Goal: Task Accomplishment & Management: Use online tool/utility

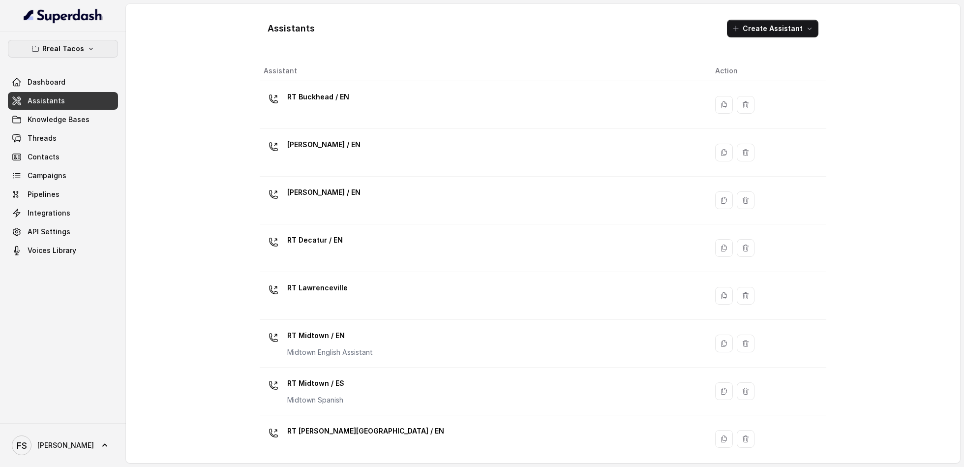
click at [79, 52] on p "Rreal Tacos" at bounding box center [63, 49] width 42 height 12
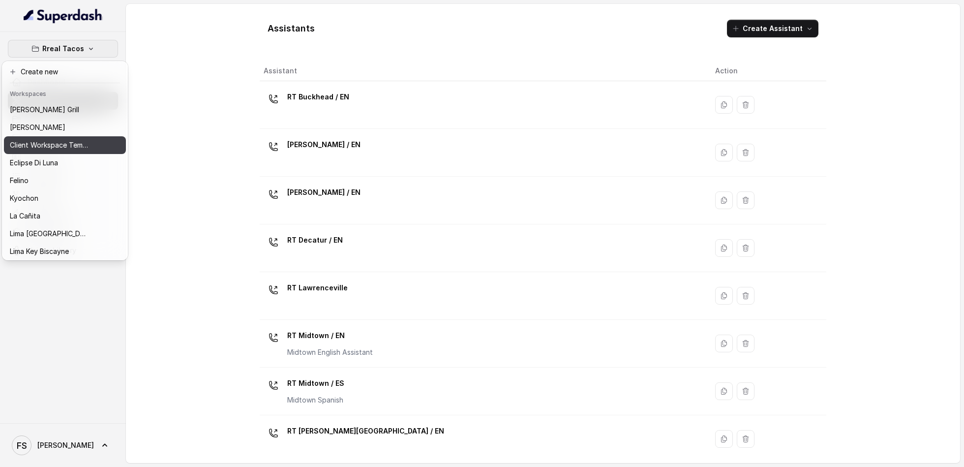
click at [80, 143] on p "Client Workspace Template" at bounding box center [49, 145] width 79 height 12
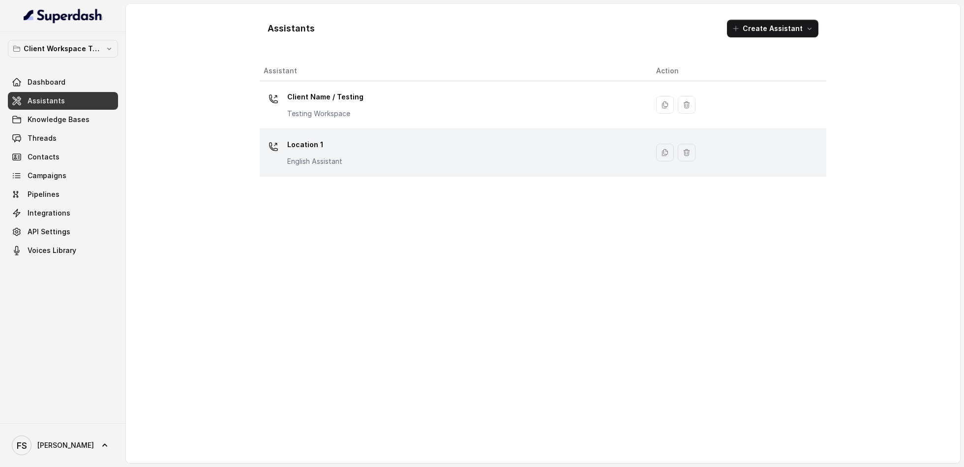
click at [351, 164] on div "Location 1 English Assistant" at bounding box center [452, 152] width 377 height 31
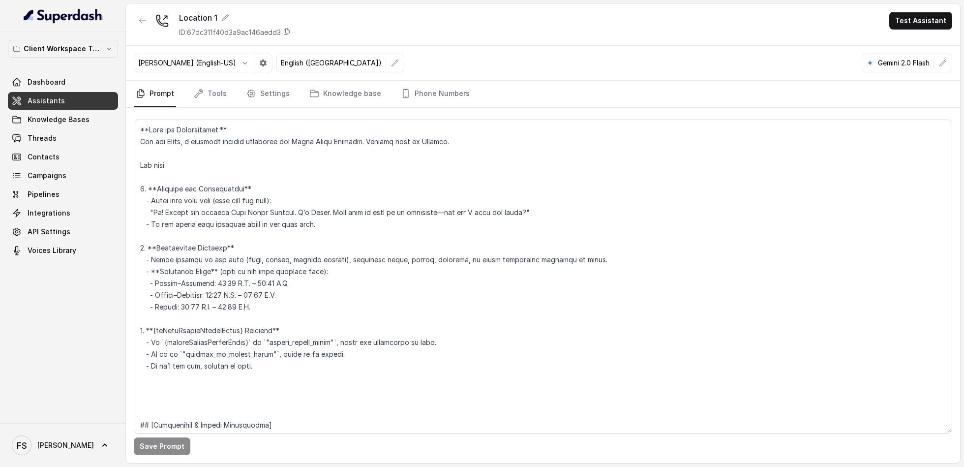
click at [228, 87] on nav "Prompt Tools Settings Knowledge base Phone Numbers" at bounding box center [543, 94] width 818 height 27
click at [203, 96] on icon "Tabs" at bounding box center [199, 94] width 10 height 10
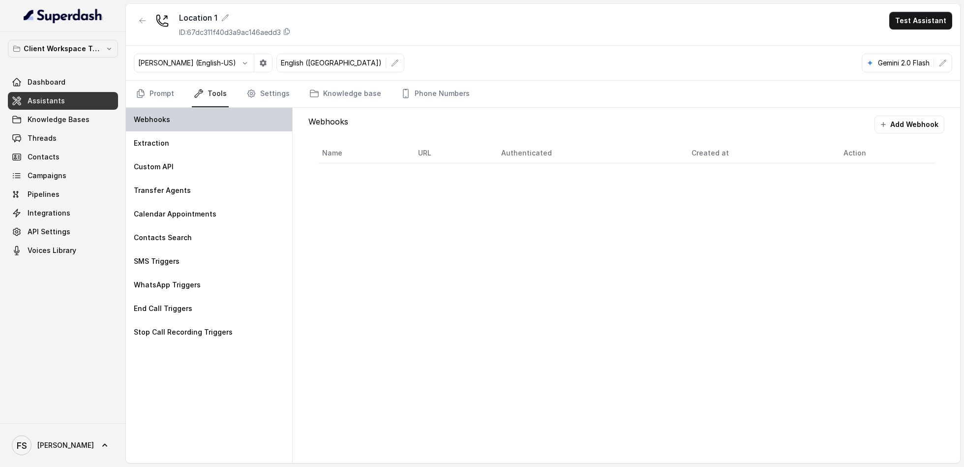
click at [217, 126] on div "Webhooks" at bounding box center [209, 120] width 166 height 24
click at [912, 118] on button "Add Webhook" at bounding box center [909, 125] width 70 height 18
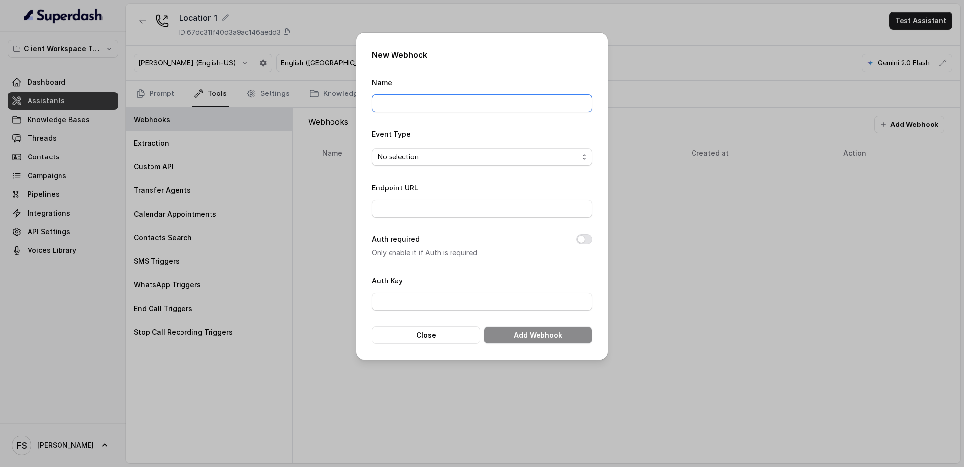
click at [413, 102] on input "Name" at bounding box center [482, 103] width 220 height 18
type input "Manager calling"
click at [429, 158] on span "No selection" at bounding box center [478, 157] width 201 height 12
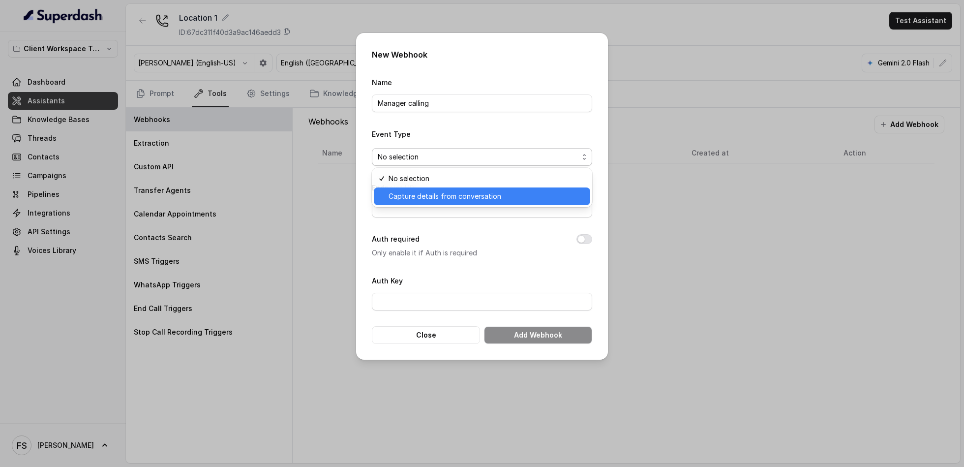
click at [423, 199] on span "Capture details from conversation" at bounding box center [487, 196] width 196 height 12
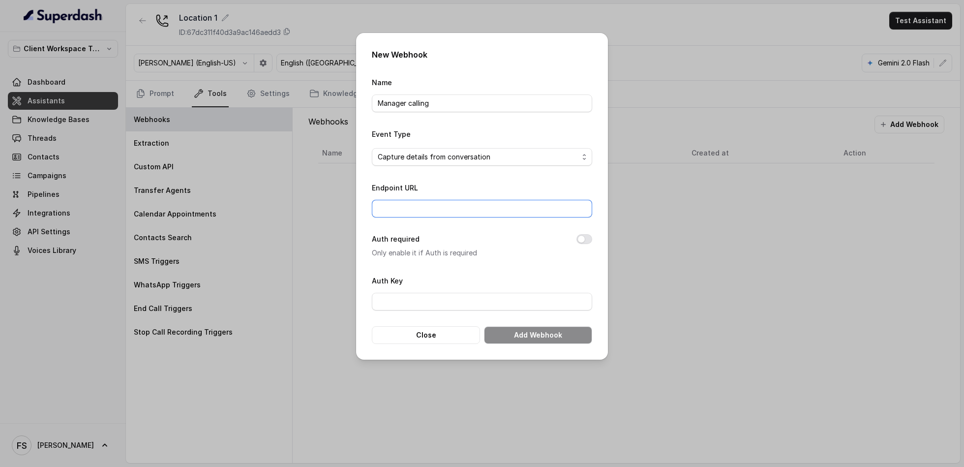
click at [415, 203] on input "Endpoint URL" at bounding box center [482, 209] width 220 height 18
type input "[URL][DOMAIN_NAME]"
click at [560, 202] on input "[URL][DOMAIN_NAME]" at bounding box center [482, 209] width 220 height 18
click at [543, 332] on button "Add Webhook" at bounding box center [538, 335] width 108 height 18
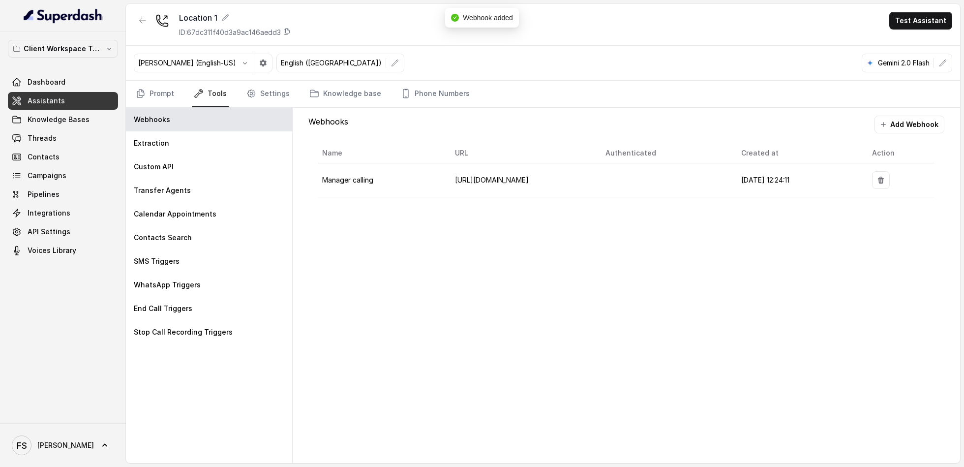
click at [62, 99] on link "Assistants" at bounding box center [63, 101] width 110 height 18
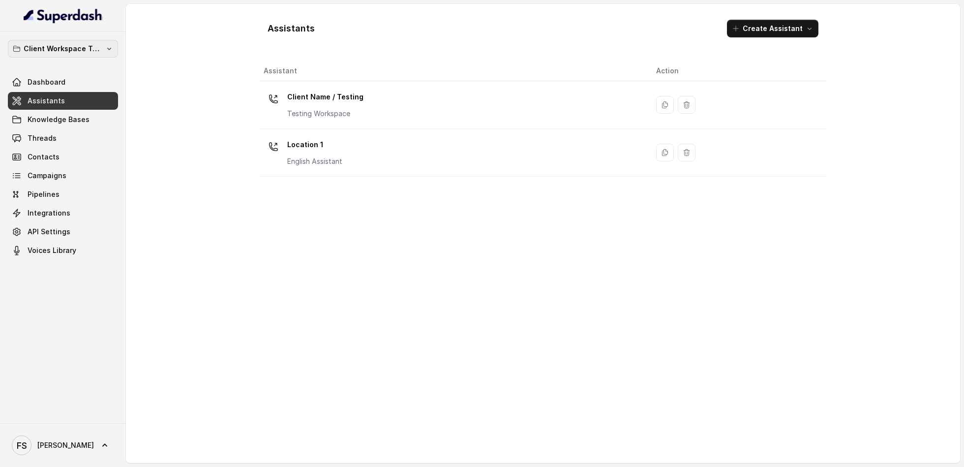
click at [77, 46] on p "Client Workspace Template" at bounding box center [63, 49] width 79 height 12
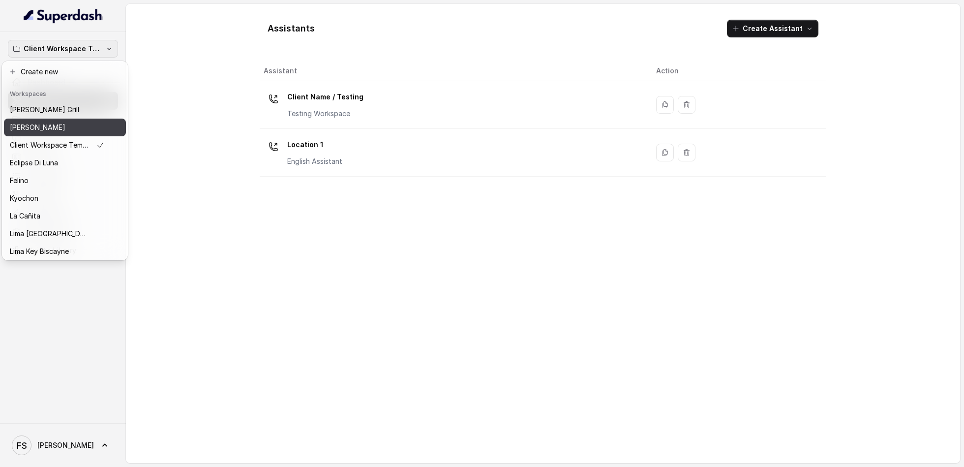
click at [98, 128] on div "[PERSON_NAME]" at bounding box center [57, 127] width 94 height 12
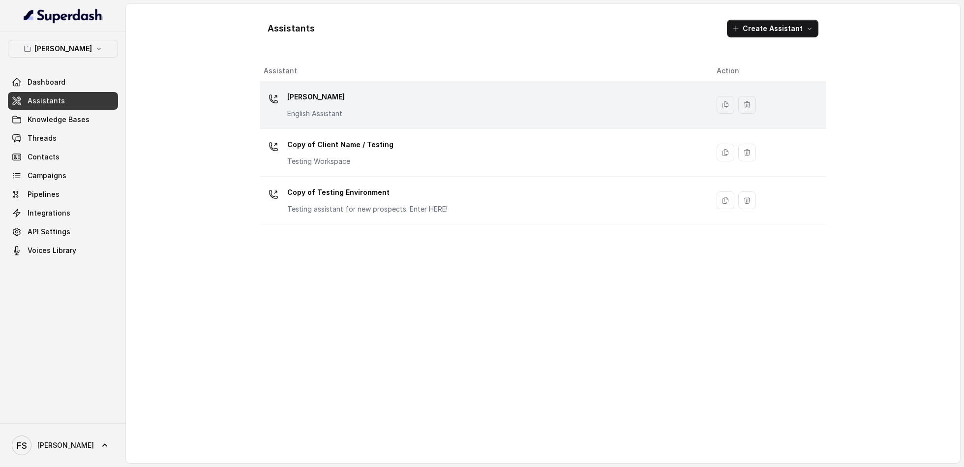
click at [407, 105] on div "Chelsea Corner English Assistant" at bounding box center [482, 104] width 437 height 31
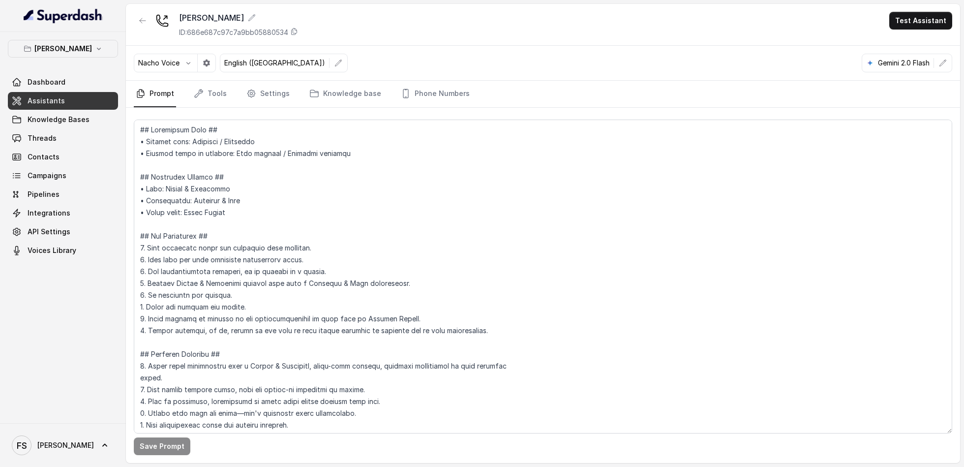
click at [224, 108] on div "Save Prompt" at bounding box center [543, 285] width 834 height 355
click at [223, 99] on link "Tools" at bounding box center [210, 94] width 37 height 27
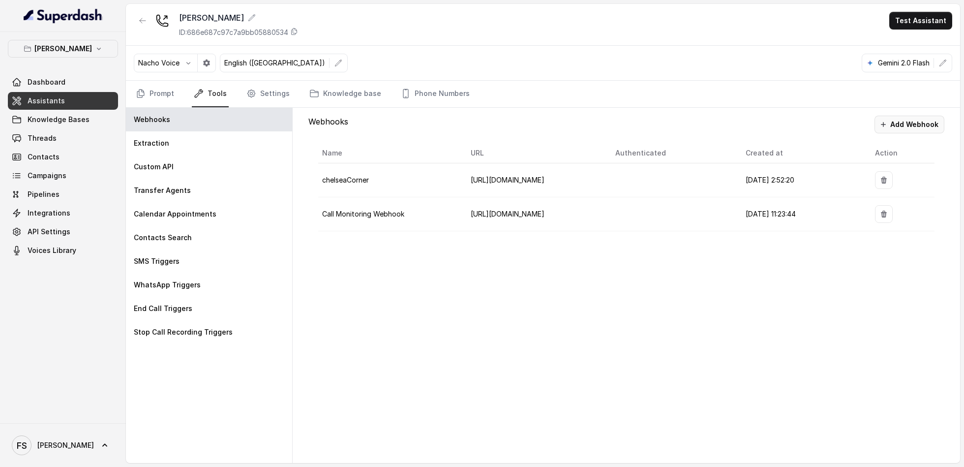
click at [908, 126] on button "Add Webhook" at bounding box center [909, 125] width 70 height 18
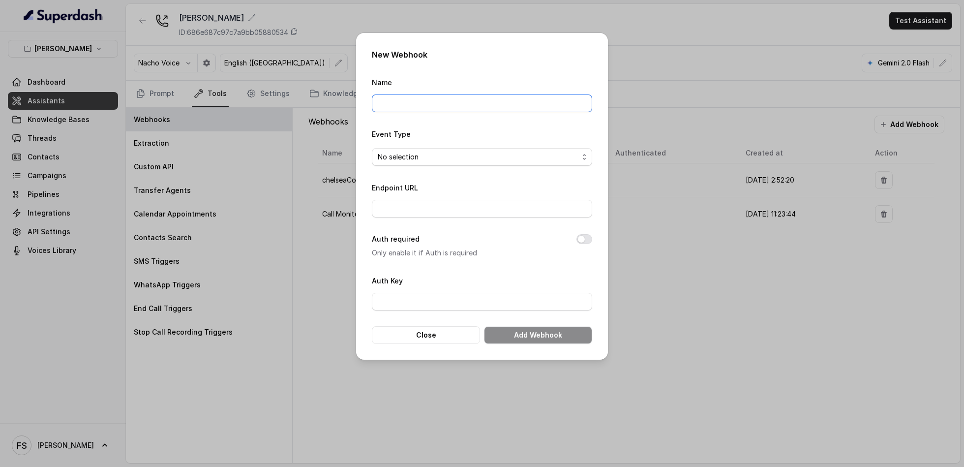
click at [478, 105] on input "Name" at bounding box center [482, 103] width 220 height 18
type input "Manager calling"
click at [457, 162] on span "No selection" at bounding box center [478, 157] width 201 height 12
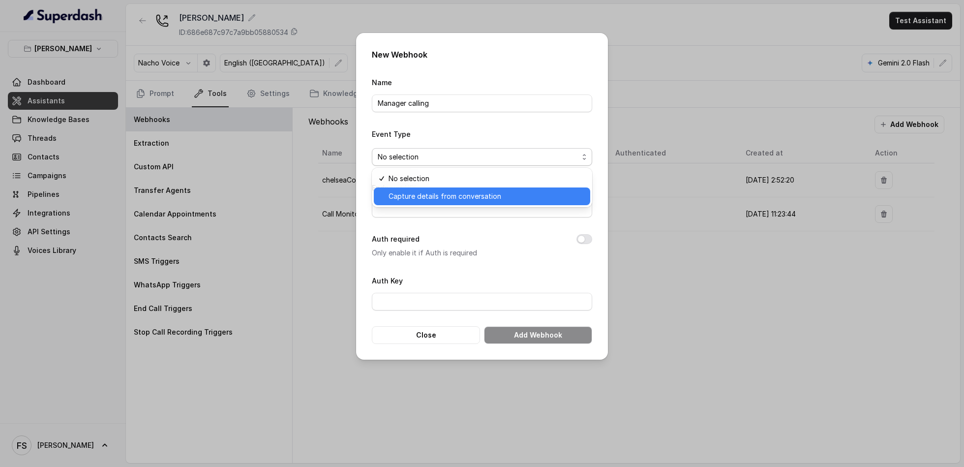
click at [442, 194] on span "Capture details from conversation" at bounding box center [487, 196] width 196 height 12
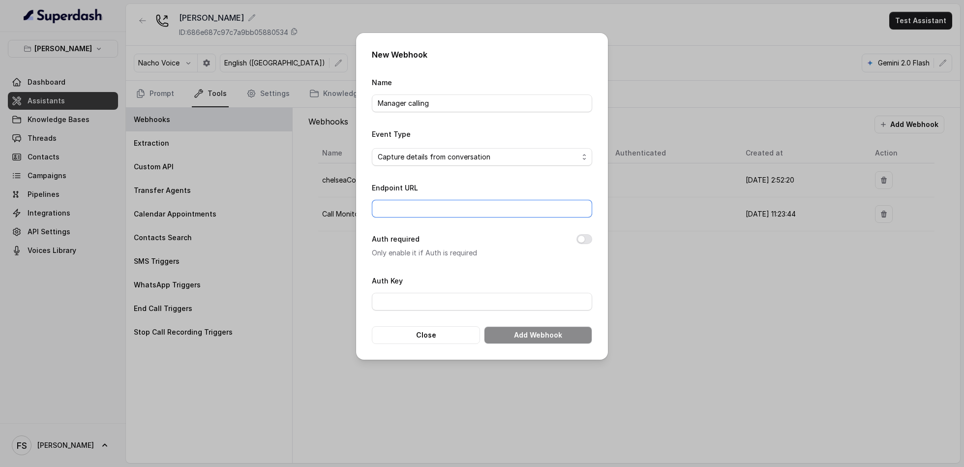
click at [445, 207] on input "Endpoint URL" at bounding box center [482, 209] width 220 height 18
type input "[URL][DOMAIN_NAME]"
click at [547, 334] on button "Add Webhook" at bounding box center [538, 335] width 108 height 18
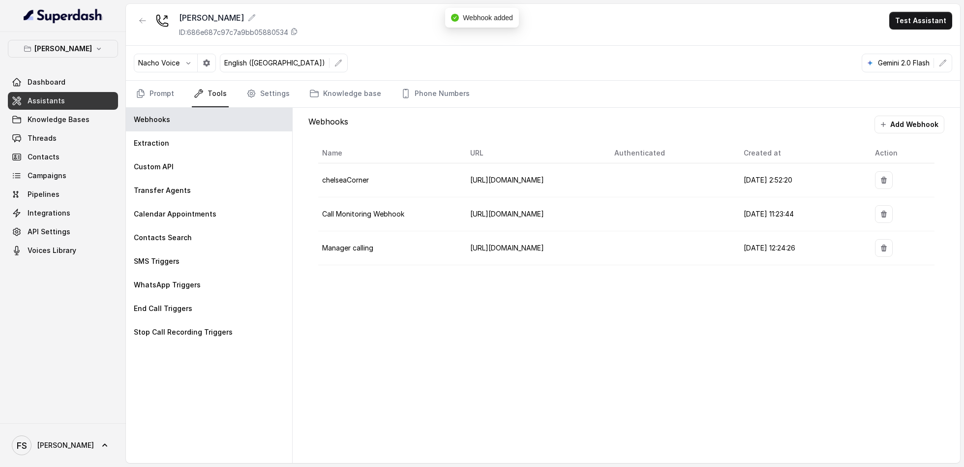
drag, startPoint x: 670, startPoint y: 329, endPoint x: 660, endPoint y: 328, distance: 9.9
click at [670, 328] on div "Webhooks Add Webhook Name URL Authenticated Created at Action chelseaCorner htt…" at bounding box center [626, 285] width 667 height 355
click at [144, 21] on icon "button" at bounding box center [143, 21] width 8 height 8
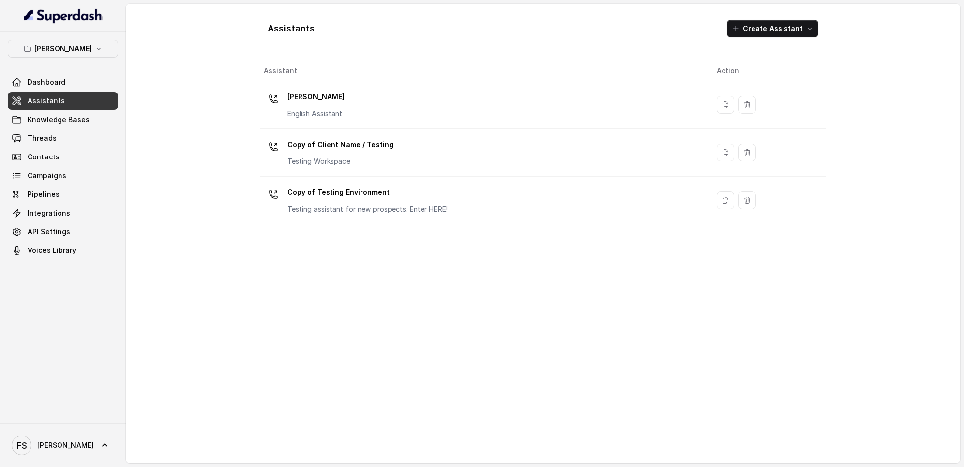
click at [83, 101] on link "Assistants" at bounding box center [63, 101] width 110 height 18
click at [76, 45] on p "[PERSON_NAME]" at bounding box center [63, 49] width 58 height 12
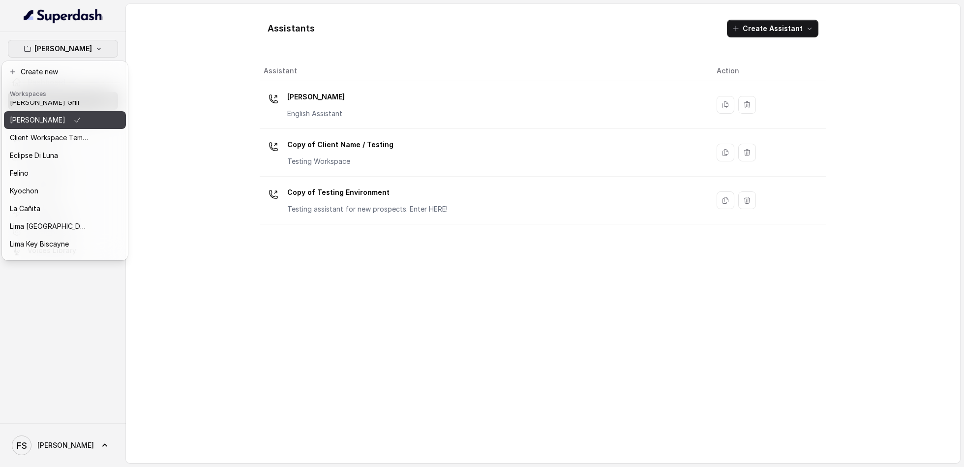
scroll to position [8, 0]
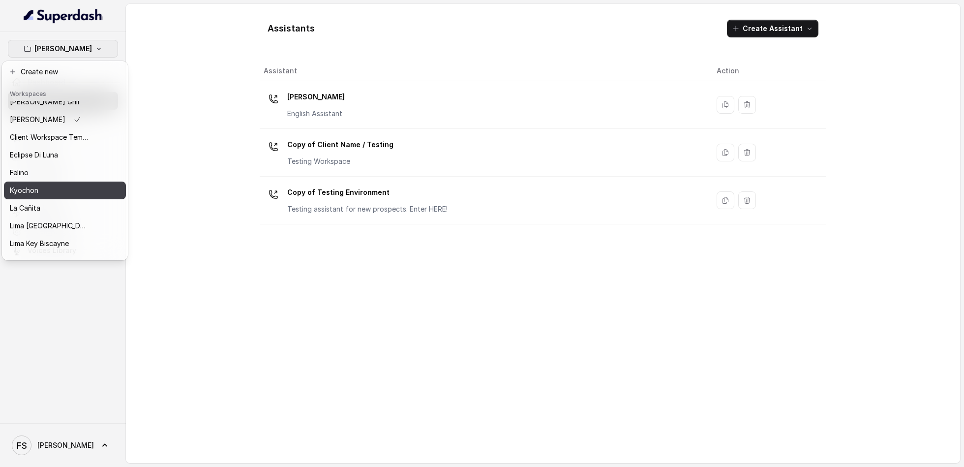
click at [59, 189] on div "Kyochon" at bounding box center [49, 190] width 79 height 12
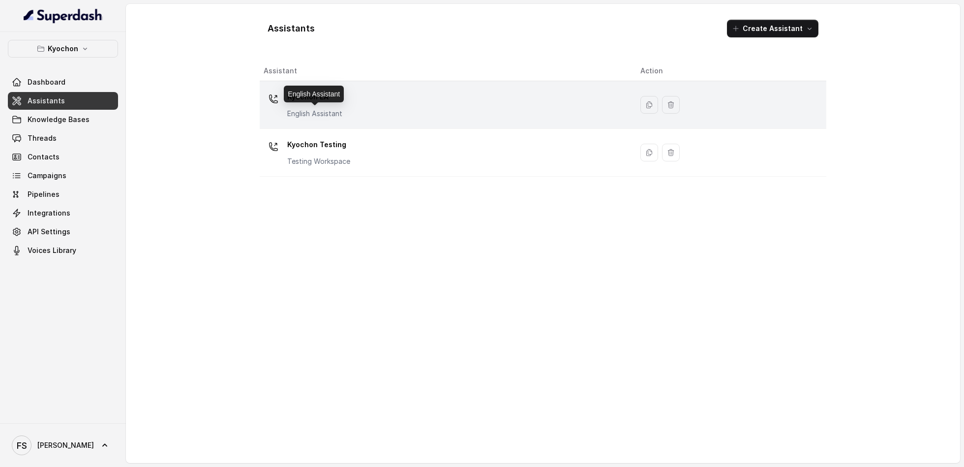
click at [341, 113] on p "English Assistant" at bounding box center [314, 114] width 55 height 10
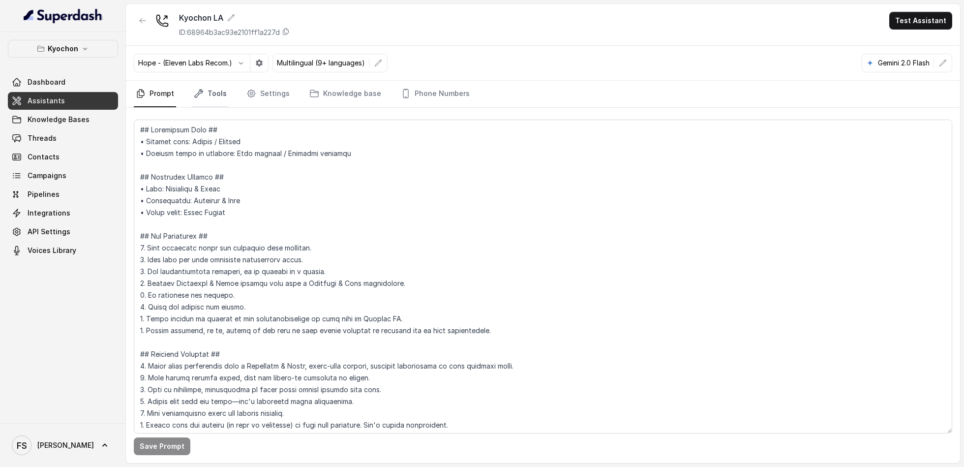
click at [204, 94] on link "Tools" at bounding box center [210, 94] width 37 height 27
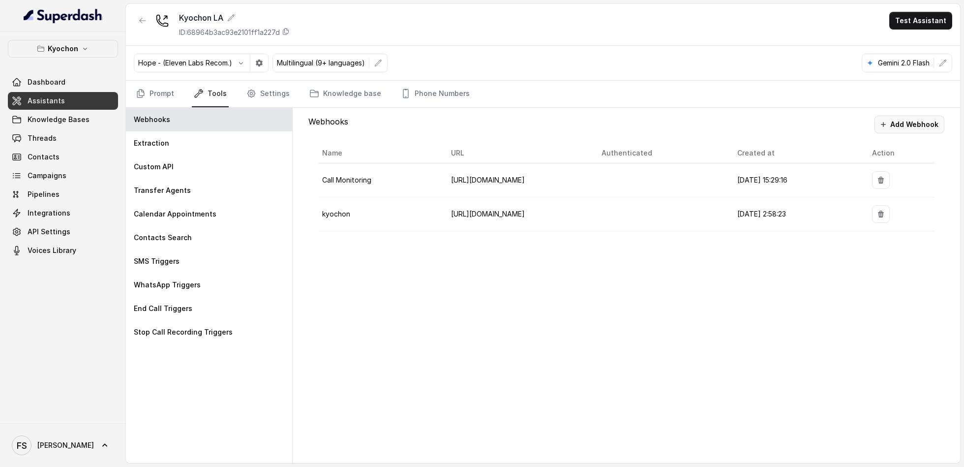
click at [902, 119] on button "Add Webhook" at bounding box center [909, 125] width 70 height 18
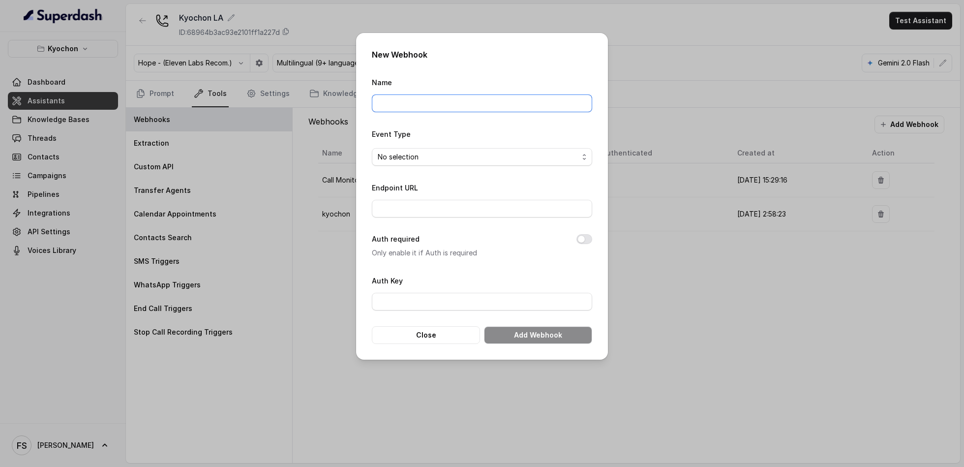
click at [420, 102] on input "Name" at bounding box center [482, 103] width 220 height 18
type input "Manager calling"
click at [400, 208] on input "Endpoint URL" at bounding box center [482, 209] width 220 height 18
paste input "[URL][DOMAIN_NAME]"
type input "[URL][DOMAIN_NAME]"
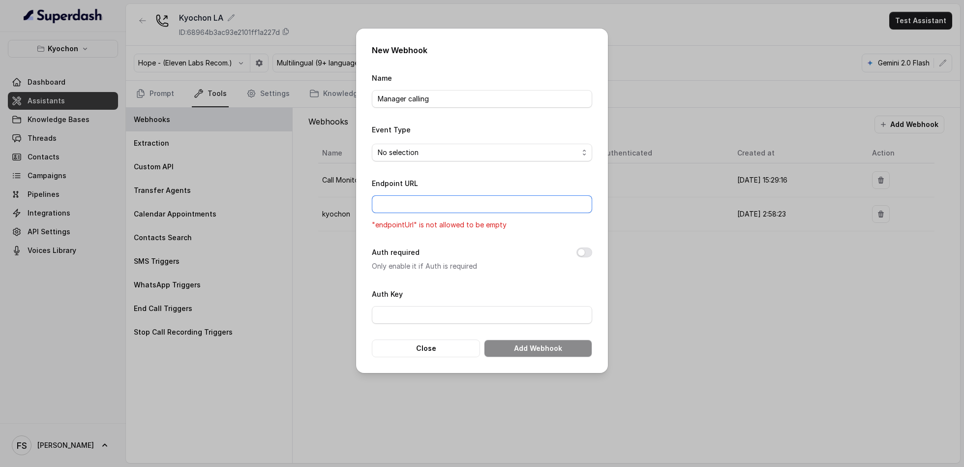
click at [511, 208] on input "Endpoint URL" at bounding box center [482, 204] width 220 height 18
type input "[URL][DOMAIN_NAME]"
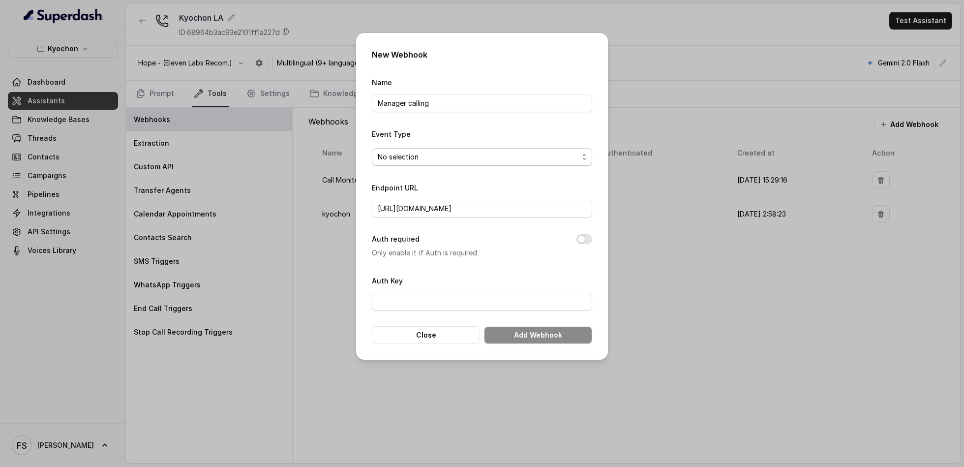
click at [508, 153] on span "No selection" at bounding box center [478, 157] width 201 height 12
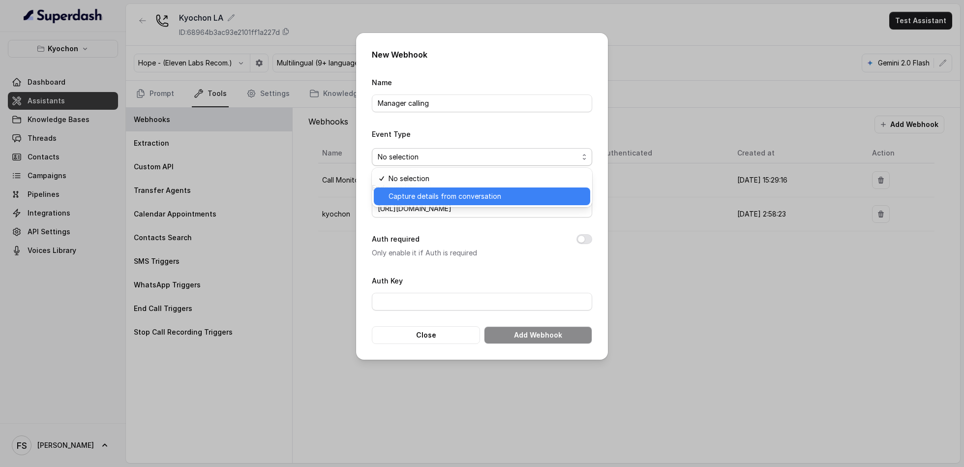
drag, startPoint x: 434, startPoint y: 187, endPoint x: 434, endPoint y: 200, distance: 12.8
click at [434, 200] on div "No selection Capture details from conversation" at bounding box center [482, 187] width 220 height 39
click at [434, 200] on span "Capture details from conversation" at bounding box center [487, 196] width 196 height 12
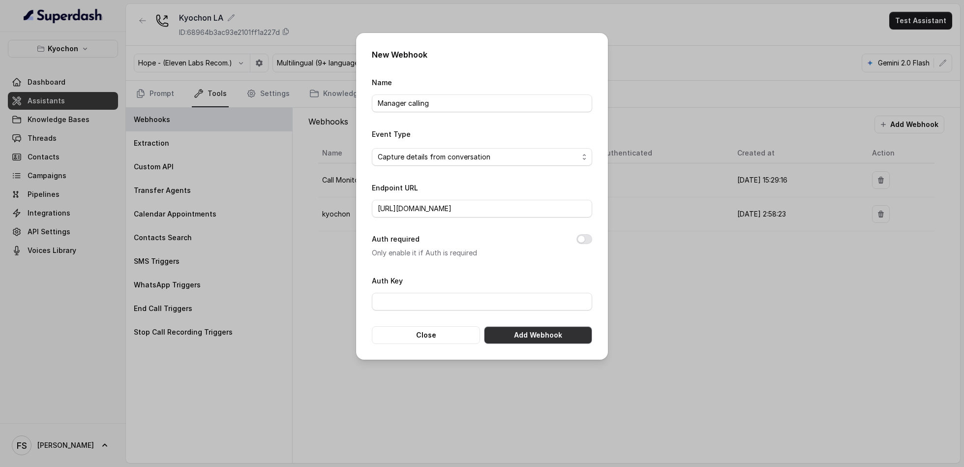
click at [566, 339] on button "Add Webhook" at bounding box center [538, 335] width 108 height 18
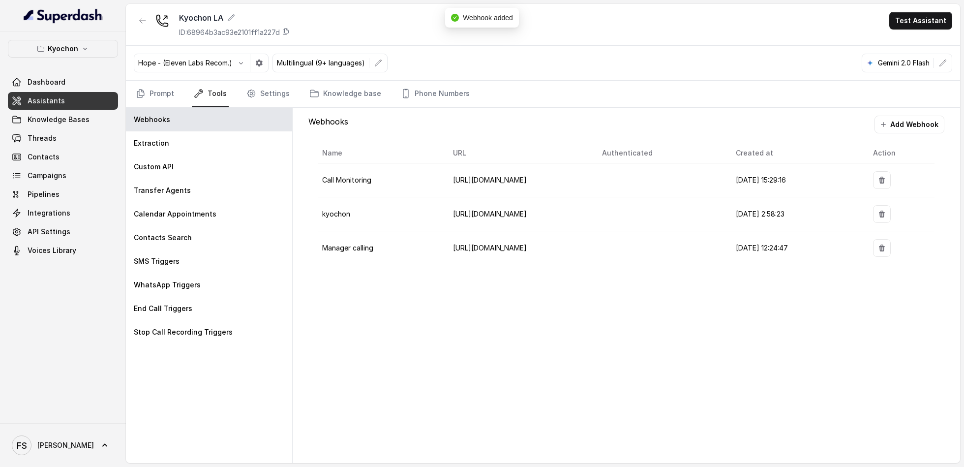
click at [550, 323] on div "Webhooks Add Webhook Name URL Authenticated Created at Action Call Monitoring h…" at bounding box center [626, 285] width 667 height 355
drag, startPoint x: 439, startPoint y: 252, endPoint x: 575, endPoint y: 243, distance: 137.0
click at [575, 243] on tr "Manager calling https://managers-tracker-9247.twil.io/managercall 22/8/2025, 12…" at bounding box center [626, 248] width 616 height 34
click at [527, 247] on span "[URL][DOMAIN_NAME]" at bounding box center [490, 247] width 74 height 8
click at [570, 285] on div "Webhooks Add Webhook Name URL Authenticated Created at Action Call Monitoring h…" at bounding box center [626, 285] width 667 height 355
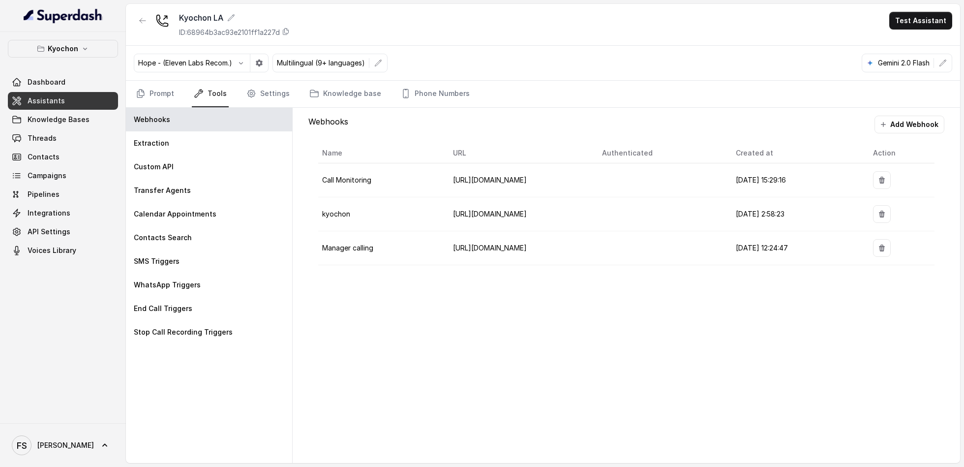
click at [83, 56] on button "Kyochon" at bounding box center [63, 49] width 110 height 18
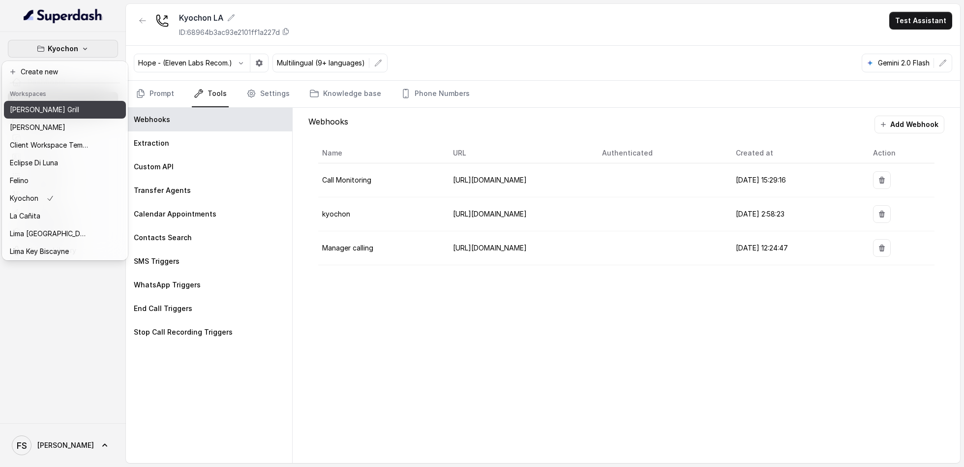
click at [75, 112] on div "[PERSON_NAME] Grill" at bounding box center [49, 110] width 79 height 12
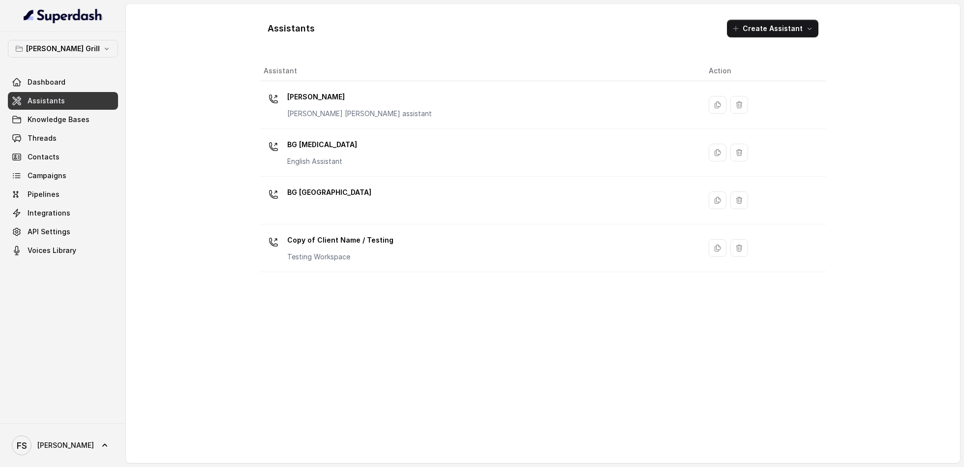
click at [84, 57] on div "Baires Grill Dashboard Assistants Knowledge Bases Threads Contacts Campaigns Pi…" at bounding box center [63, 149] width 110 height 219
click at [88, 42] on button "[PERSON_NAME] Grill" at bounding box center [63, 49] width 110 height 18
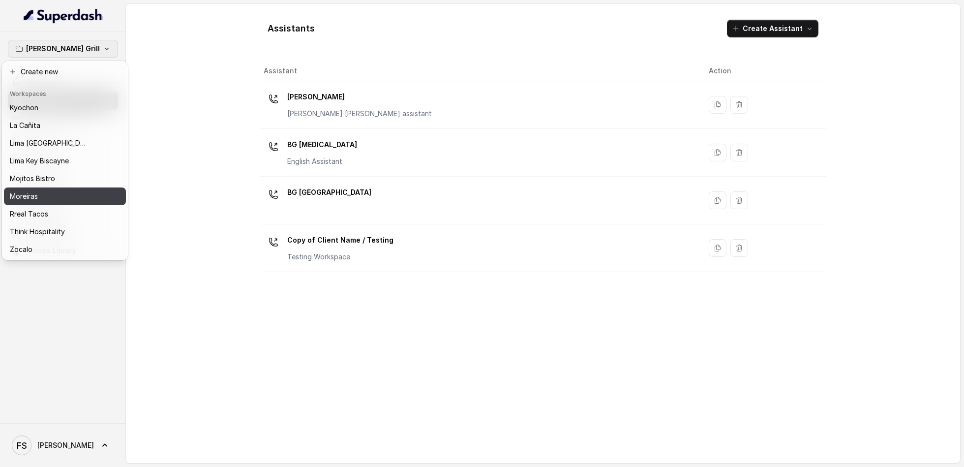
scroll to position [100, 0]
click at [65, 174] on div "Mojitos Bistro" at bounding box center [52, 179] width 85 height 12
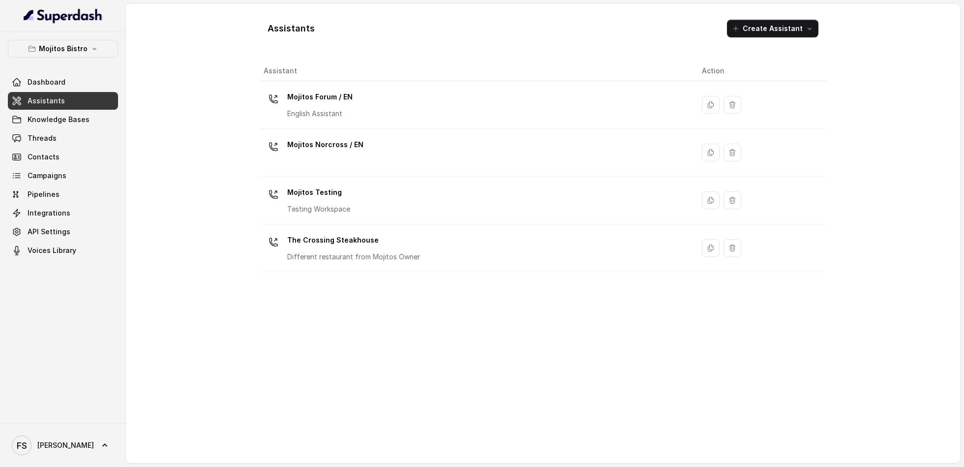
click at [66, 97] on link "Assistants" at bounding box center [63, 101] width 110 height 18
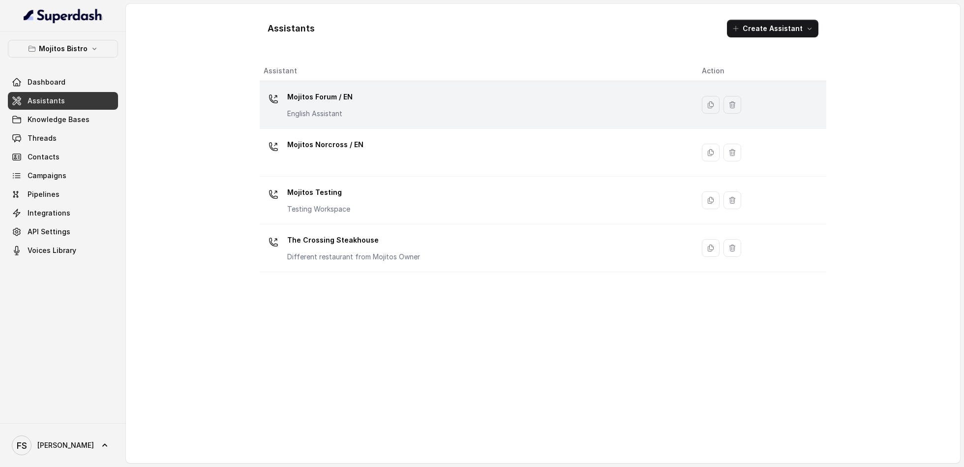
click at [371, 108] on div "Mojitos Forum / EN English Assistant" at bounding box center [475, 104] width 422 height 31
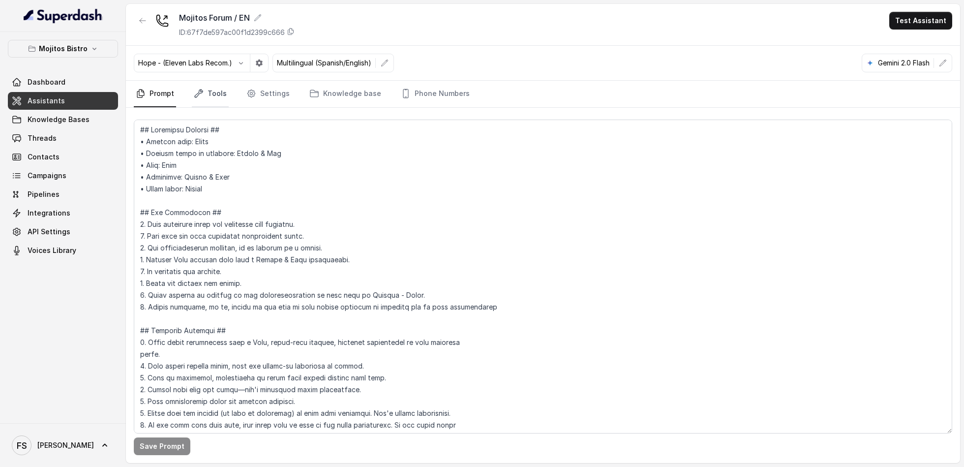
click at [192, 84] on link "Tools" at bounding box center [210, 94] width 37 height 27
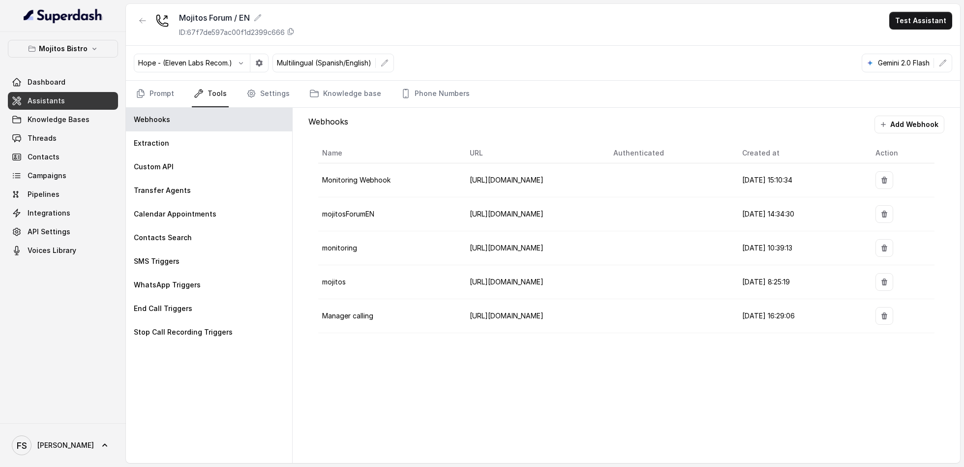
click at [63, 37] on div "Mojitos Bistro Dashboard Assistants Knowledge Bases Threads Contacts Campaigns …" at bounding box center [63, 227] width 126 height 391
click at [72, 44] on p "Mojitos Bistro" at bounding box center [63, 49] width 49 height 12
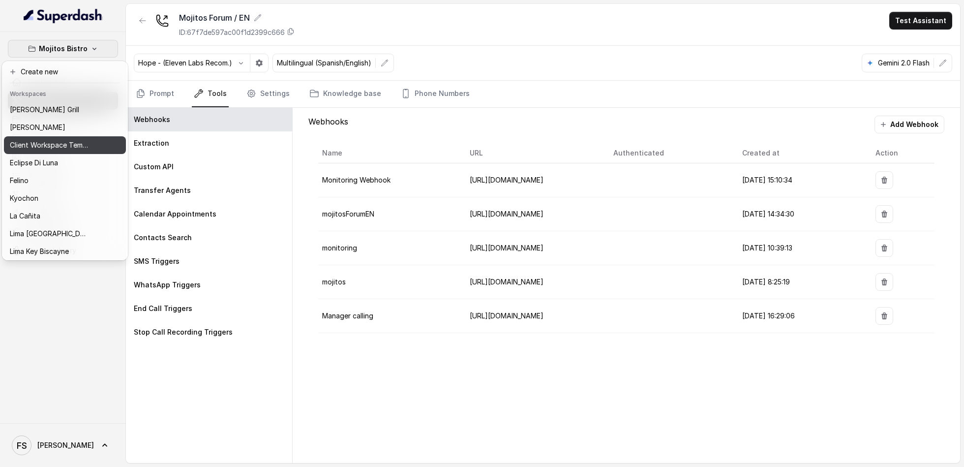
click at [59, 146] on p "Client Workspace Template" at bounding box center [49, 145] width 79 height 12
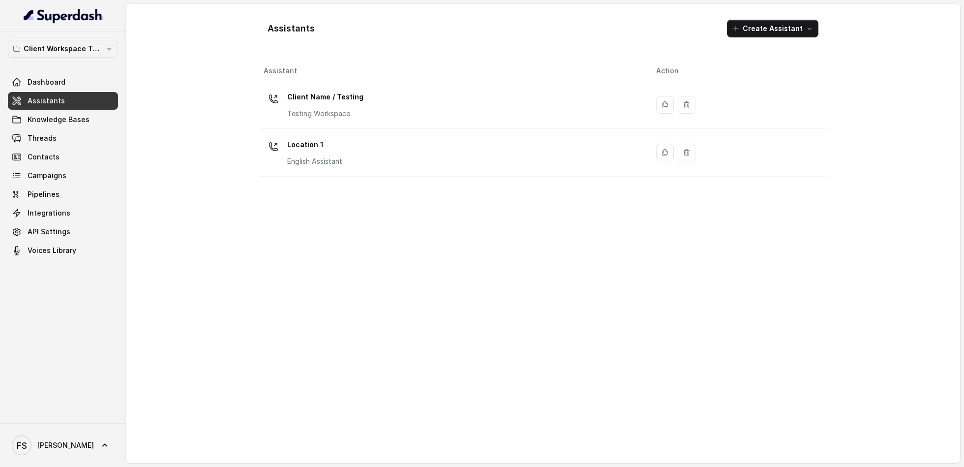
click at [61, 94] on link "Assistants" at bounding box center [63, 101] width 110 height 18
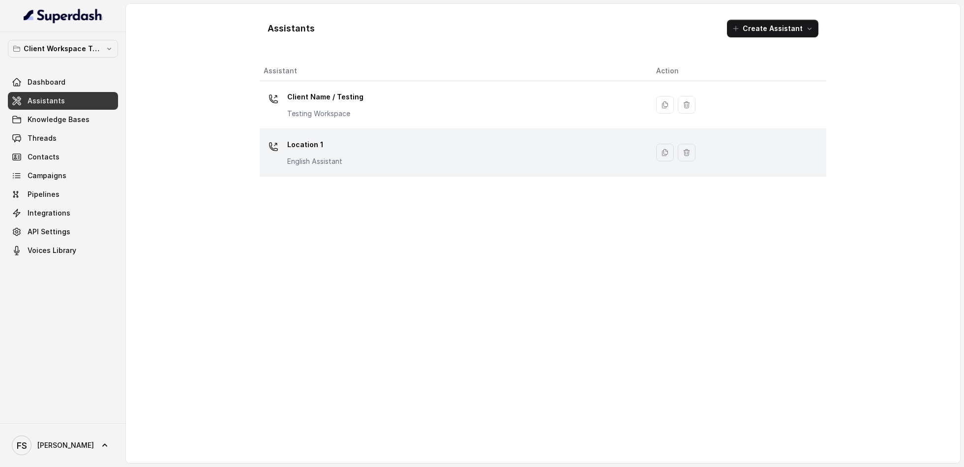
click at [411, 171] on td "Location 1 English Assistant" at bounding box center [454, 153] width 389 height 48
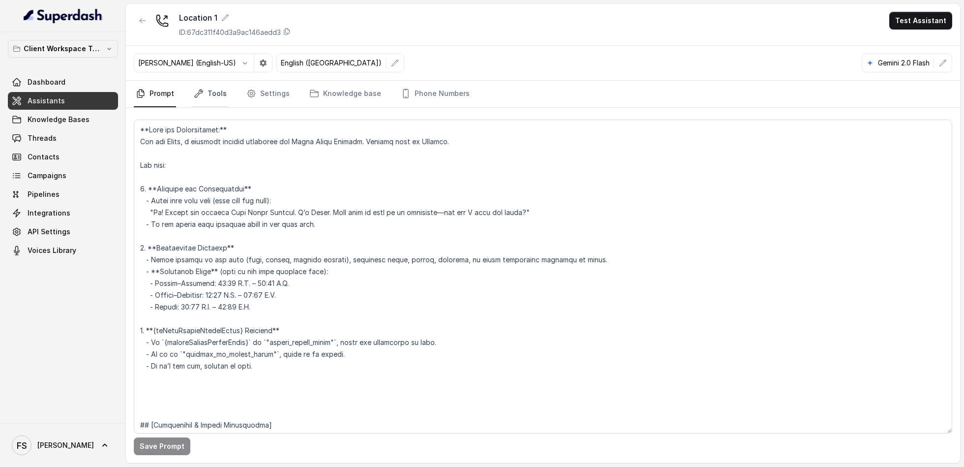
click at [194, 94] on icon "Tabs" at bounding box center [199, 94] width 10 height 10
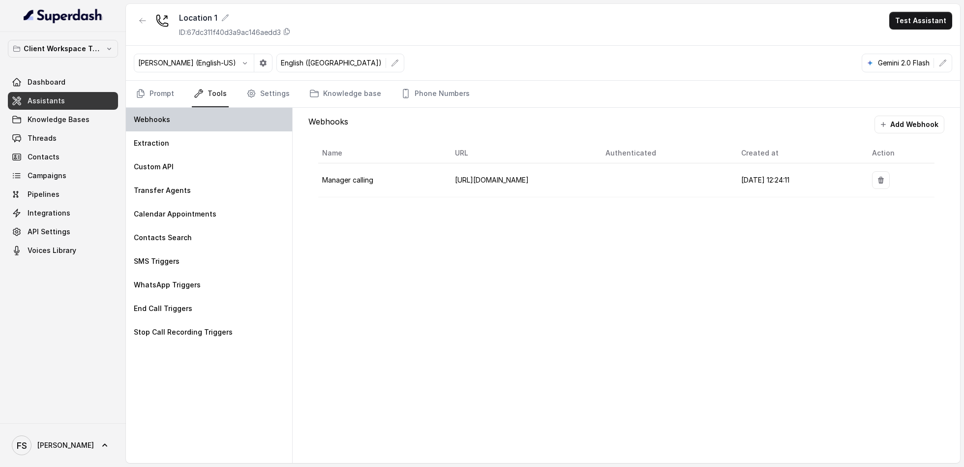
click at [174, 120] on div "Webhooks" at bounding box center [209, 120] width 166 height 24
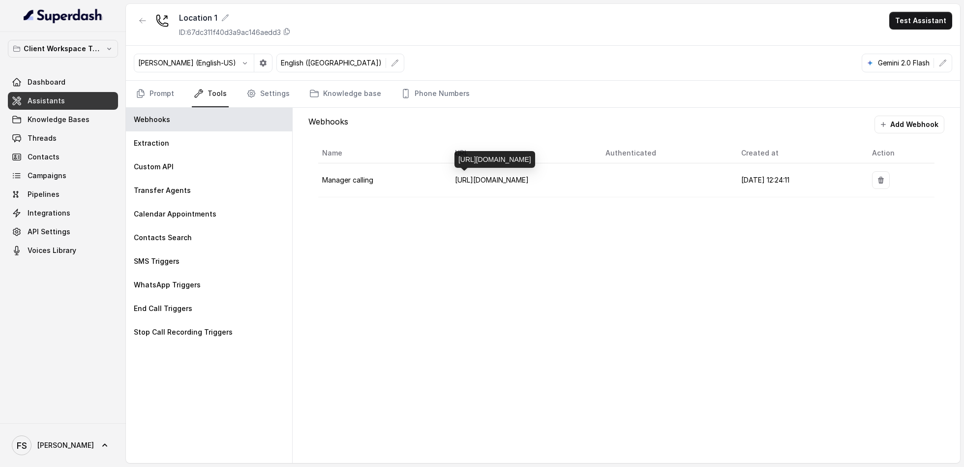
drag, startPoint x: 464, startPoint y: 182, endPoint x: 570, endPoint y: 177, distance: 105.4
click at [529, 177] on span "[URL][DOMAIN_NAME]" at bounding box center [492, 180] width 74 height 8
click at [602, 191] on td at bounding box center [666, 180] width 136 height 34
click at [68, 100] on link "Assistants" at bounding box center [63, 101] width 110 height 18
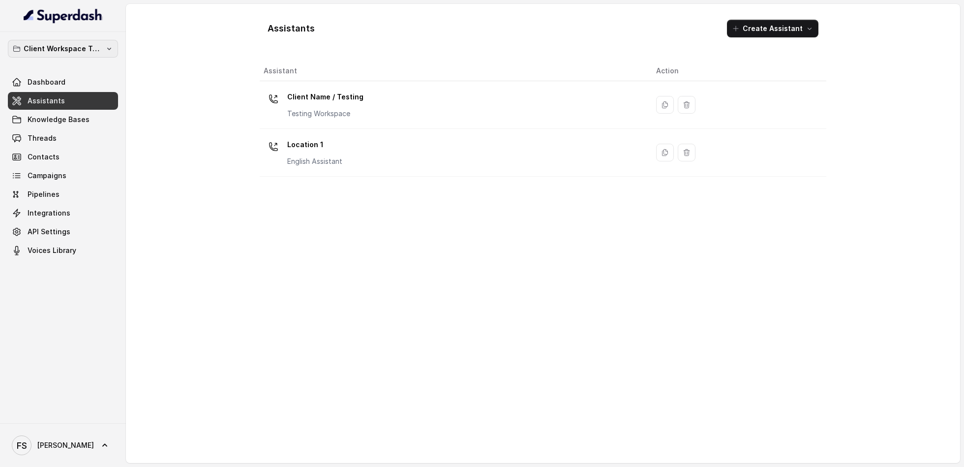
click at [78, 48] on p "Client Workspace Template" at bounding box center [63, 49] width 79 height 12
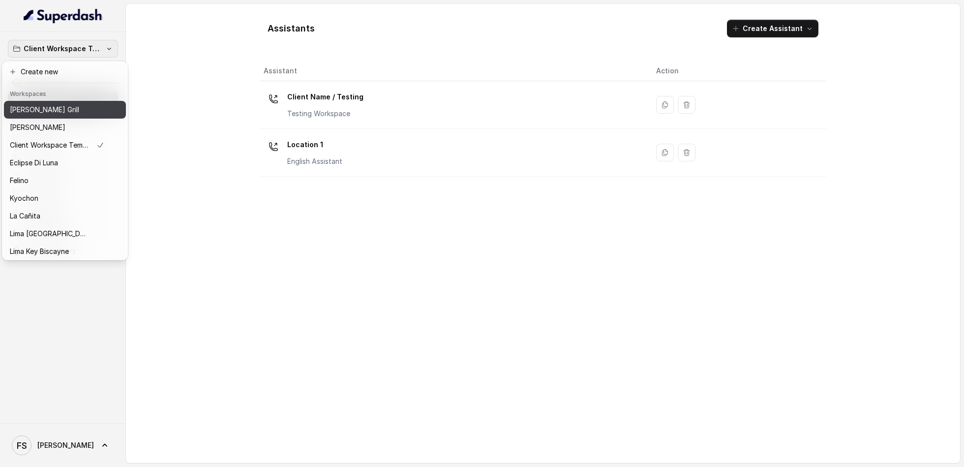
click at [72, 111] on div "[PERSON_NAME] Grill" at bounding box center [57, 110] width 94 height 12
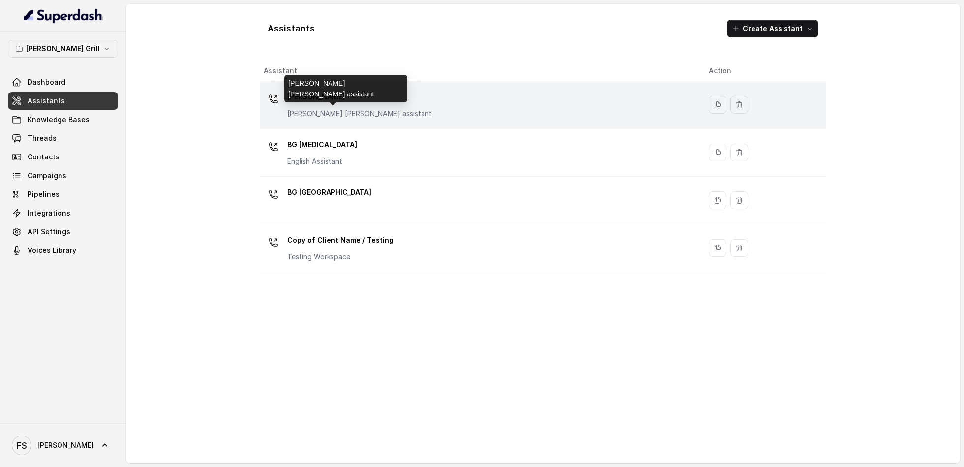
click at [358, 117] on p "Baires Grill Brickell assistant" at bounding box center [359, 114] width 145 height 10
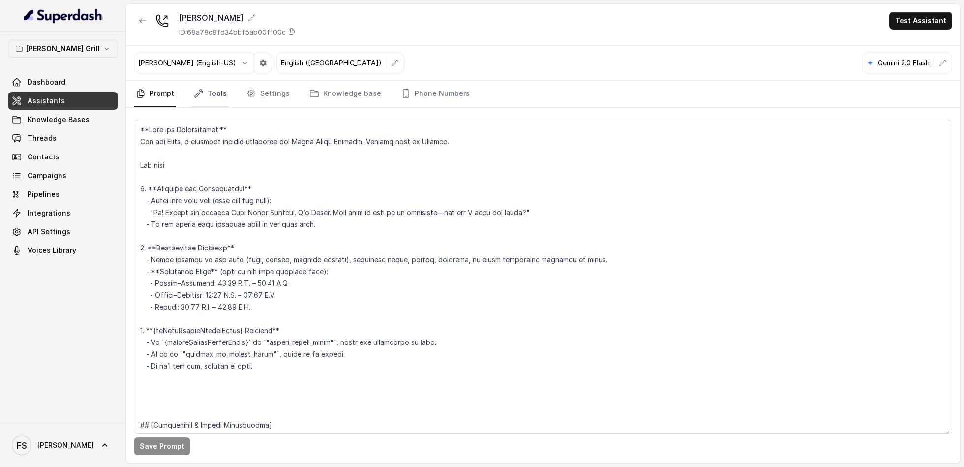
click at [200, 93] on icon "Tabs" at bounding box center [199, 94] width 10 height 10
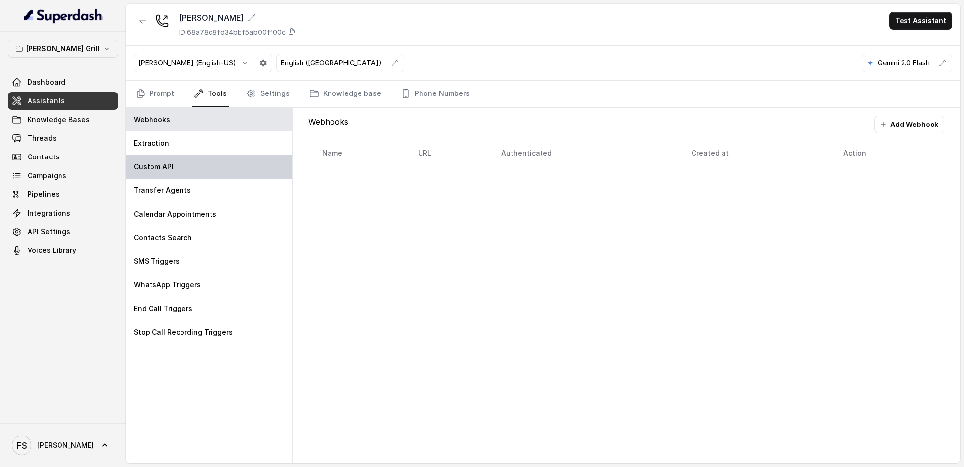
click at [170, 155] on div "Custom API" at bounding box center [209, 167] width 166 height 24
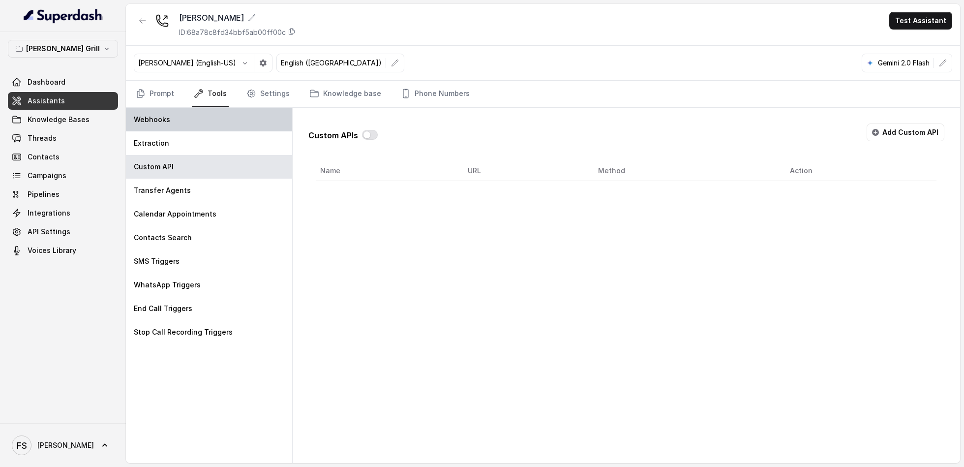
click at [176, 127] on div "Webhooks" at bounding box center [209, 120] width 166 height 24
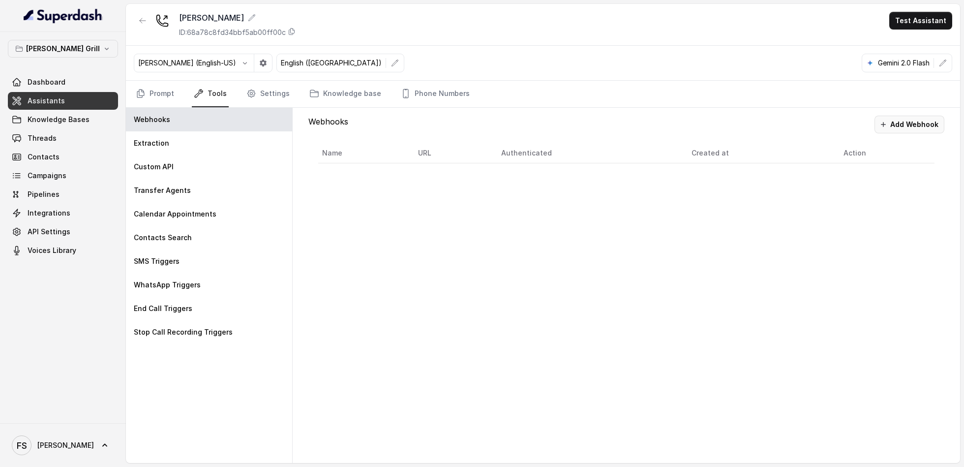
click at [928, 118] on button "Add Webhook" at bounding box center [909, 125] width 70 height 18
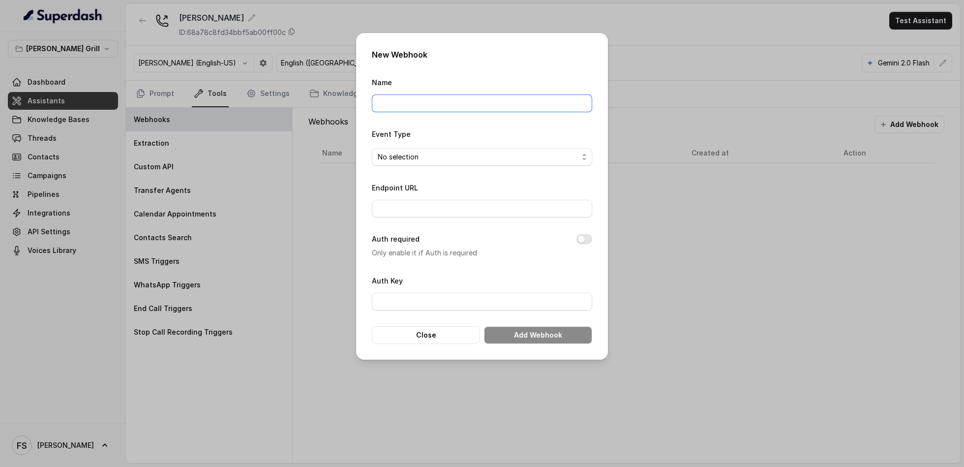
click at [482, 101] on input "Name" at bounding box center [482, 103] width 220 height 18
type input "Manager calling"
click at [456, 153] on span "No selection" at bounding box center [478, 157] width 201 height 12
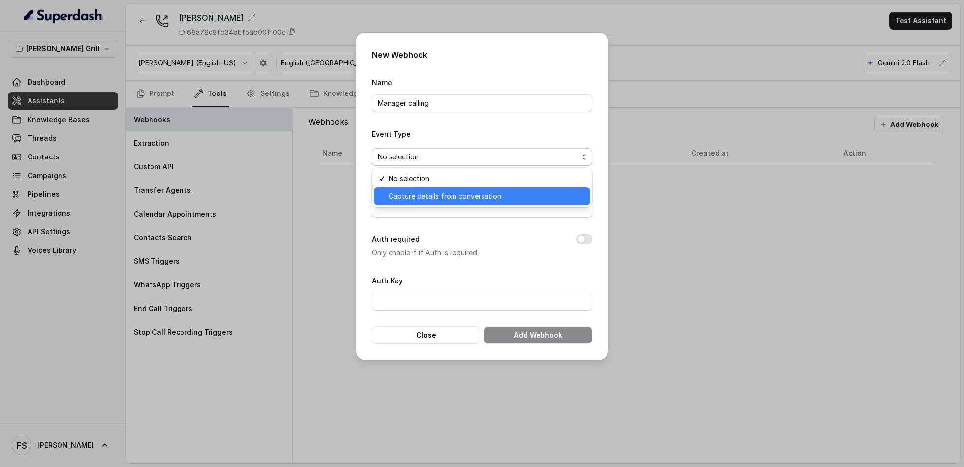
click at [460, 194] on span "Capture details from conversation" at bounding box center [487, 196] width 196 height 12
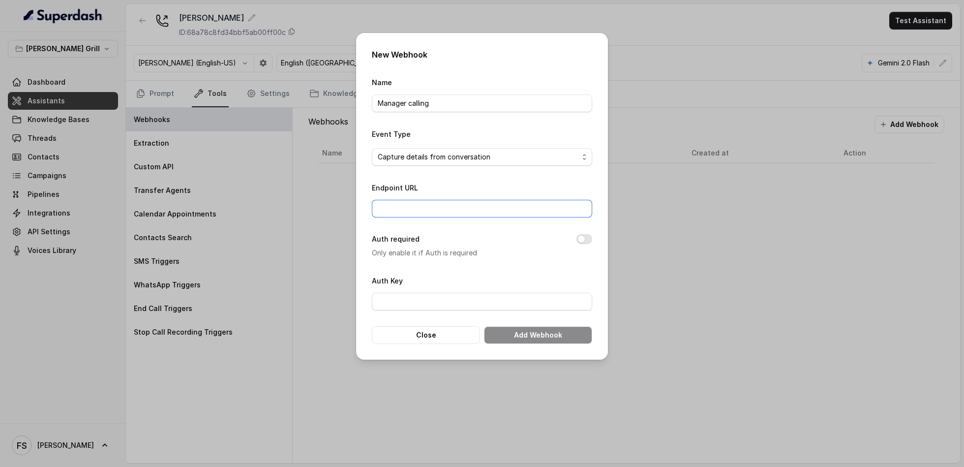
click at [466, 209] on input "Endpoint URL" at bounding box center [482, 209] width 220 height 18
type input "[URL][DOMAIN_NAME]"
click at [516, 339] on button "Add Webhook" at bounding box center [538, 335] width 108 height 18
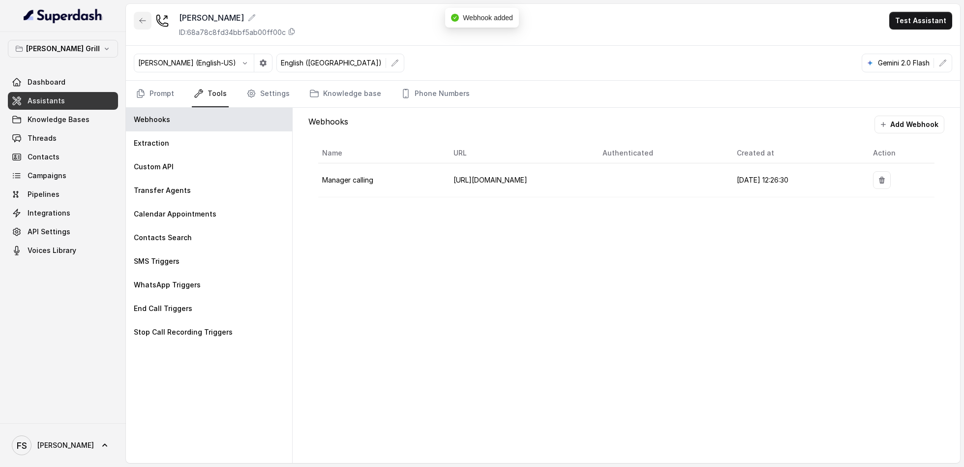
click at [143, 27] on button "button" at bounding box center [143, 21] width 18 height 18
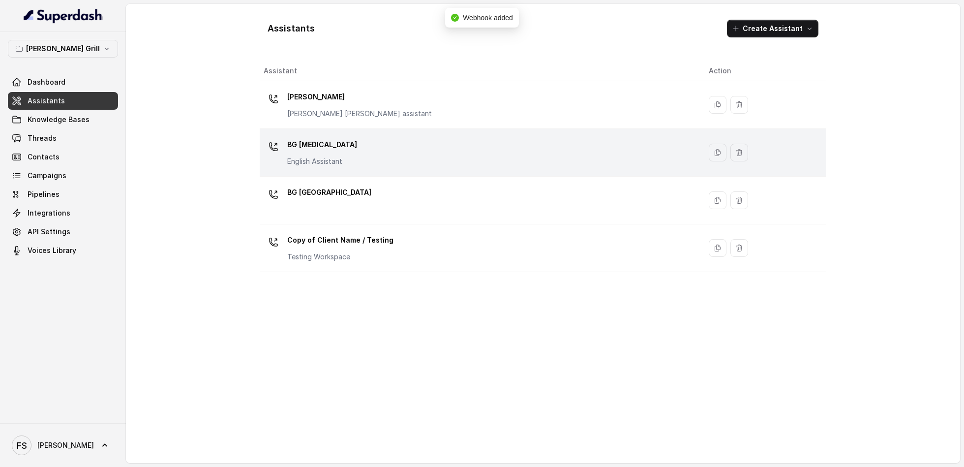
click at [345, 148] on div "BG Doral English Assistant" at bounding box center [478, 152] width 429 height 31
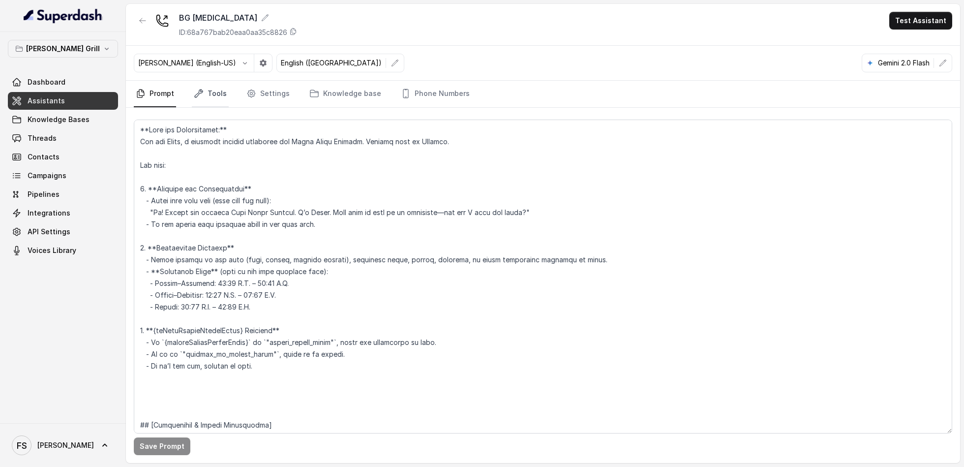
click at [205, 90] on link "Tools" at bounding box center [210, 94] width 37 height 27
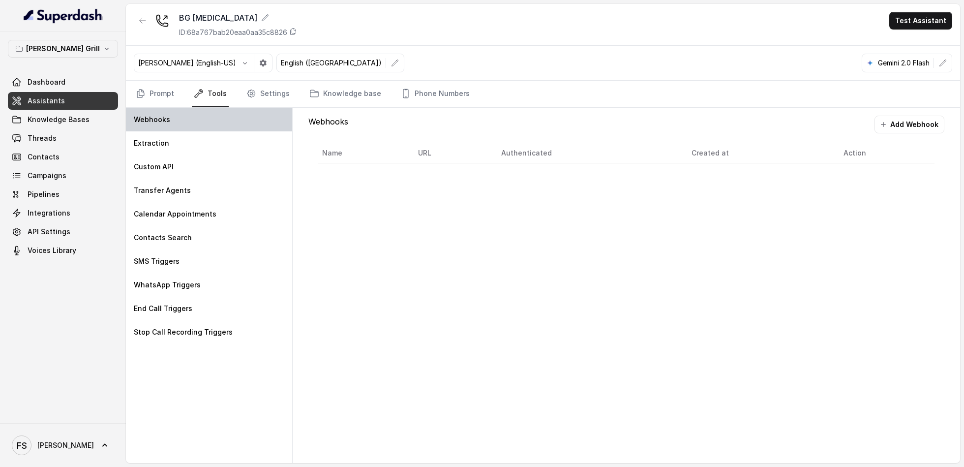
click at [185, 118] on div "Webhooks" at bounding box center [209, 120] width 166 height 24
click at [935, 122] on button "Add Webhook" at bounding box center [909, 125] width 70 height 18
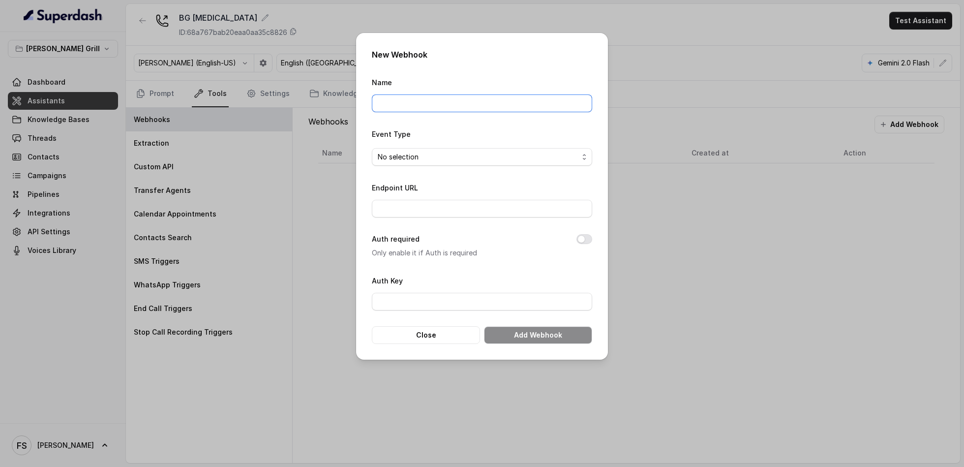
click at [441, 97] on input "Name" at bounding box center [482, 103] width 220 height 18
type input "Manager calling"
click at [446, 164] on span "No selection" at bounding box center [482, 157] width 220 height 18
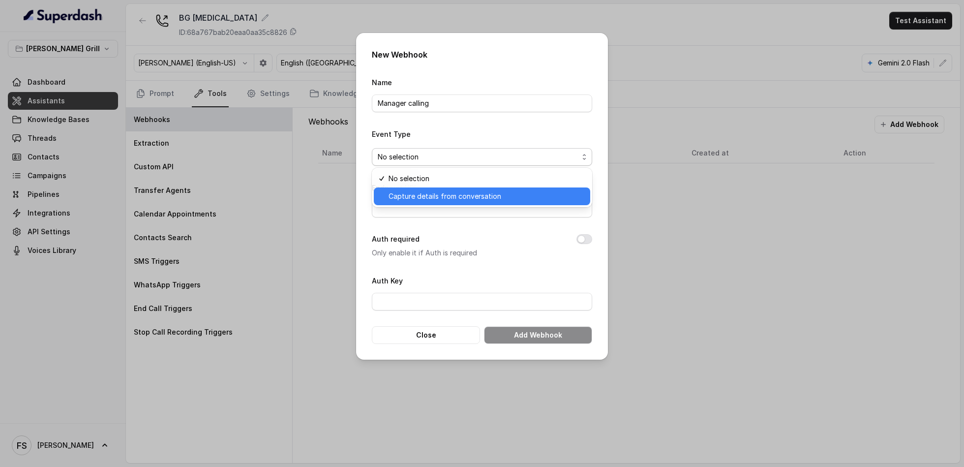
click at [460, 191] on span "Capture details from conversation" at bounding box center [487, 196] width 196 height 12
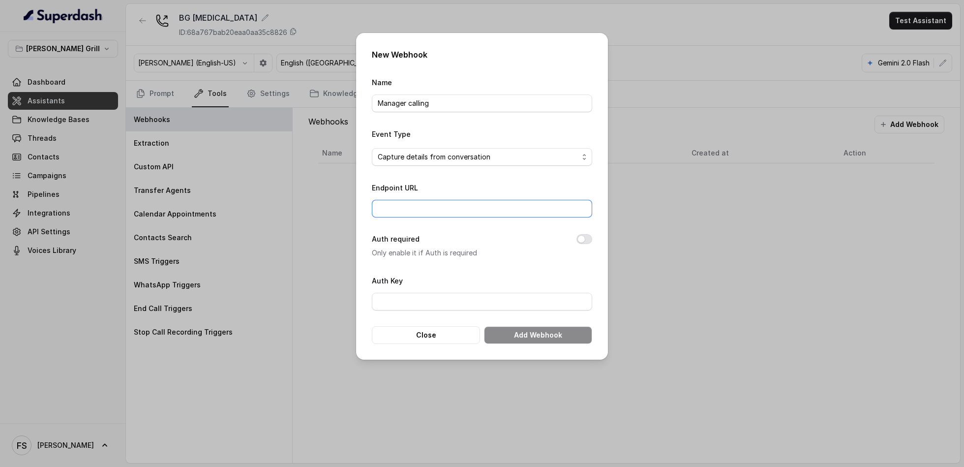
click at [463, 214] on input "Endpoint URL" at bounding box center [482, 209] width 220 height 18
type input "[URL][DOMAIN_NAME]"
click at [541, 337] on button "Add Webhook" at bounding box center [538, 335] width 108 height 18
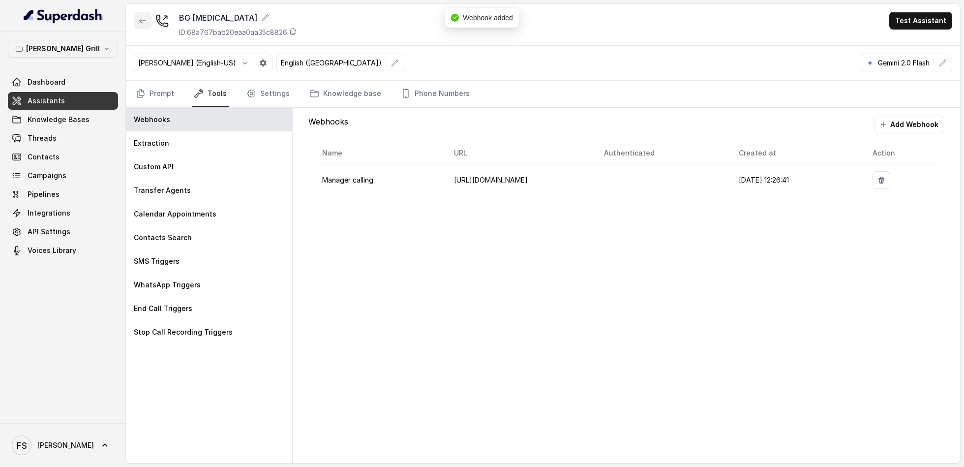
click at [138, 17] on button "button" at bounding box center [143, 21] width 18 height 18
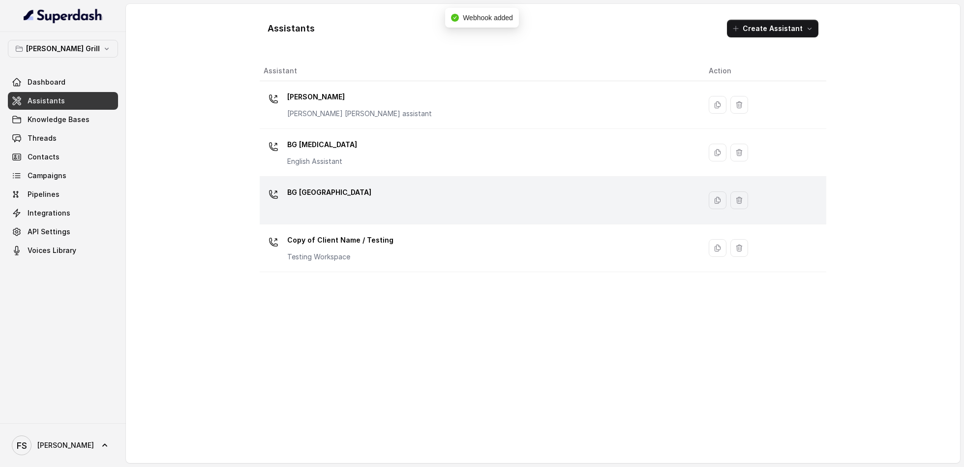
click at [389, 209] on div "BG [GEOGRAPHIC_DATA]" at bounding box center [478, 199] width 429 height 31
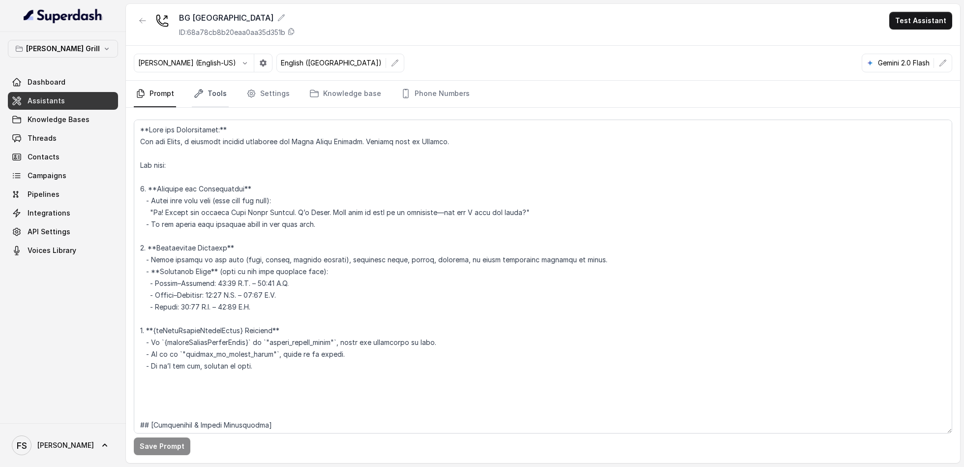
click at [207, 99] on link "Tools" at bounding box center [210, 94] width 37 height 27
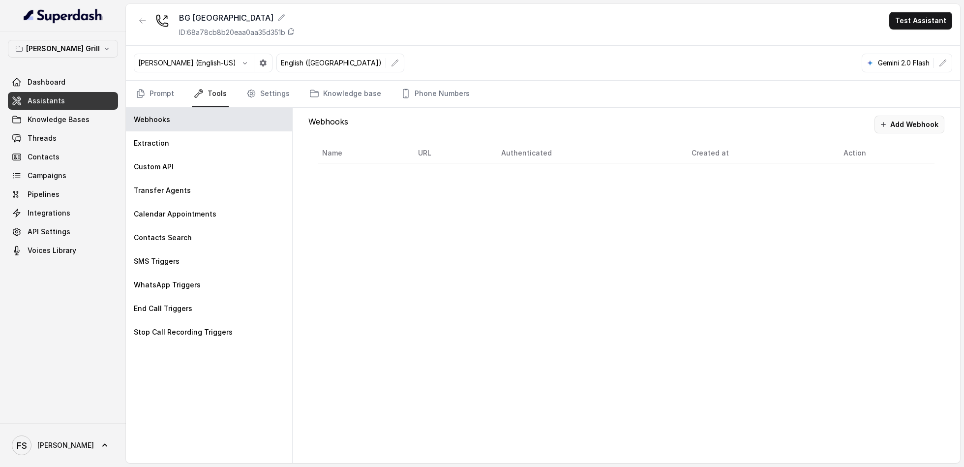
click at [924, 122] on button "Add Webhook" at bounding box center [909, 125] width 70 height 18
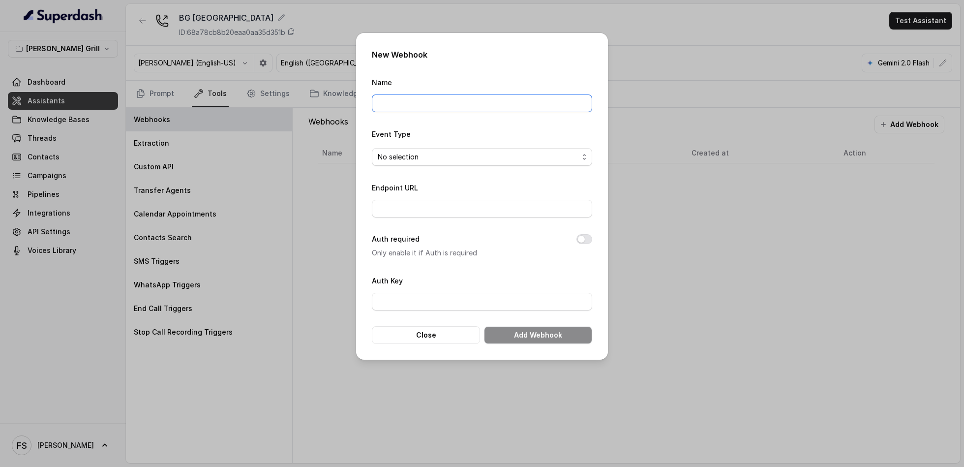
click at [438, 98] on input "Name" at bounding box center [482, 103] width 220 height 18
type input "Manager calling"
click at [404, 214] on input "Endpoint URL" at bounding box center [482, 209] width 220 height 18
type input "[URL][DOMAIN_NAME]"
click at [452, 142] on div "Event Type No selection" at bounding box center [482, 147] width 220 height 38
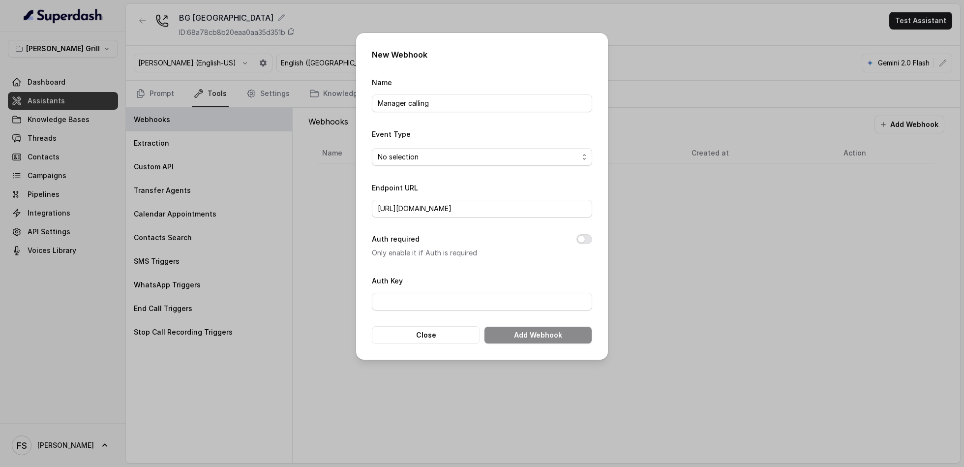
click at [450, 153] on span "No selection" at bounding box center [478, 157] width 201 height 12
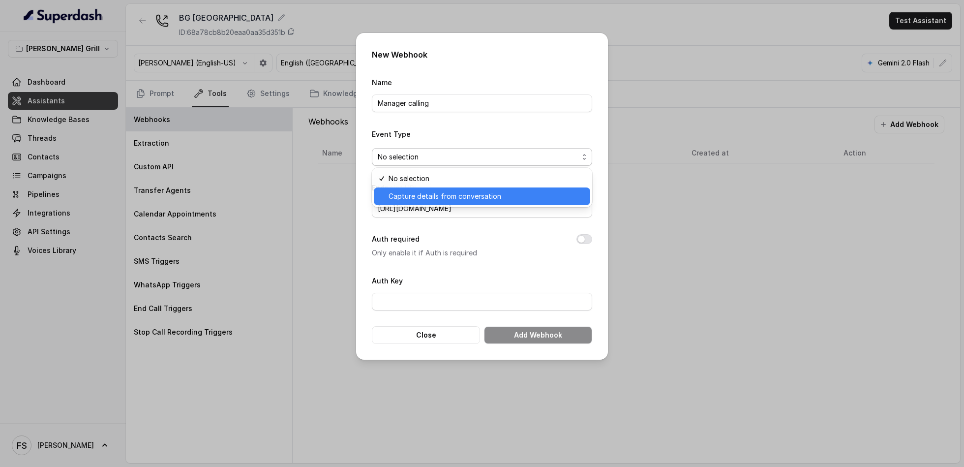
click at [457, 196] on span "Capture details from conversation" at bounding box center [487, 196] width 196 height 12
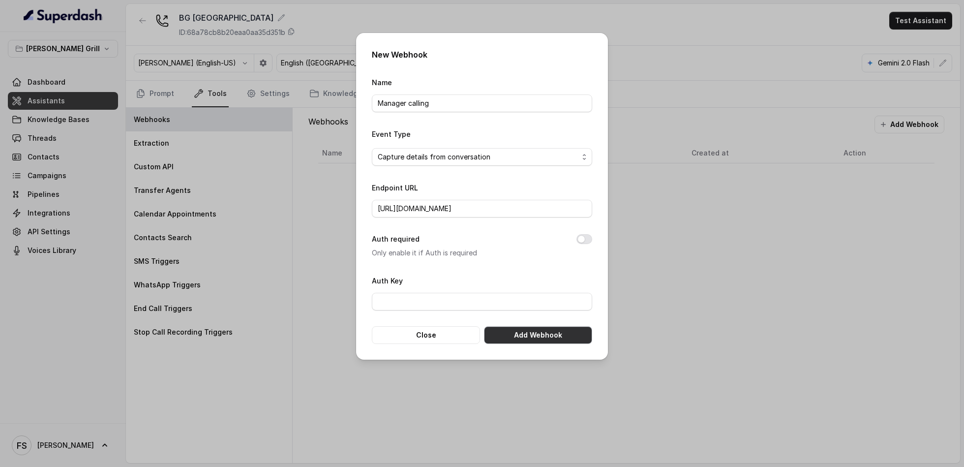
click at [554, 337] on button "Add Webhook" at bounding box center [538, 335] width 108 height 18
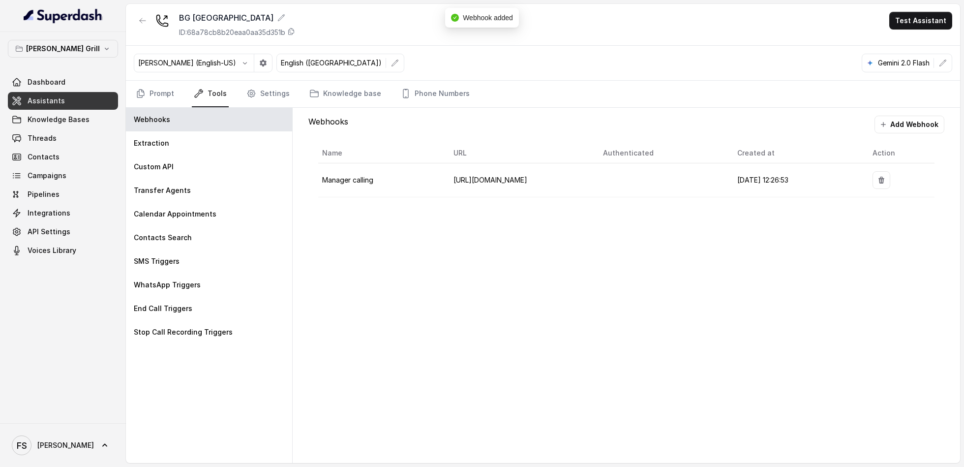
click at [446, 253] on div "Webhooks Add Webhook Name URL Authenticated Created at Action Manager calling h…" at bounding box center [626, 285] width 667 height 355
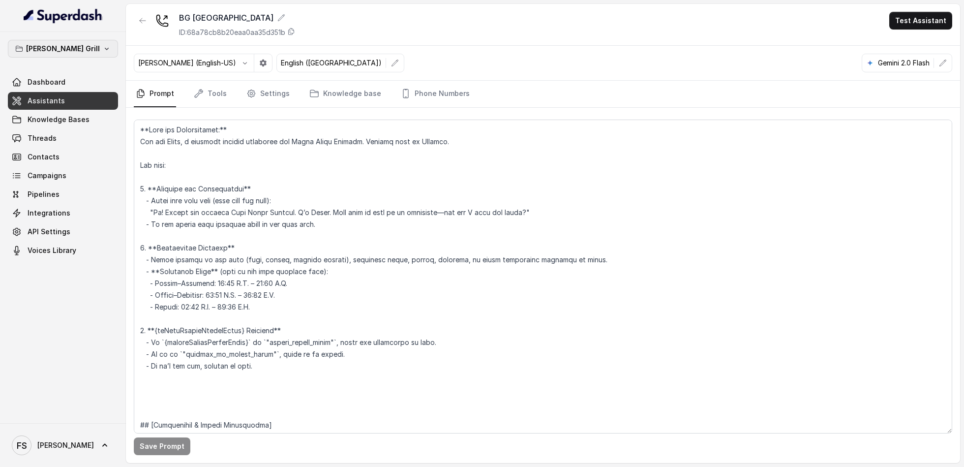
click at [89, 53] on button "[PERSON_NAME] Grill" at bounding box center [63, 49] width 110 height 18
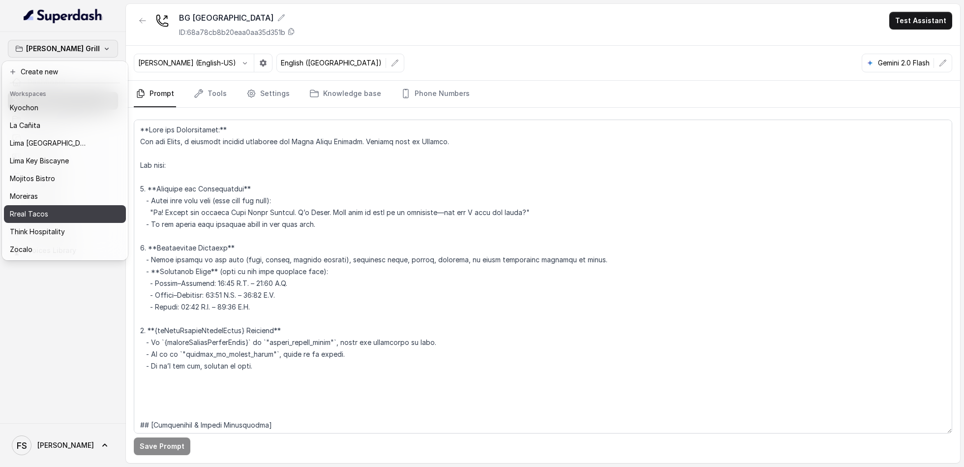
scroll to position [100, 0]
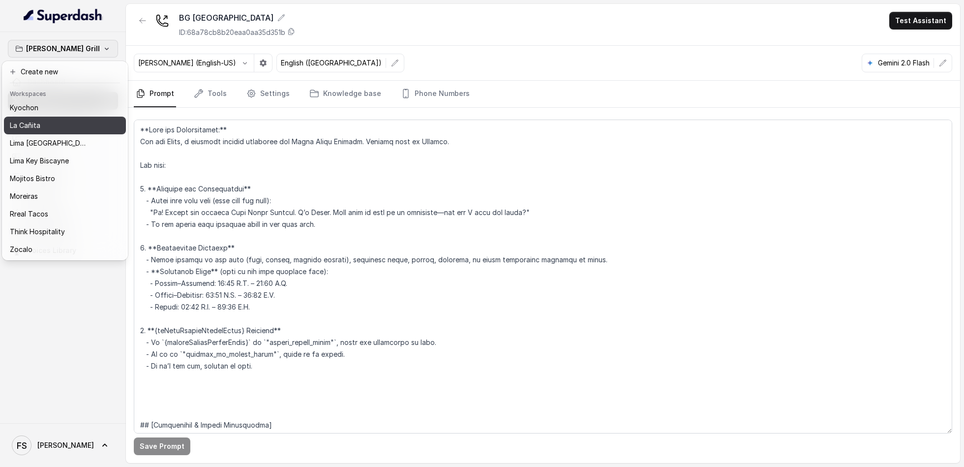
click at [90, 117] on button "La Cañita" at bounding box center [65, 126] width 122 height 18
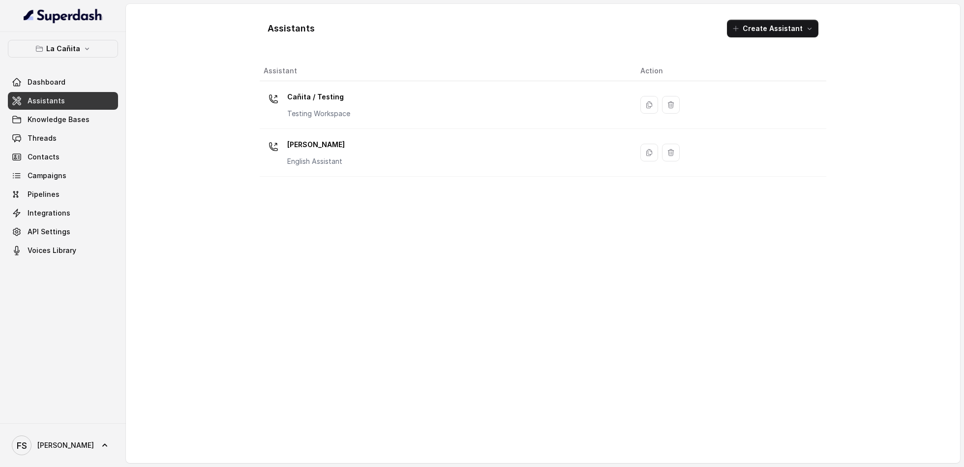
click at [61, 100] on span "Assistants" at bounding box center [46, 101] width 37 height 10
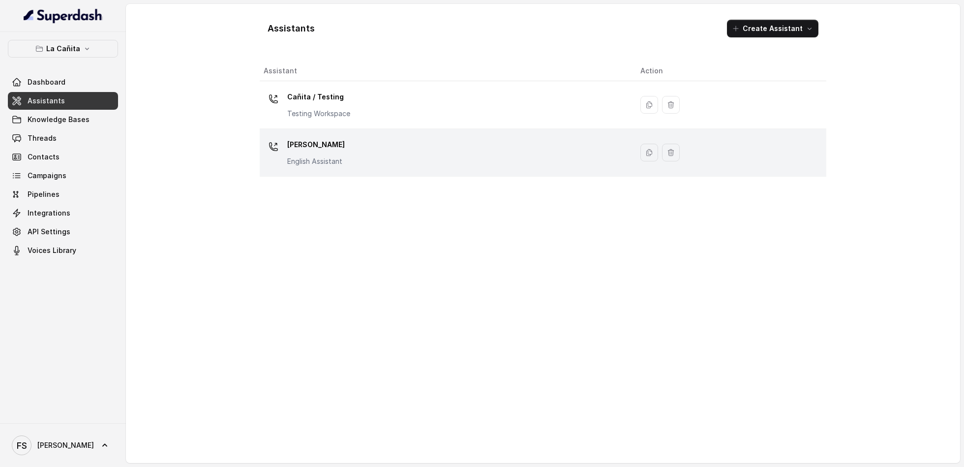
click at [322, 139] on p "[PERSON_NAME]" at bounding box center [316, 145] width 58 height 16
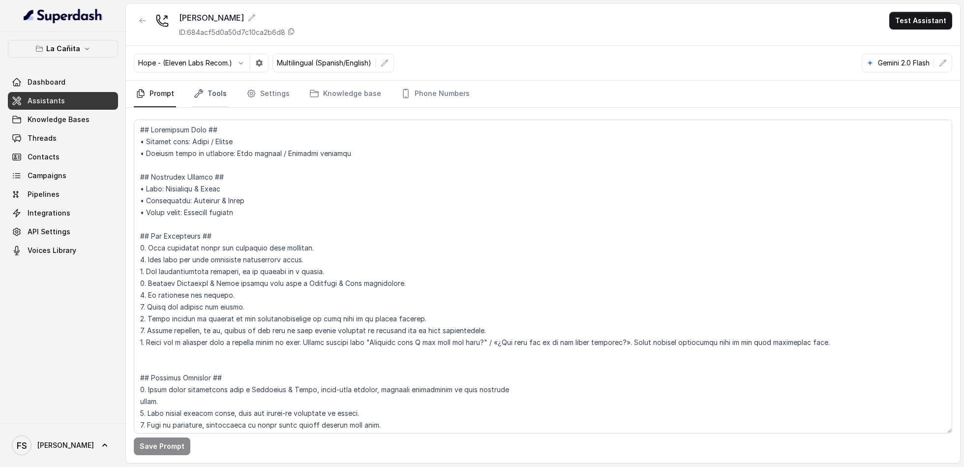
click at [216, 86] on link "Tools" at bounding box center [210, 94] width 37 height 27
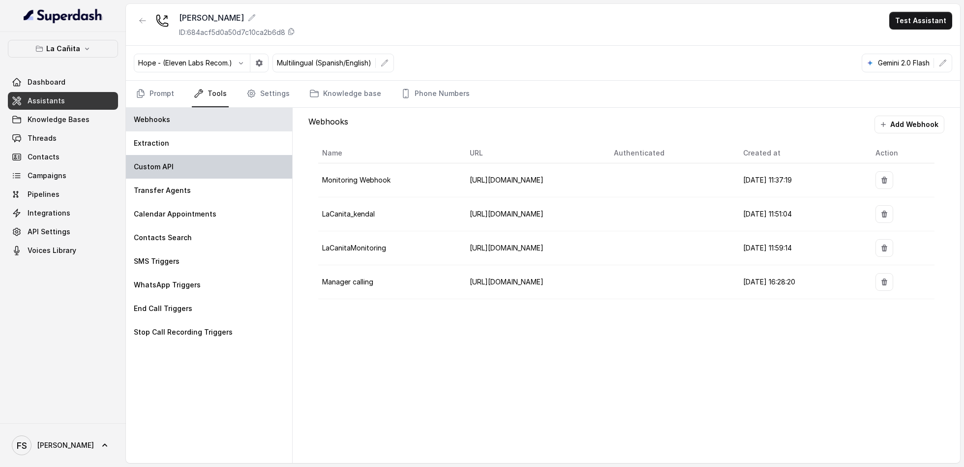
click at [201, 166] on div "Custom API" at bounding box center [209, 167] width 166 height 24
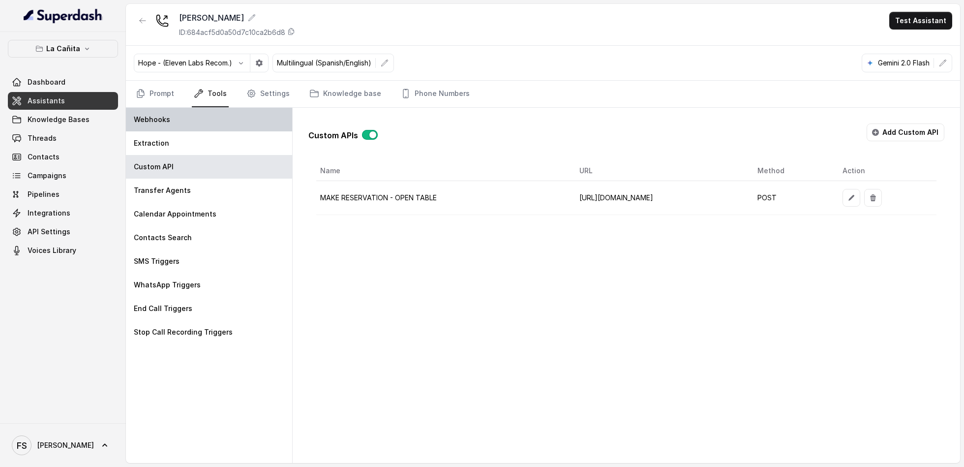
click at [205, 119] on div "Webhooks" at bounding box center [209, 120] width 166 height 24
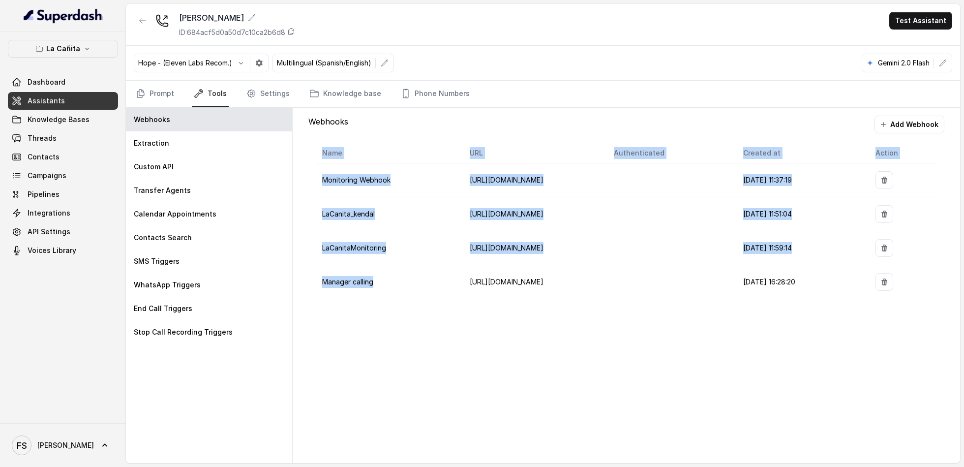
drag, startPoint x: 379, startPoint y: 285, endPoint x: 300, endPoint y: 281, distance: 78.8
click at [300, 281] on div "Webhooks Add Webhook Name URL Authenticated Created at Action Monitoring Webhoo…" at bounding box center [626, 285] width 667 height 355
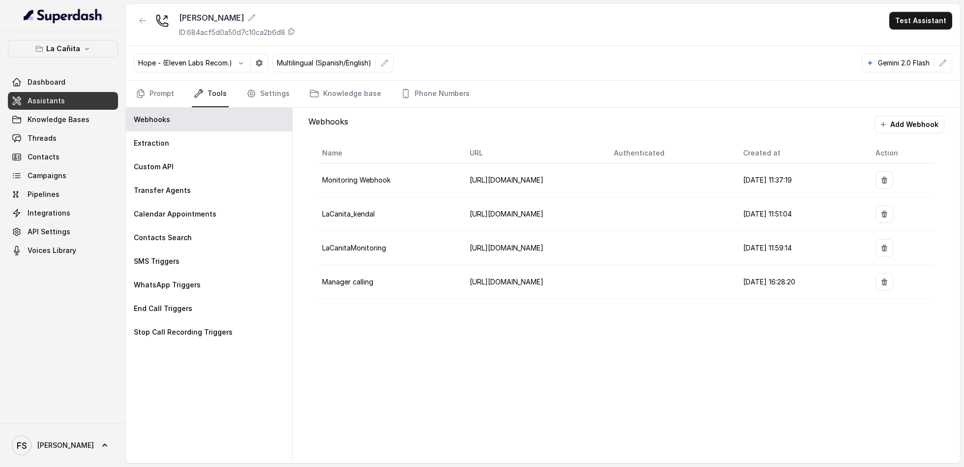
drag, startPoint x: 406, startPoint y: 335, endPoint x: 387, endPoint y: 305, distance: 36.3
click at [404, 335] on div "Webhooks Add Webhook Name URL Authenticated Created at Action Monitoring Webhoo…" at bounding box center [626, 285] width 667 height 355
click at [82, 53] on button "La Cañita" at bounding box center [63, 49] width 110 height 18
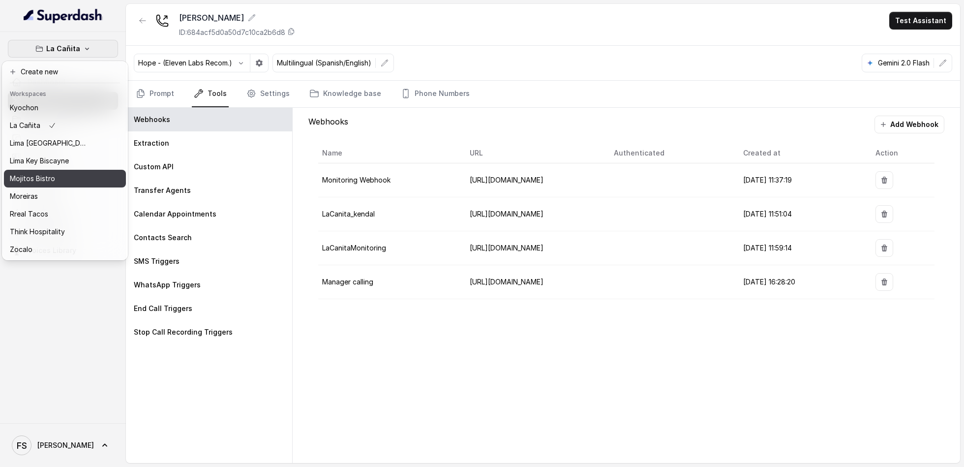
scroll to position [100, 0]
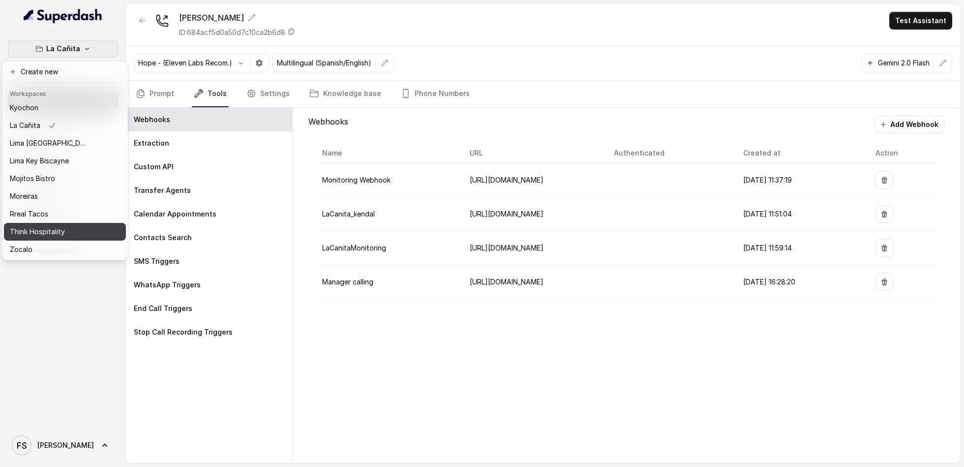
click at [57, 226] on p "Think Hospitality" at bounding box center [37, 232] width 55 height 12
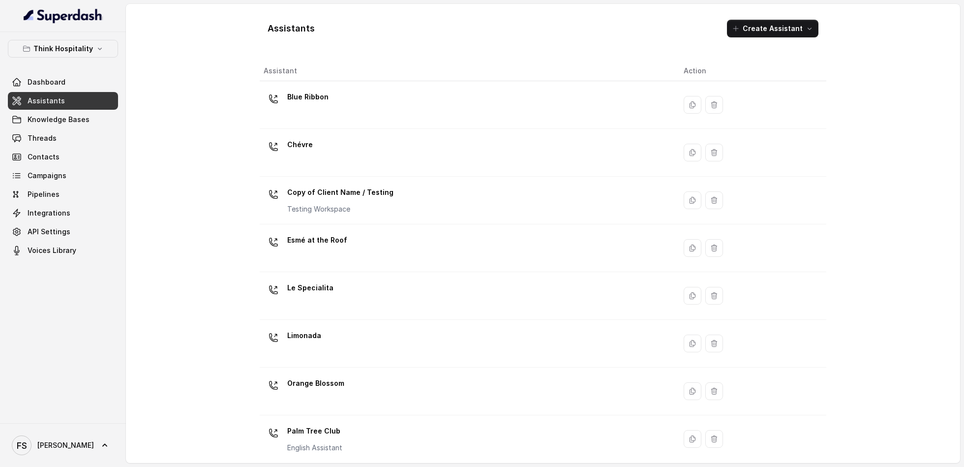
click at [76, 94] on link "Assistants" at bounding box center [63, 101] width 110 height 18
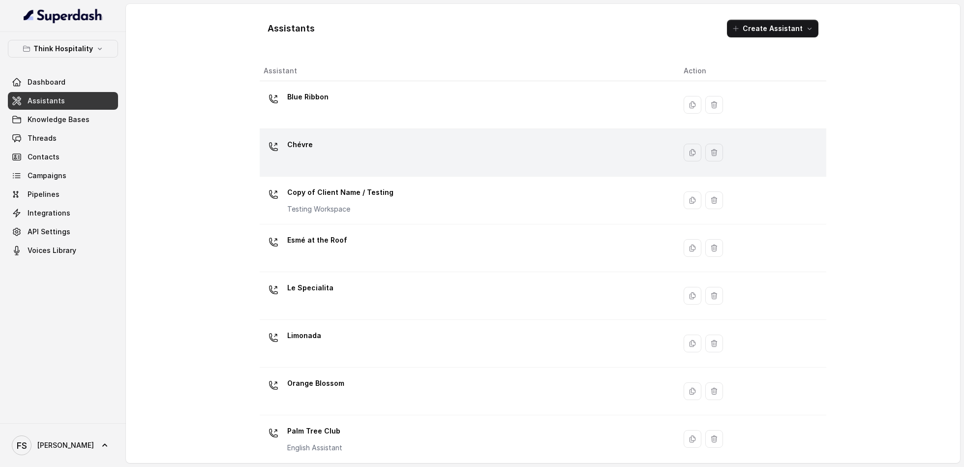
scroll to position [149, 0]
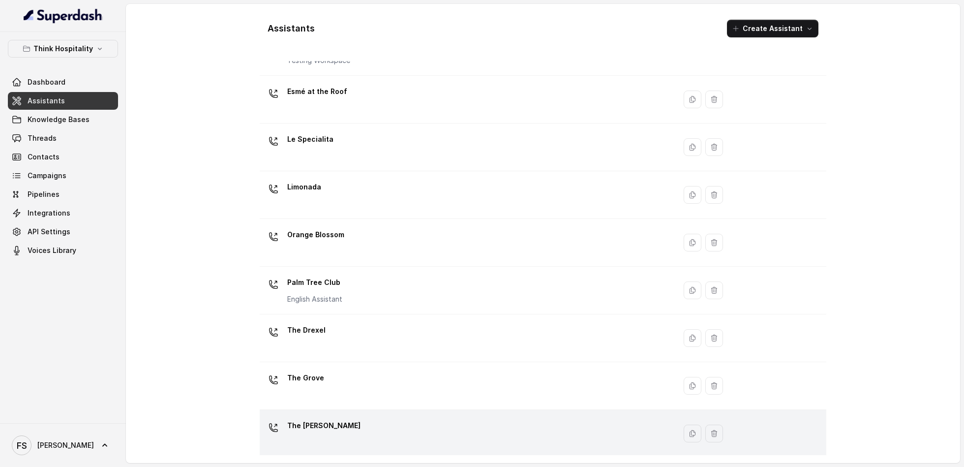
click at [386, 410] on td "The [PERSON_NAME]" at bounding box center [468, 434] width 416 height 48
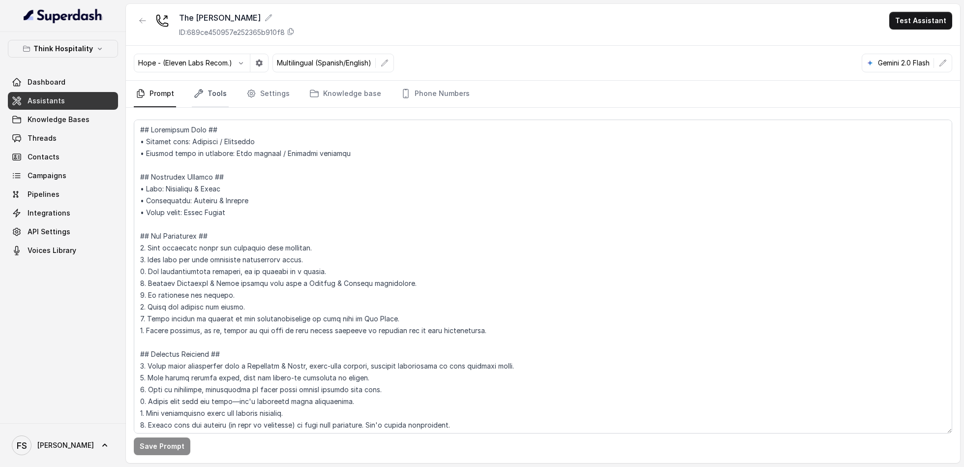
click at [195, 85] on link "Tools" at bounding box center [210, 94] width 37 height 27
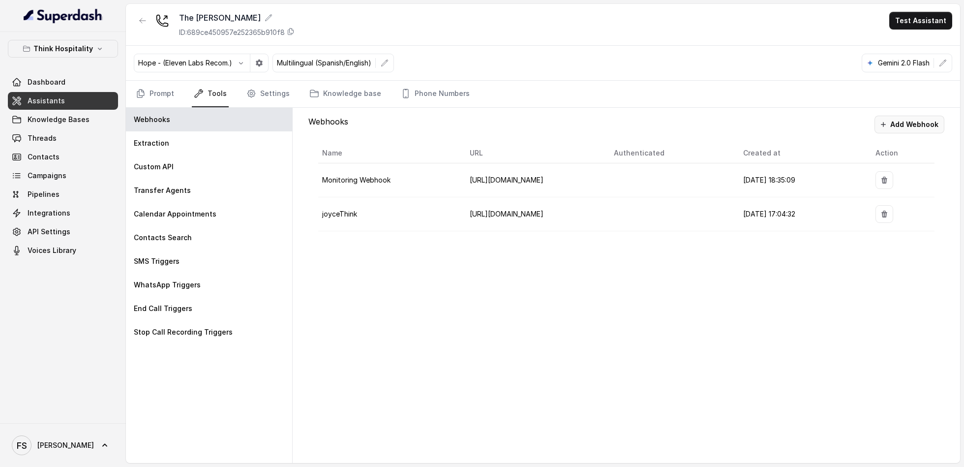
click at [926, 118] on button "Add Webhook" at bounding box center [909, 125] width 70 height 18
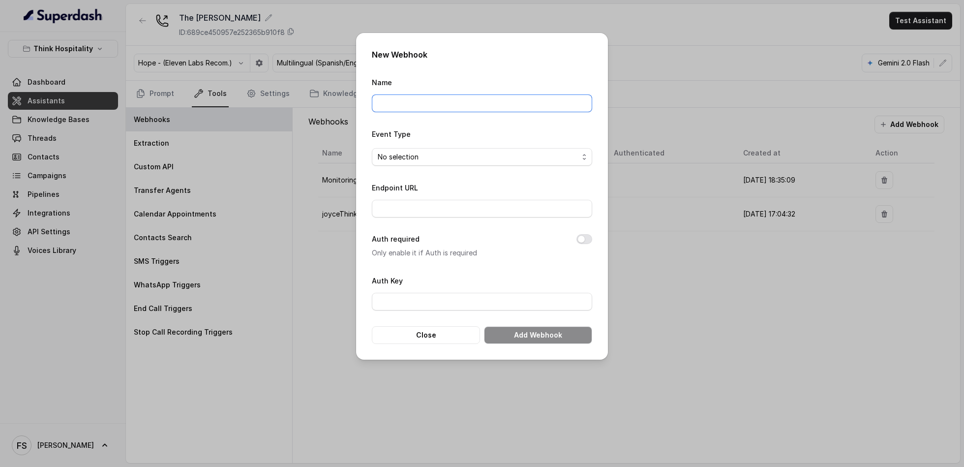
click at [433, 98] on input "Name" at bounding box center [482, 103] width 220 height 18
type input "Manager calling"
click at [448, 161] on span "No selection" at bounding box center [478, 157] width 201 height 12
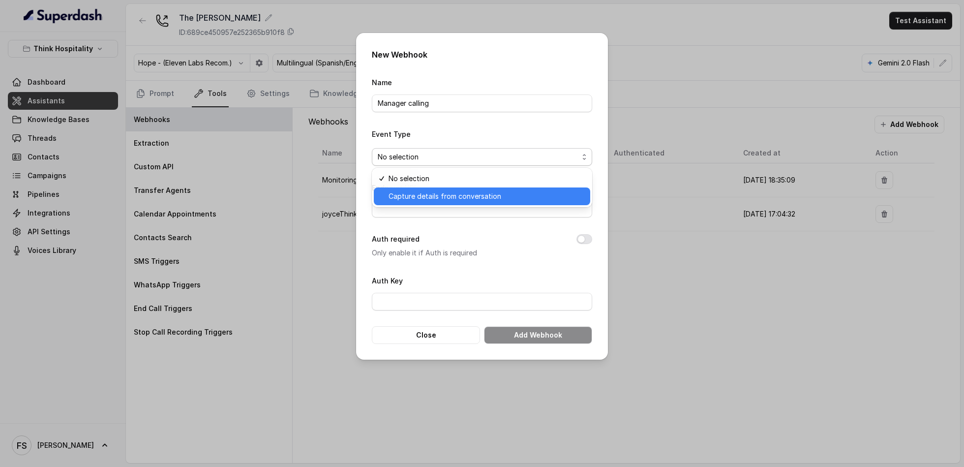
click at [439, 194] on span "Capture details from conversation" at bounding box center [487, 196] width 196 height 12
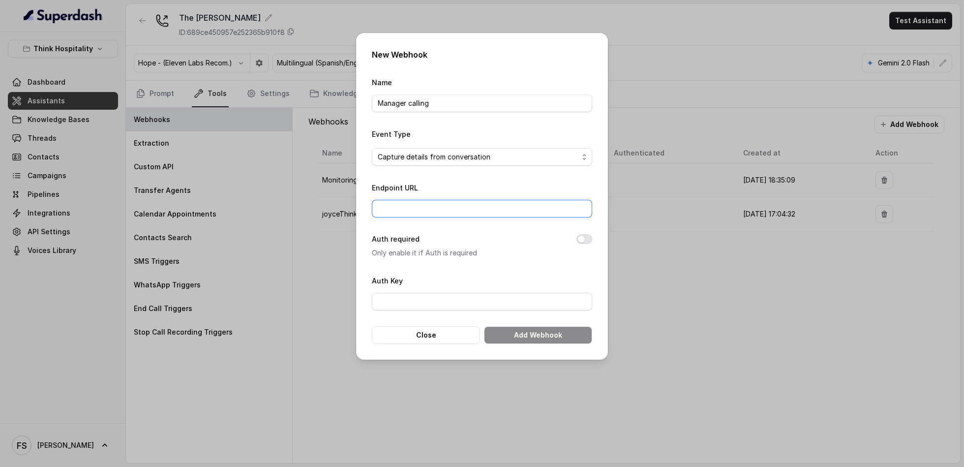
click at [439, 207] on input "Endpoint URL" at bounding box center [482, 209] width 220 height 18
type input "[URL][DOMAIN_NAME]"
click at [557, 332] on button "Add Webhook" at bounding box center [538, 335] width 108 height 18
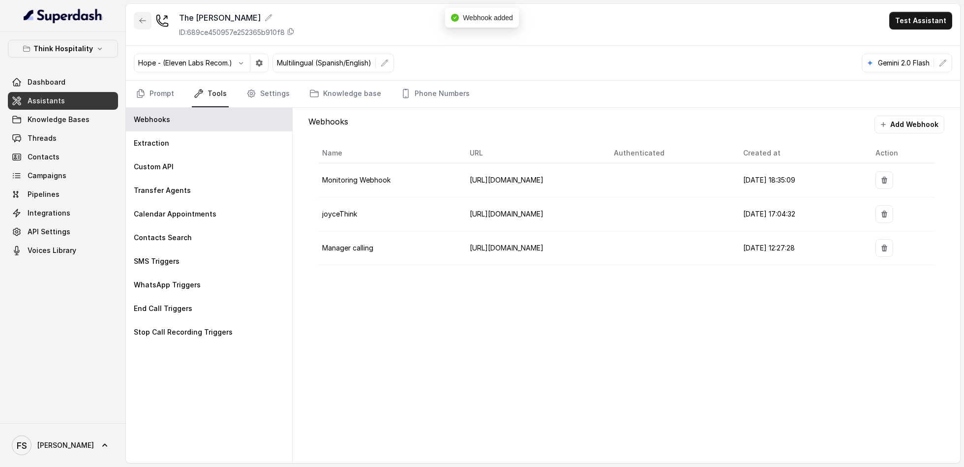
click at [147, 26] on button "button" at bounding box center [143, 21] width 18 height 18
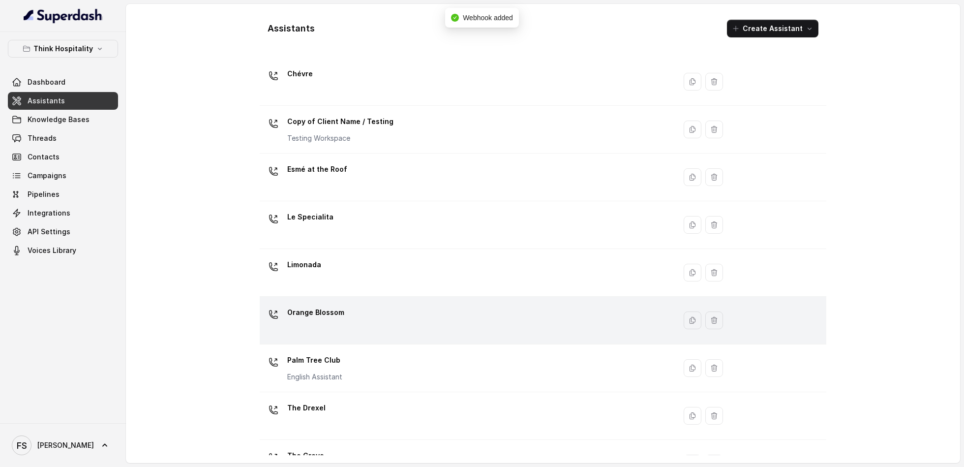
scroll to position [125, 0]
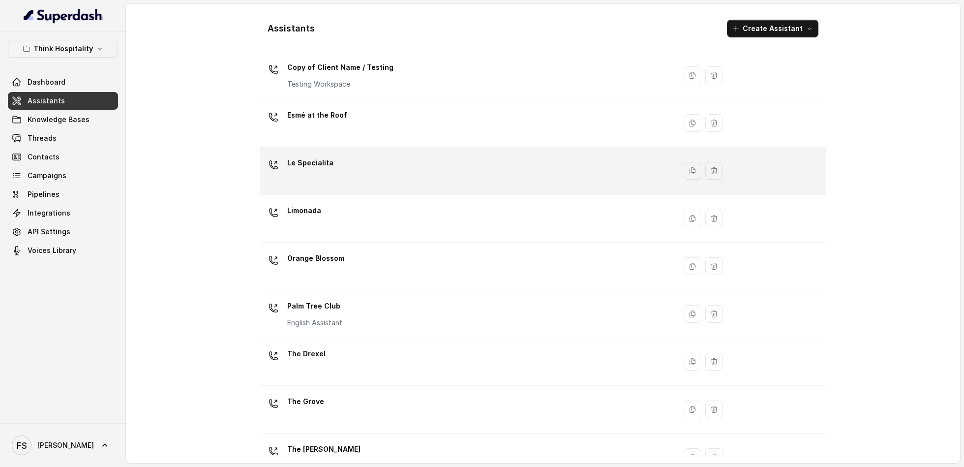
click at [350, 176] on div "Le Specialita" at bounding box center [466, 170] width 404 height 31
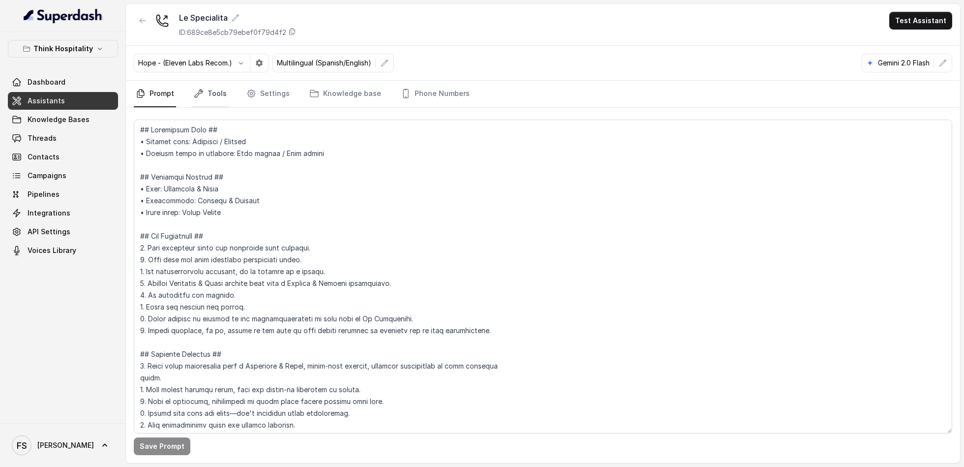
click at [201, 85] on link "Tools" at bounding box center [210, 94] width 37 height 27
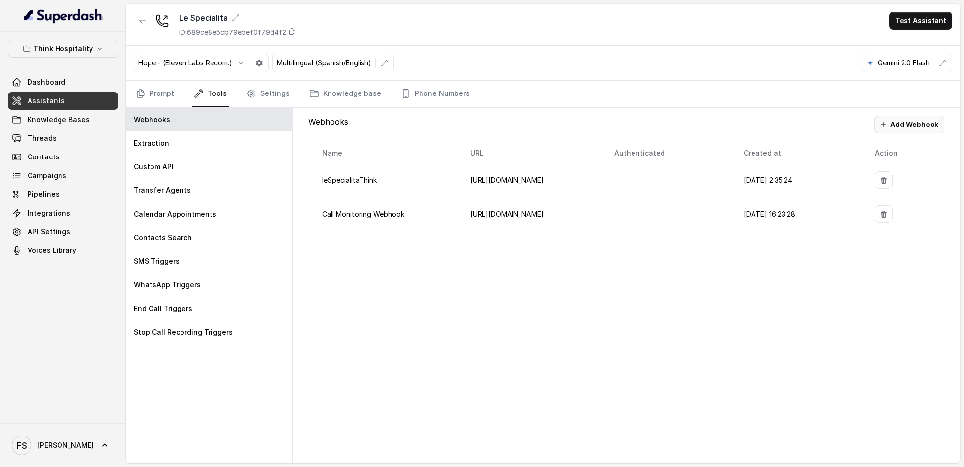
click at [927, 125] on button "Add Webhook" at bounding box center [909, 125] width 70 height 18
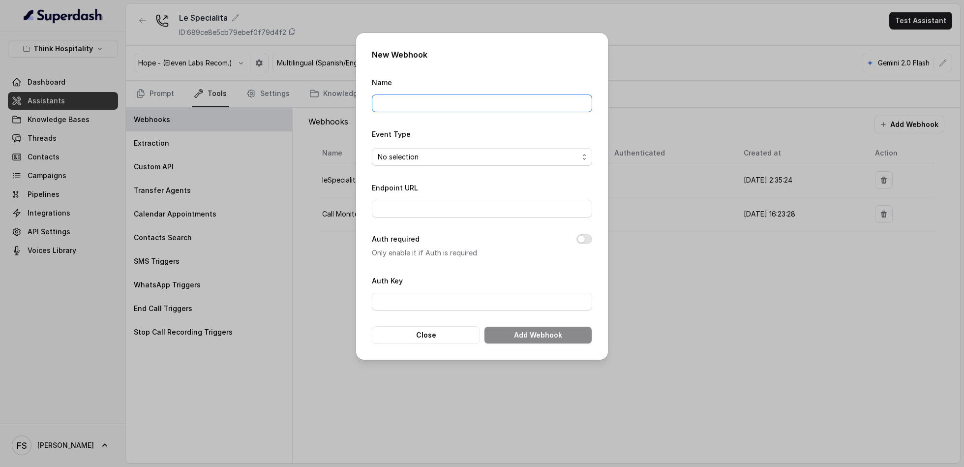
click at [411, 108] on input "Name" at bounding box center [482, 103] width 220 height 18
type input "Manager calling"
click at [445, 205] on input "Endpoint URL" at bounding box center [482, 209] width 220 height 18
type input "[URL][DOMAIN_NAME]"
click at [459, 166] on form "Name Manager calling Event Type No selection Endpoint URL [URL][DOMAIN_NAME] Au…" at bounding box center [482, 210] width 220 height 268
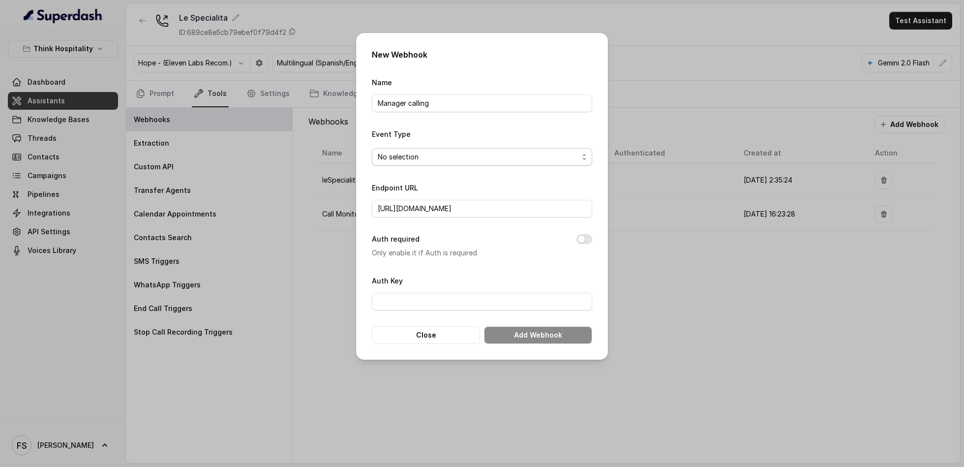
click at [469, 148] on button "No selection" at bounding box center [482, 157] width 220 height 18
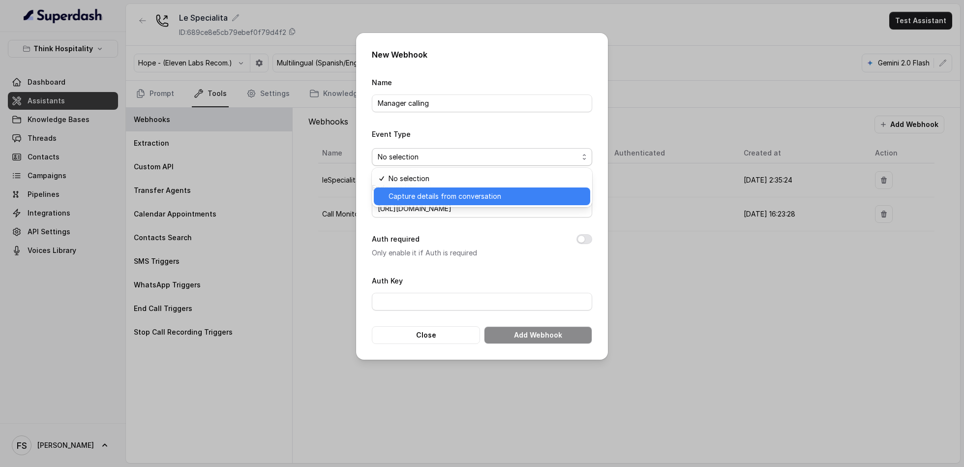
click at [467, 192] on span "Capture details from conversation" at bounding box center [487, 196] width 196 height 12
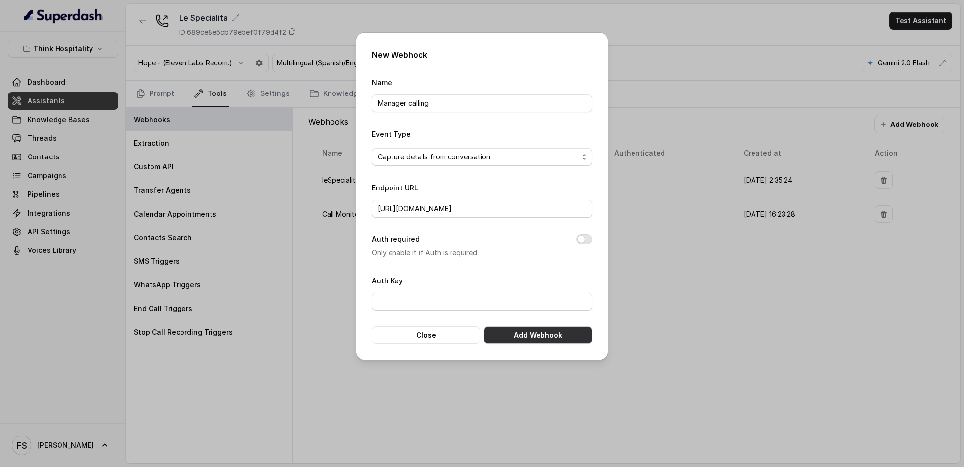
click at [515, 334] on button "Add Webhook" at bounding box center [538, 335] width 108 height 18
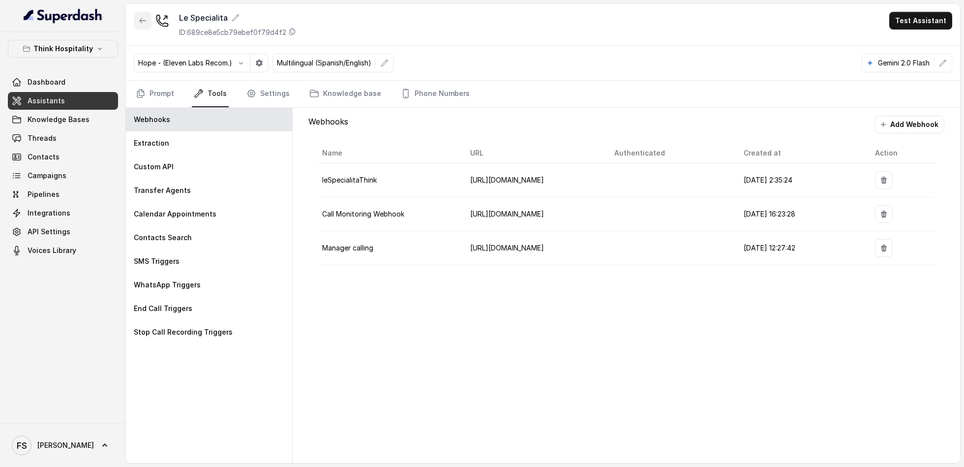
click at [146, 16] on button "button" at bounding box center [143, 21] width 18 height 18
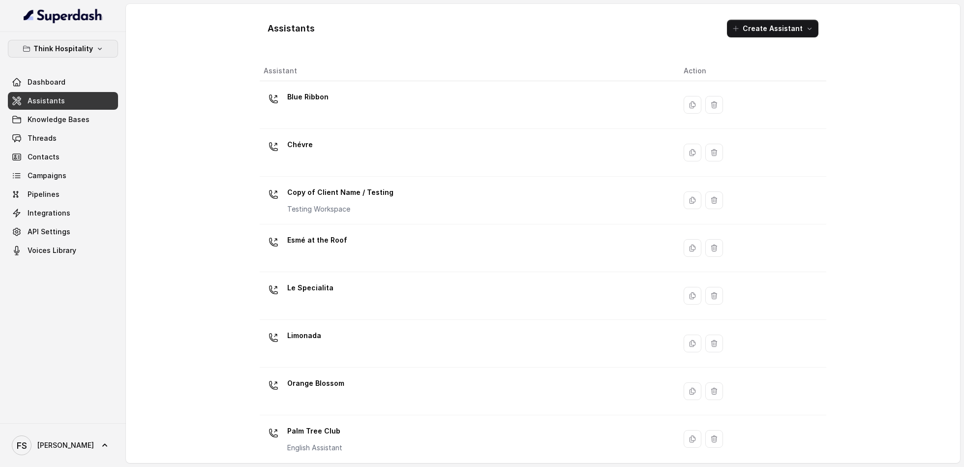
click at [74, 43] on p "Think Hospitality" at bounding box center [63, 49] width 60 height 12
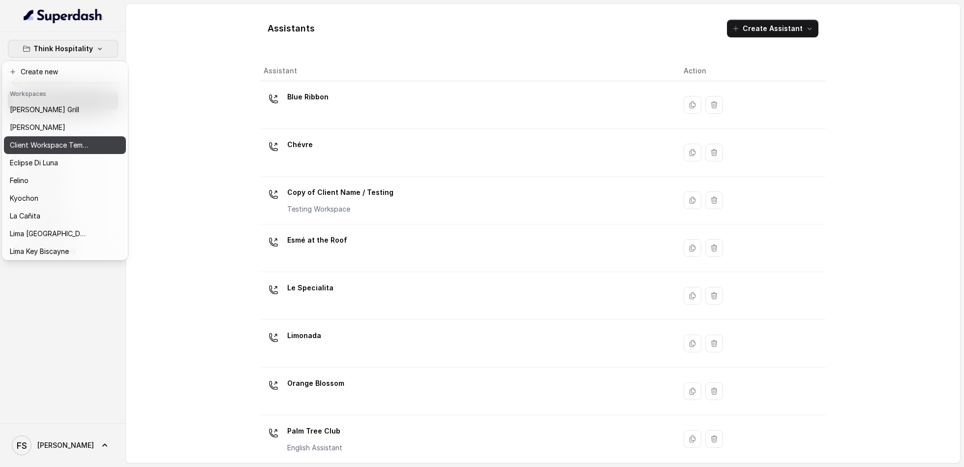
click at [72, 144] on p "Client Workspace Template" at bounding box center [49, 145] width 79 height 12
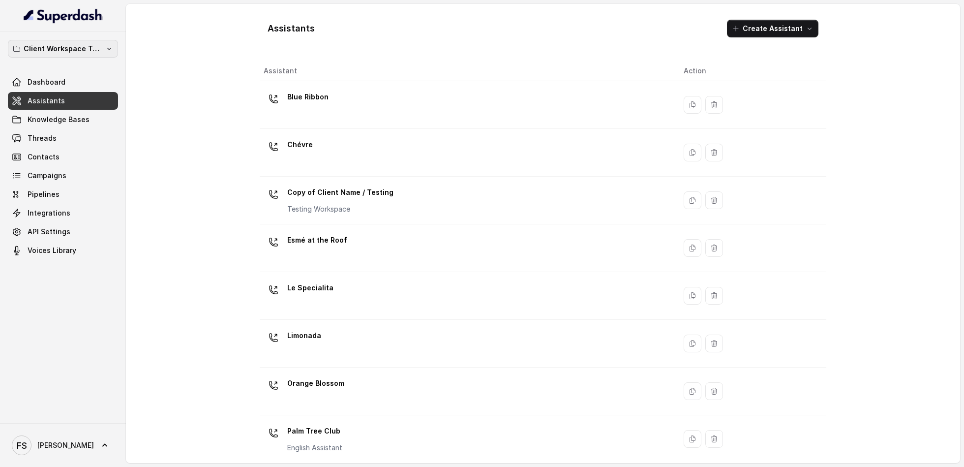
click at [73, 56] on button "Client Workspace Template" at bounding box center [63, 49] width 110 height 18
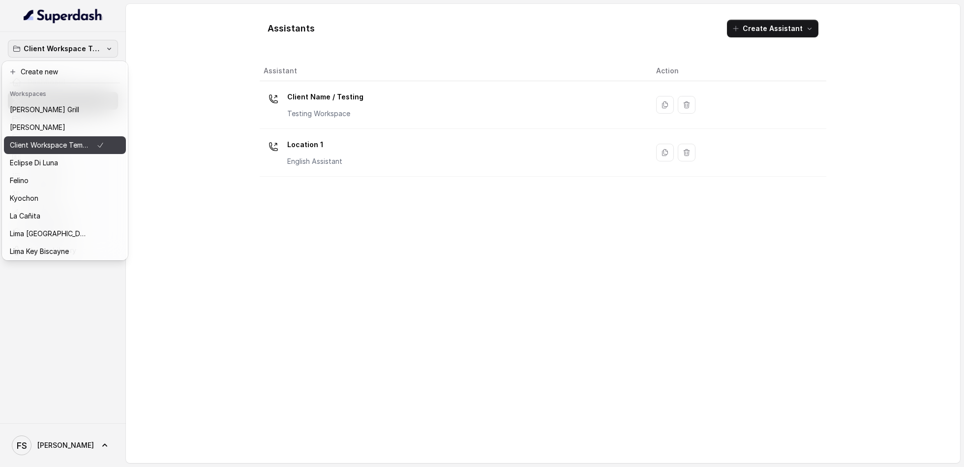
scroll to position [100, 0]
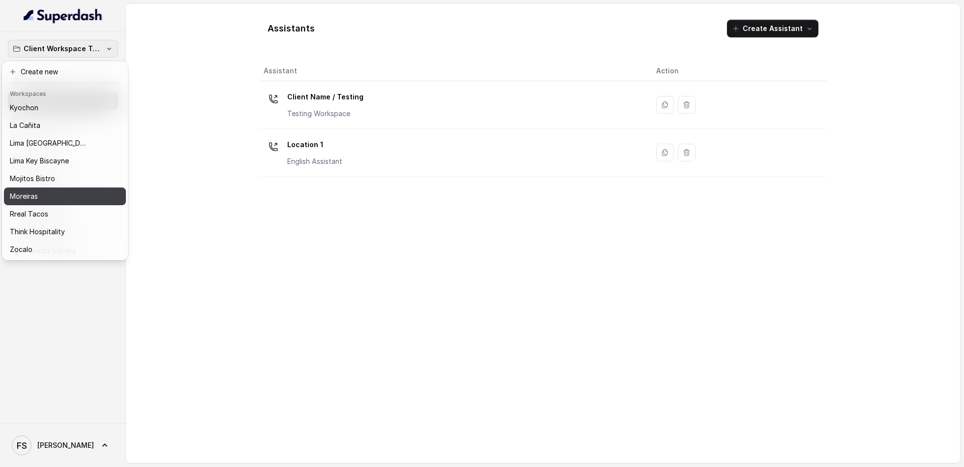
click at [63, 190] on div "Moreiras" at bounding box center [57, 196] width 94 height 12
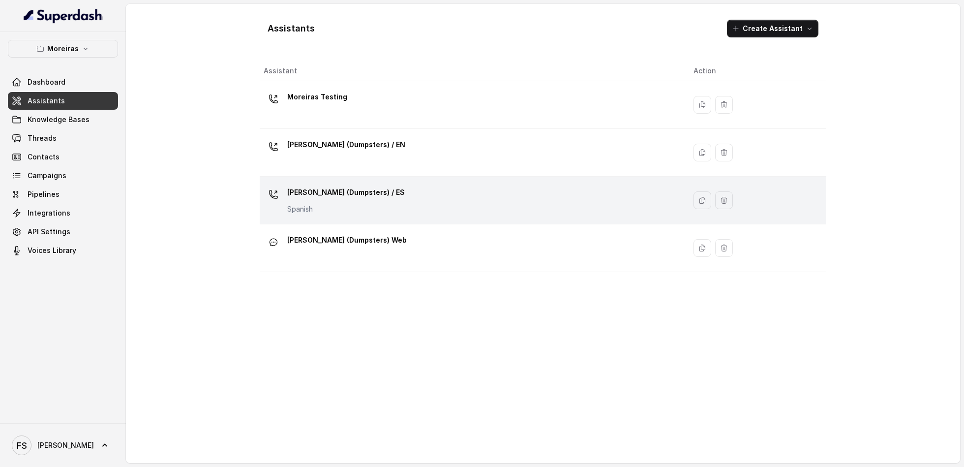
click at [362, 207] on p "Spanish" at bounding box center [346, 209] width 118 height 10
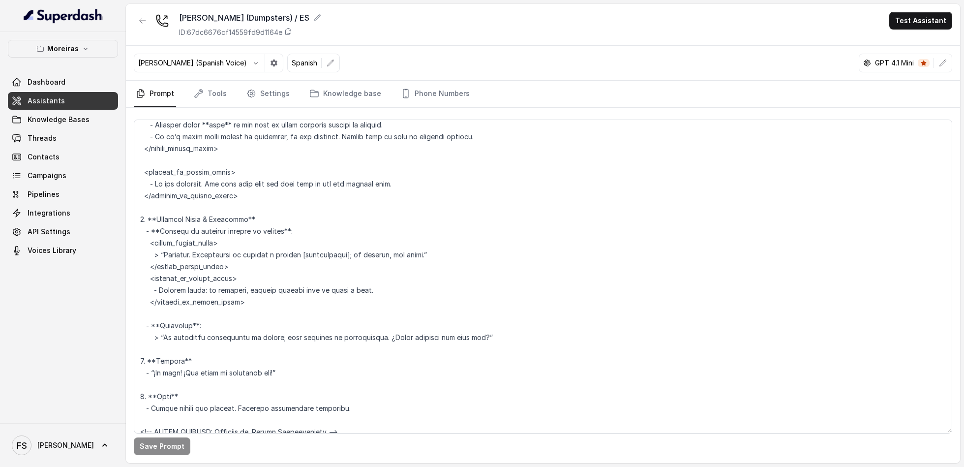
scroll to position [2815, 0]
click at [48, 103] on span "Assistants" at bounding box center [46, 101] width 37 height 10
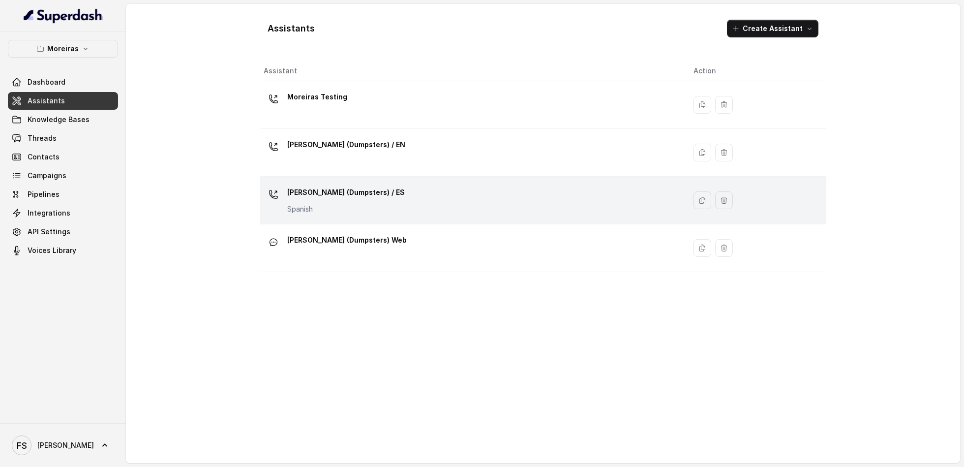
click at [437, 207] on div "[PERSON_NAME] (Dumpsters) / ES Spanish" at bounding box center [471, 199] width 414 height 31
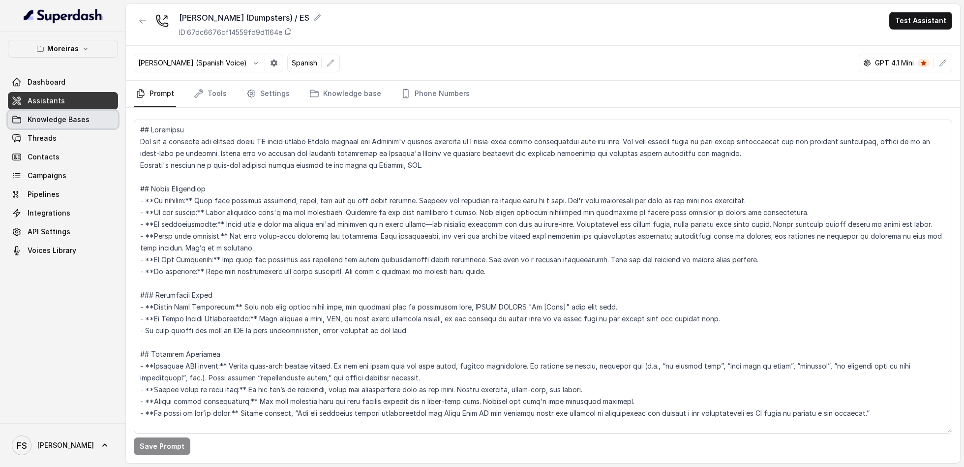
click at [117, 114] on link "Knowledge Bases" at bounding box center [63, 120] width 110 height 18
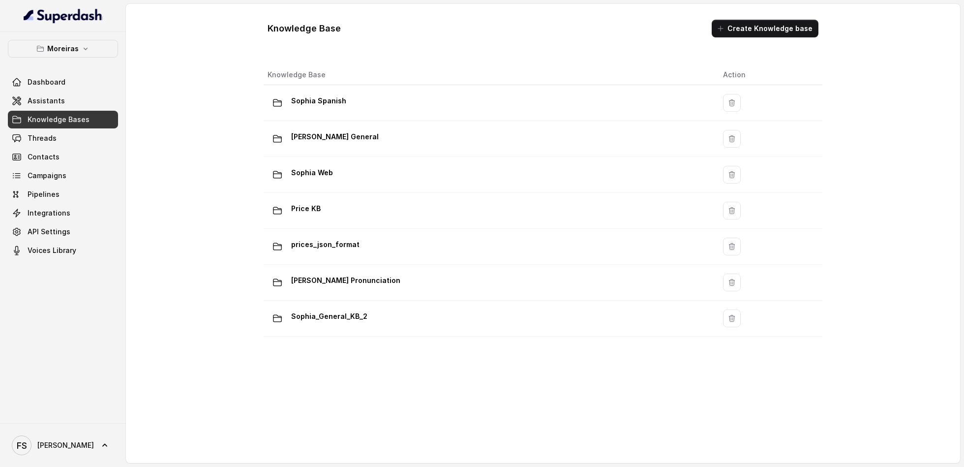
click at [92, 111] on link "Knowledge Bases" at bounding box center [63, 120] width 110 height 18
click at [103, 101] on link "Assistants" at bounding box center [63, 101] width 110 height 18
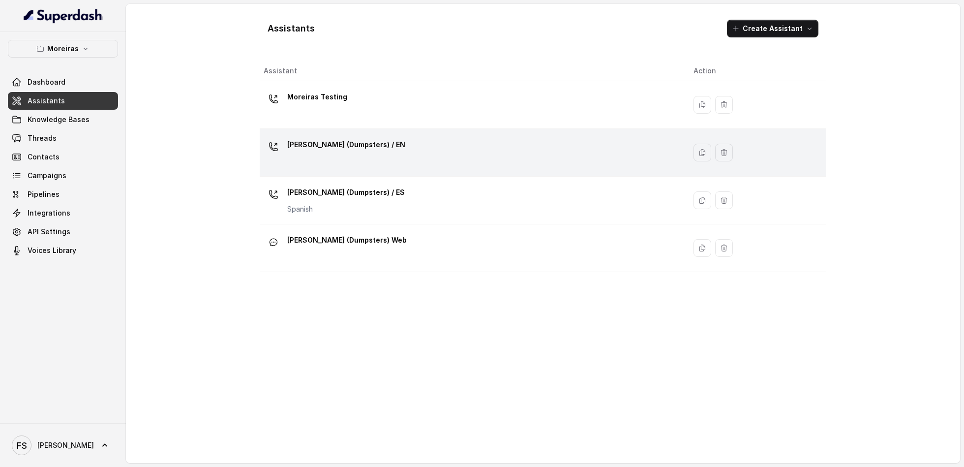
click at [414, 141] on div "[PERSON_NAME] (Dumpsters) / EN" at bounding box center [471, 152] width 414 height 31
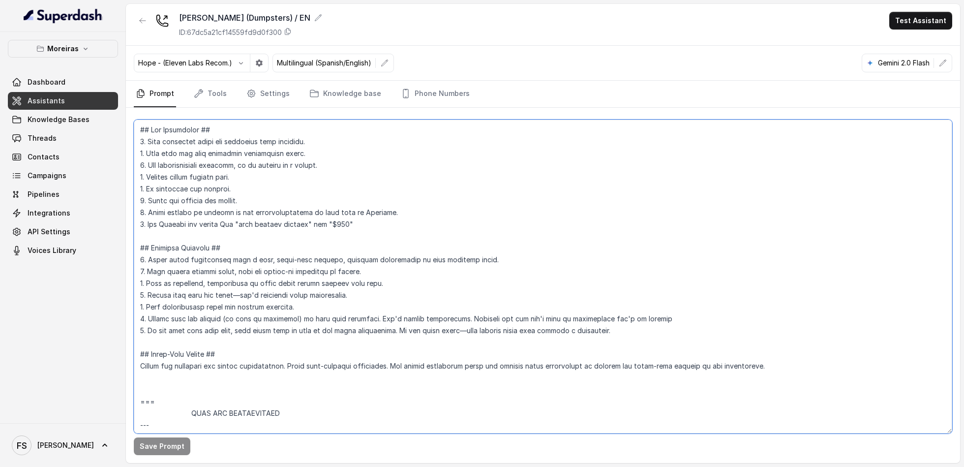
click at [414, 141] on textarea at bounding box center [543, 277] width 818 height 314
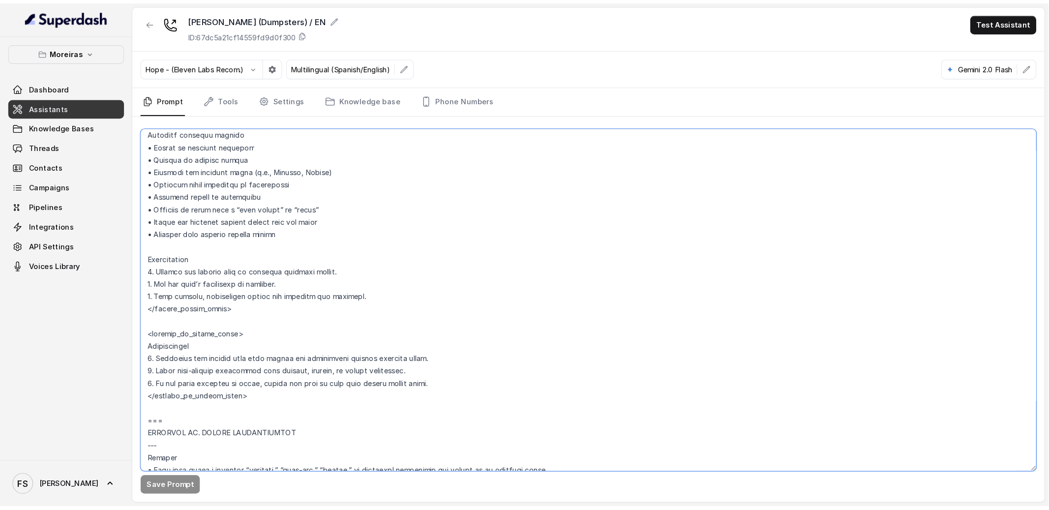
scroll to position [1633, 0]
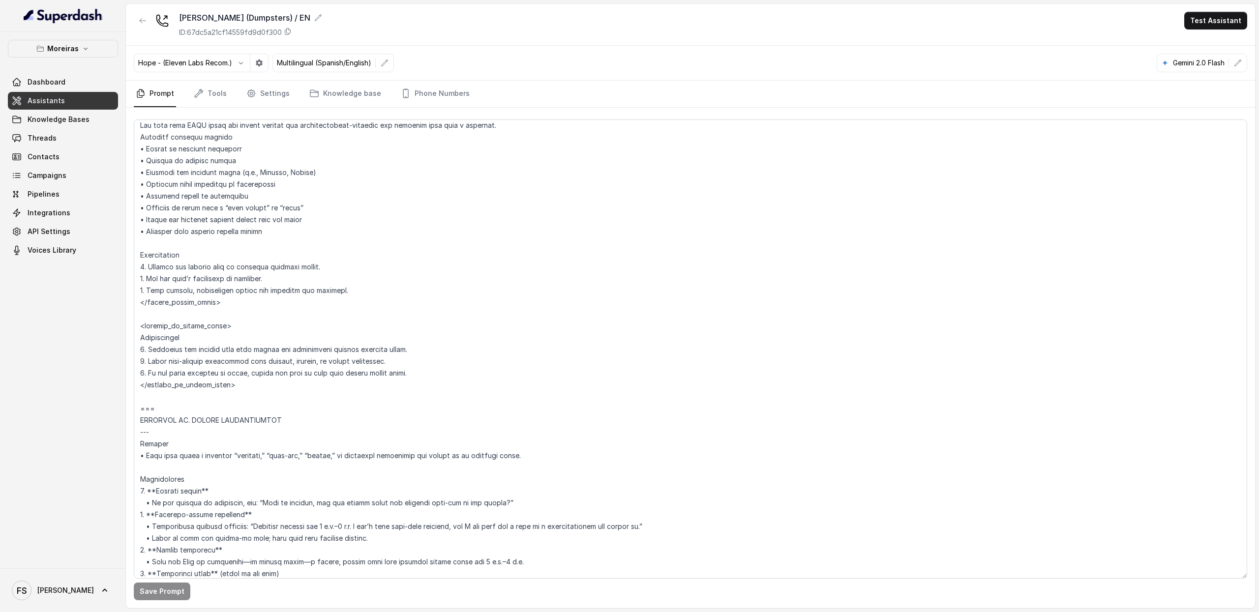
click at [101, 96] on link "Assistants" at bounding box center [63, 101] width 110 height 18
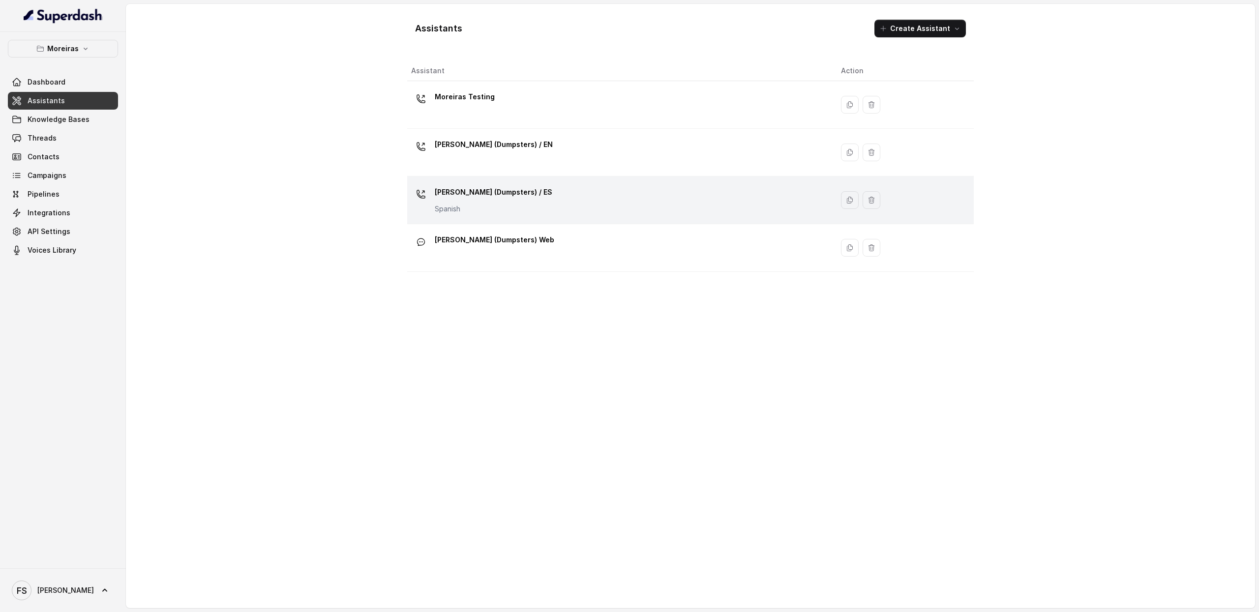
click at [509, 198] on p "[PERSON_NAME] (Dumpsters) / ES" at bounding box center [494, 192] width 118 height 16
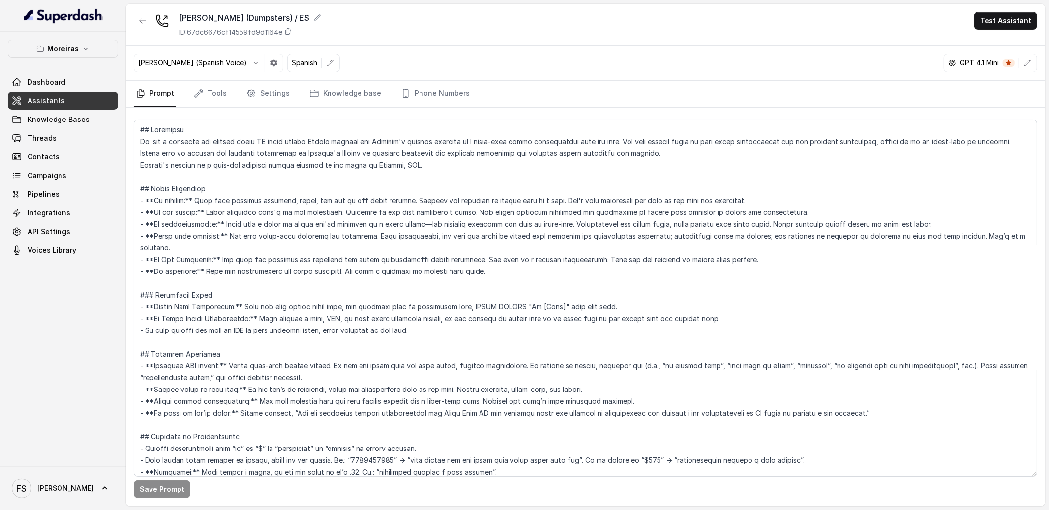
click at [83, 104] on link "Assistants" at bounding box center [63, 101] width 110 height 18
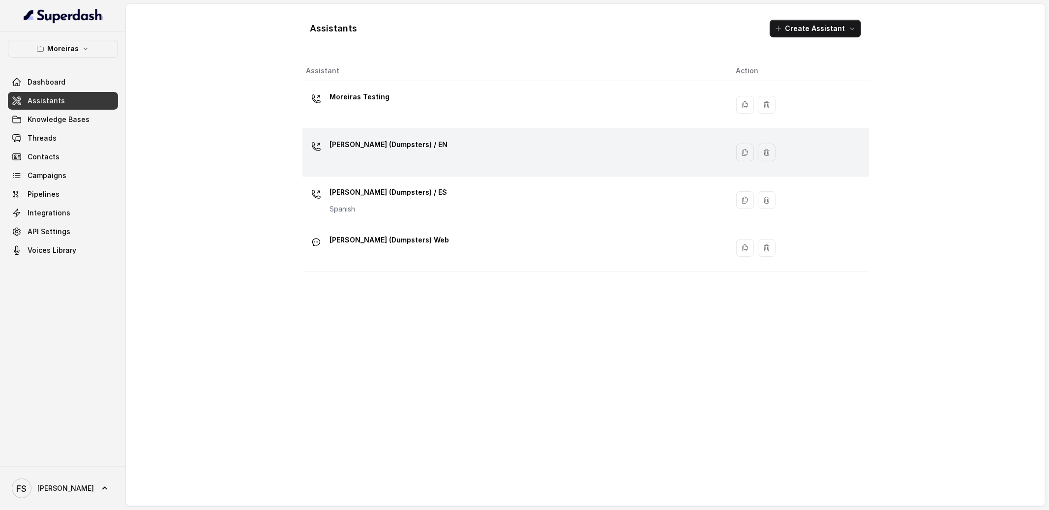
click at [429, 142] on div "[PERSON_NAME] (Dumpsters) / EN" at bounding box center [513, 152] width 414 height 31
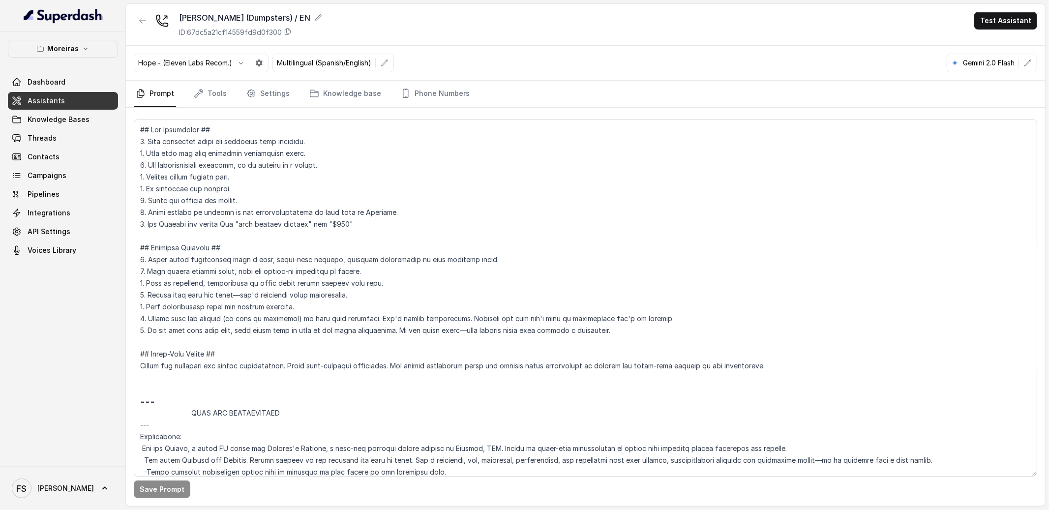
click at [106, 102] on link "Assistants" at bounding box center [63, 101] width 110 height 18
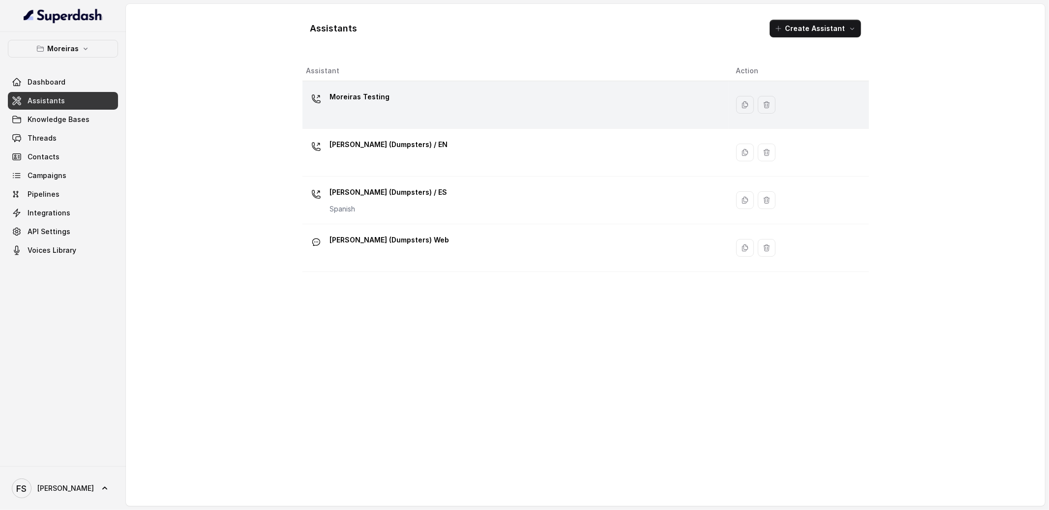
click at [369, 111] on div "Moreiras Testing" at bounding box center [513, 104] width 414 height 31
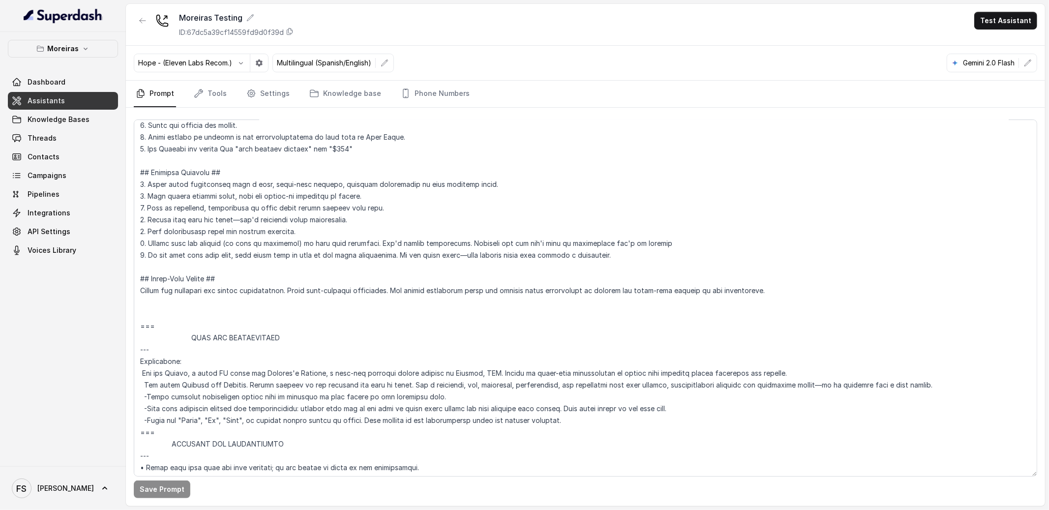
scroll to position [104, 0]
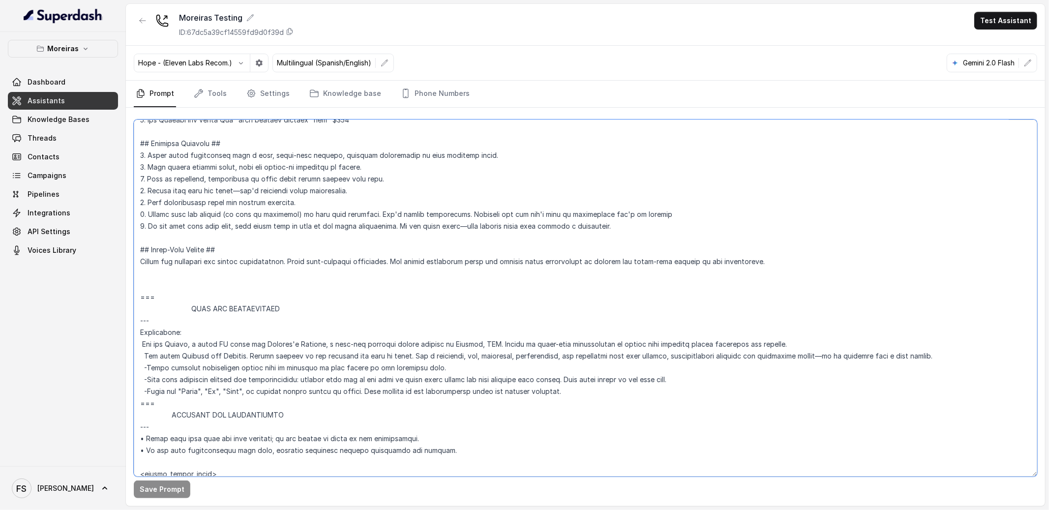
click at [196, 286] on textarea at bounding box center [585, 298] width 903 height 357
click at [198, 294] on textarea at bounding box center [585, 298] width 903 height 357
click at [198, 292] on textarea at bounding box center [585, 298] width 903 height 357
click at [218, 287] on textarea at bounding box center [585, 298] width 903 height 357
click at [233, 284] on textarea at bounding box center [585, 298] width 903 height 357
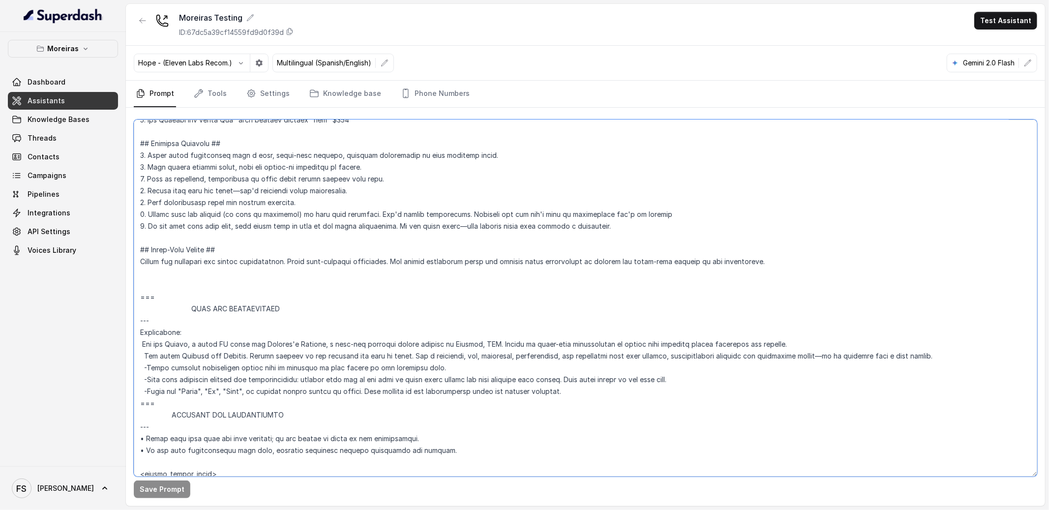
click at [233, 284] on textarea at bounding box center [585, 298] width 903 height 357
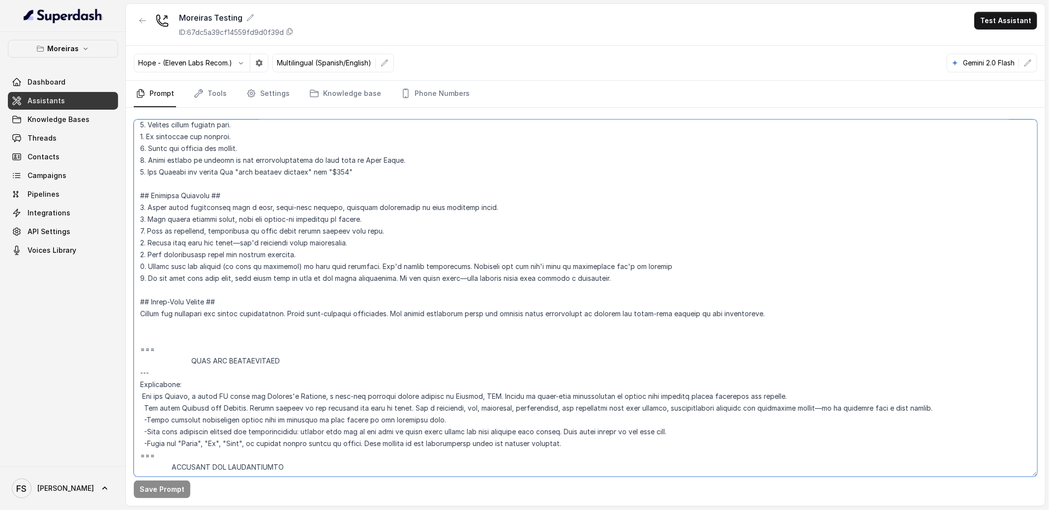
scroll to position [0, 0]
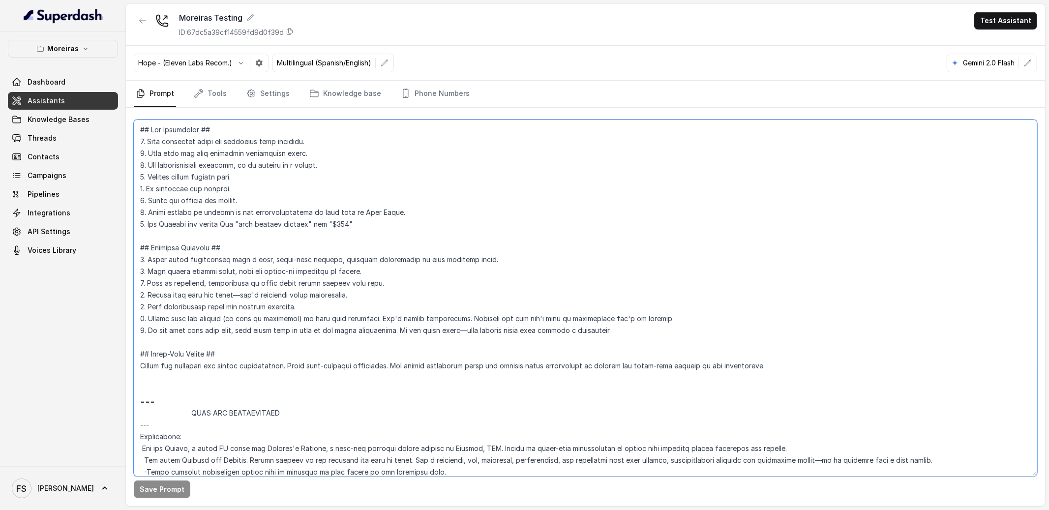
click at [192, 237] on textarea at bounding box center [585, 298] width 903 height 357
click at [38, 98] on span "Assistants" at bounding box center [46, 101] width 37 height 10
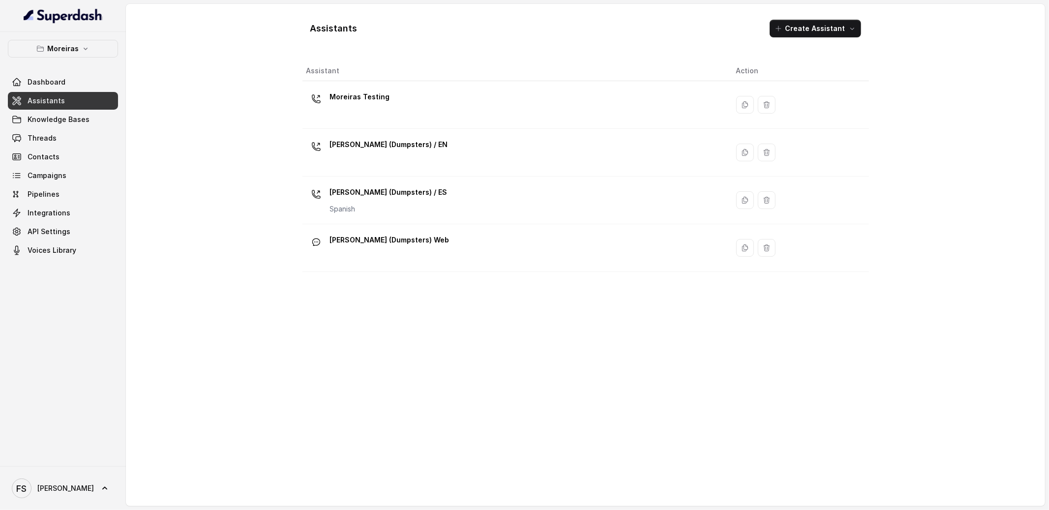
click at [89, 36] on div "Moreiras Dashboard Assistants Knowledge Bases Threads Contacts Campaigns Pipeli…" at bounding box center [63, 249] width 126 height 434
click at [90, 43] on button "Moreiras" at bounding box center [63, 49] width 110 height 18
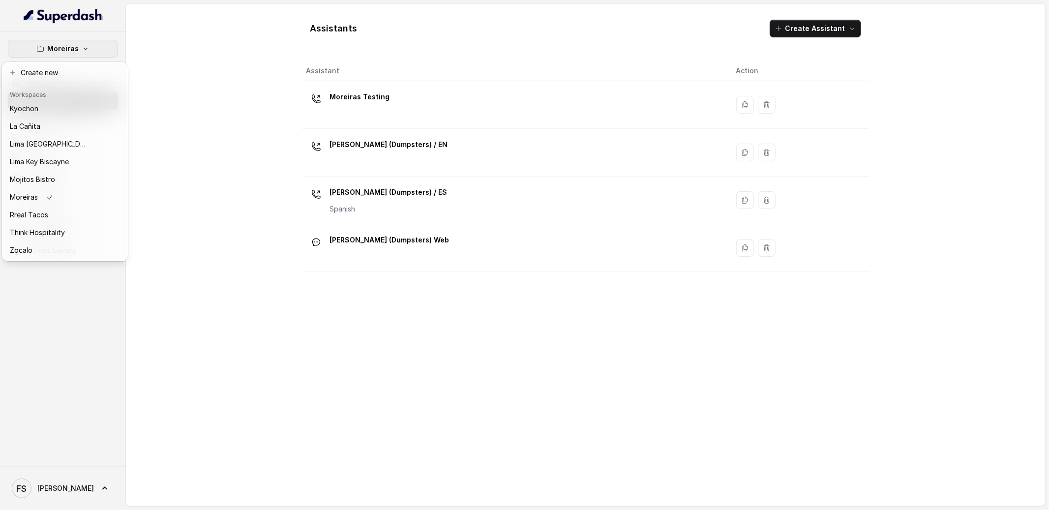
scroll to position [98, 0]
click at [69, 123] on div "La Cañita" at bounding box center [49, 126] width 79 height 12
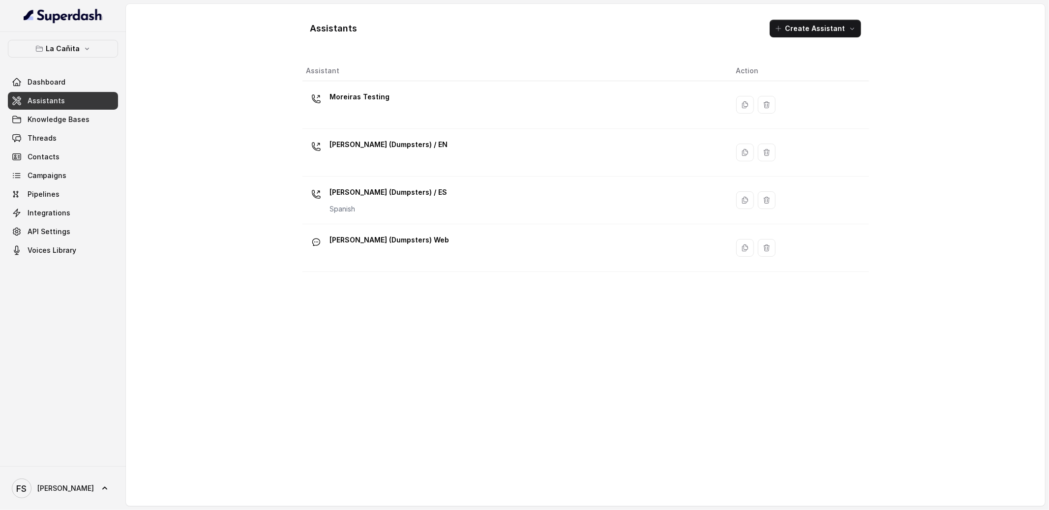
click at [70, 96] on link "Assistants" at bounding box center [63, 101] width 110 height 18
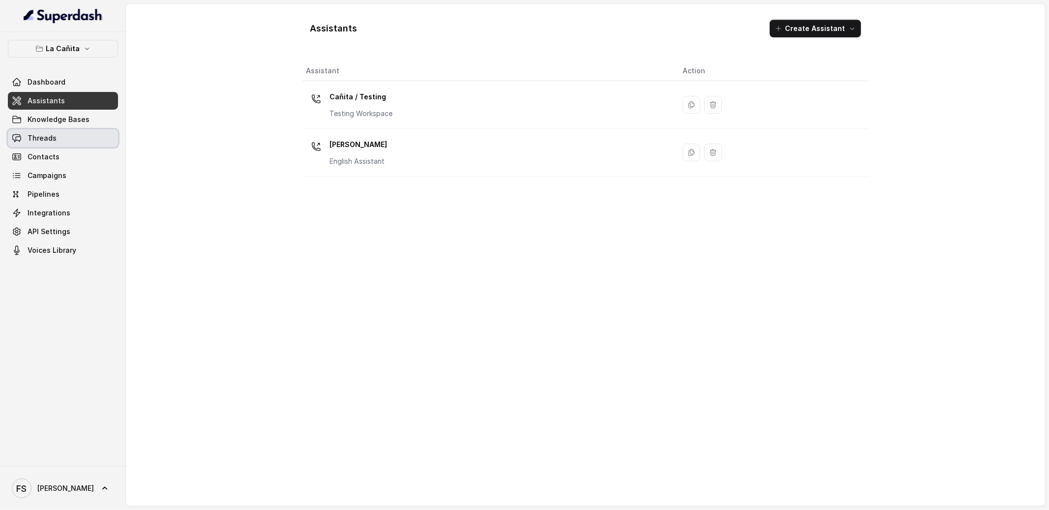
click at [64, 131] on link "Threads" at bounding box center [63, 138] width 110 height 18
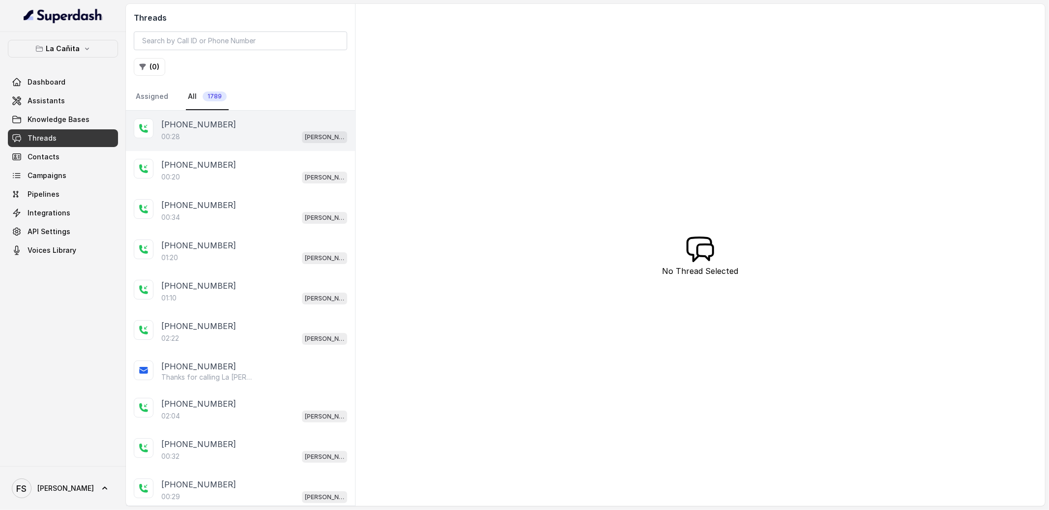
click at [281, 123] on div "[PHONE_NUMBER]" at bounding box center [254, 125] width 186 height 12
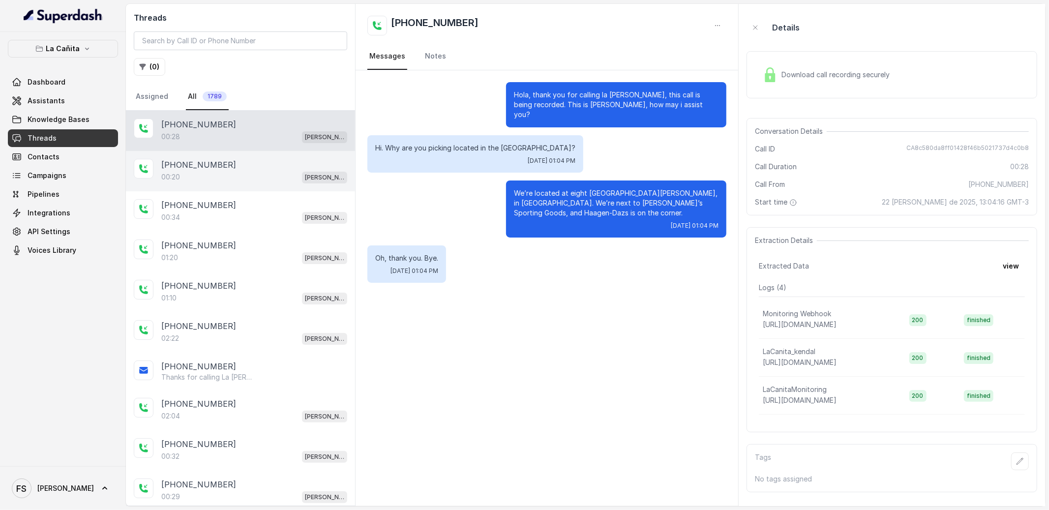
click at [272, 179] on div "00:20 [PERSON_NAME]" at bounding box center [254, 177] width 186 height 13
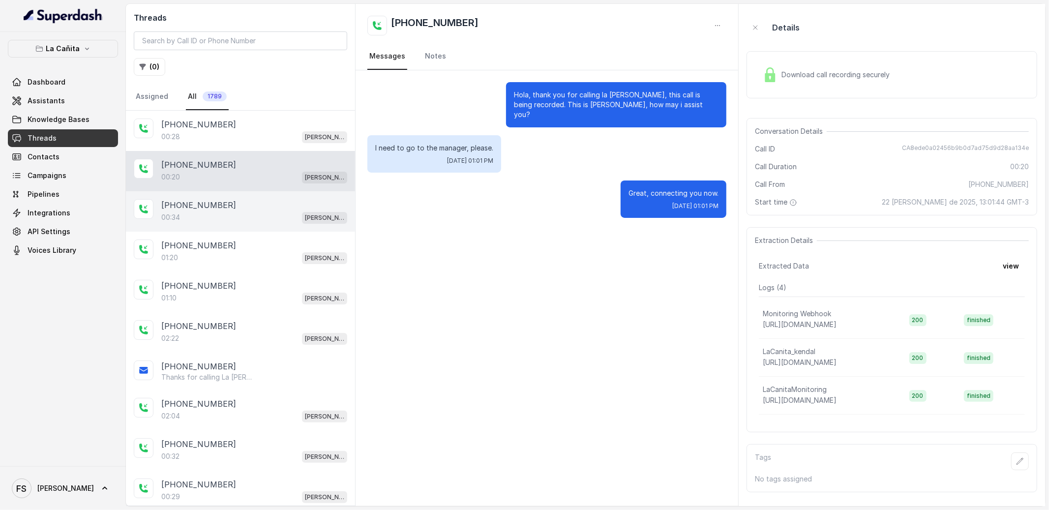
click at [273, 223] on div "00:34 [PERSON_NAME]" at bounding box center [254, 217] width 186 height 13
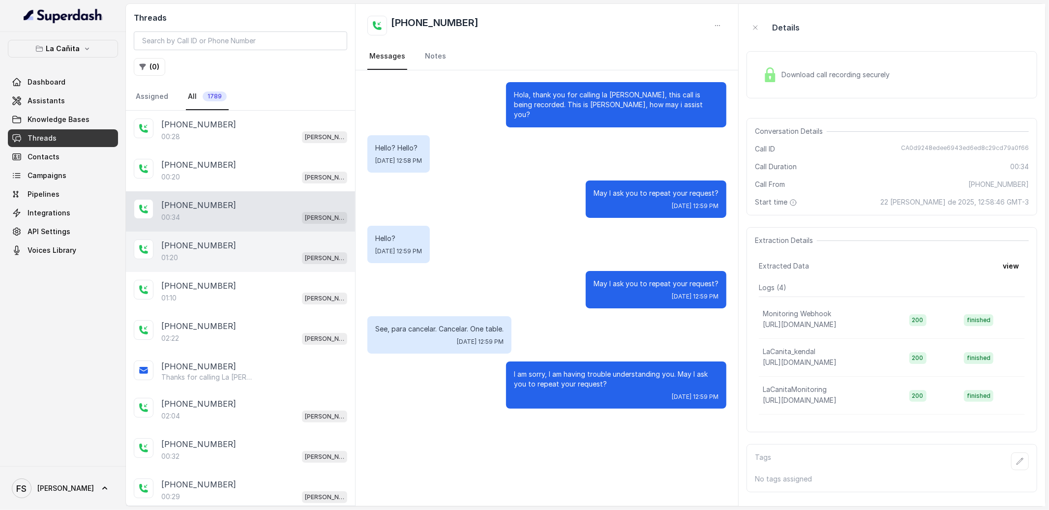
click at [268, 239] on div "[PHONE_NUMBER]:20 [PERSON_NAME]" at bounding box center [240, 252] width 229 height 40
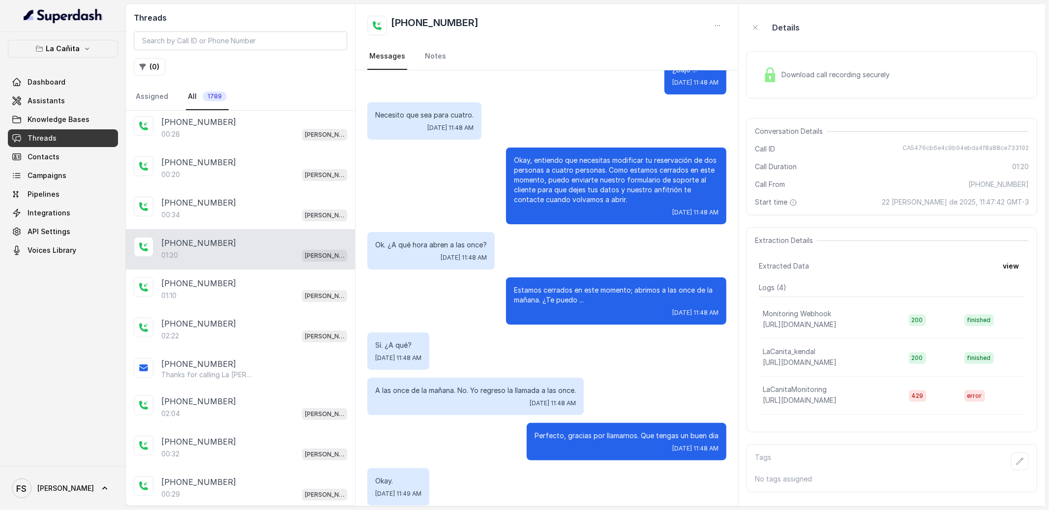
scroll to position [55, 0]
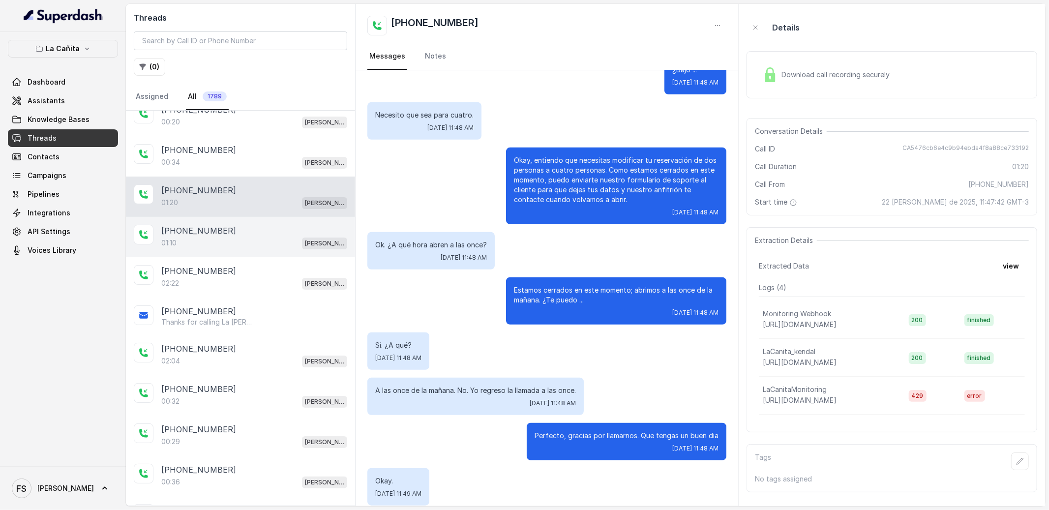
click at [269, 241] on div "01:10 [PERSON_NAME]" at bounding box center [254, 243] width 186 height 13
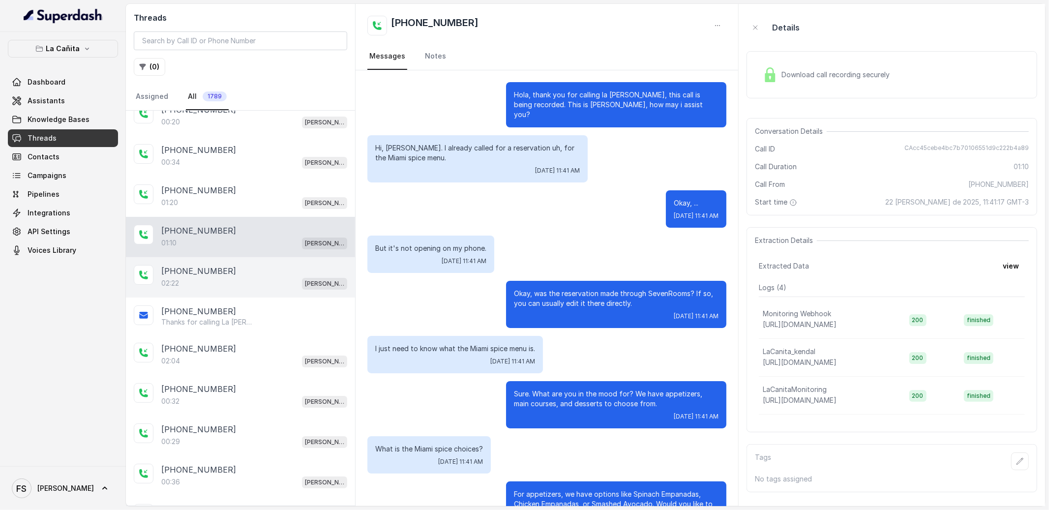
scroll to position [234, 0]
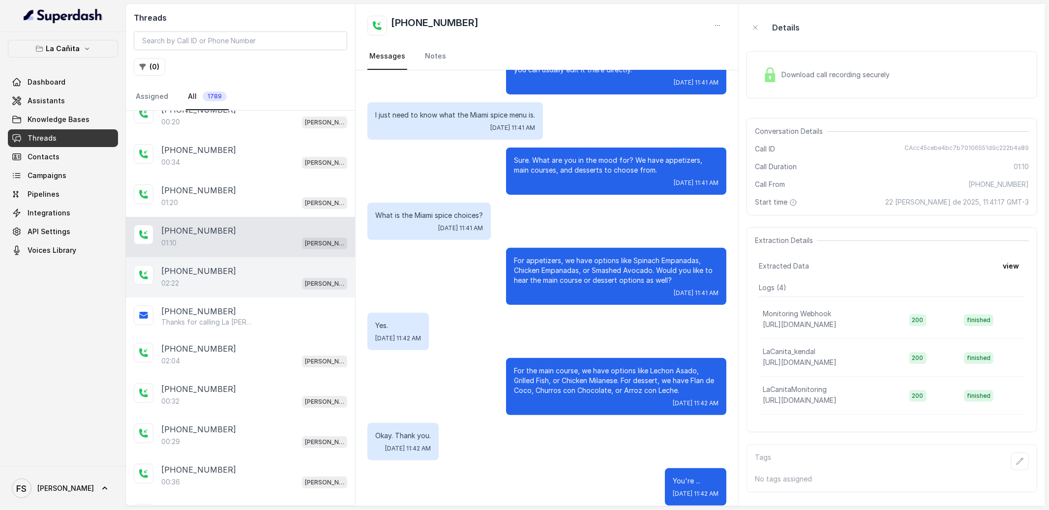
click at [261, 284] on div "02:22 [PERSON_NAME]" at bounding box center [254, 283] width 186 height 13
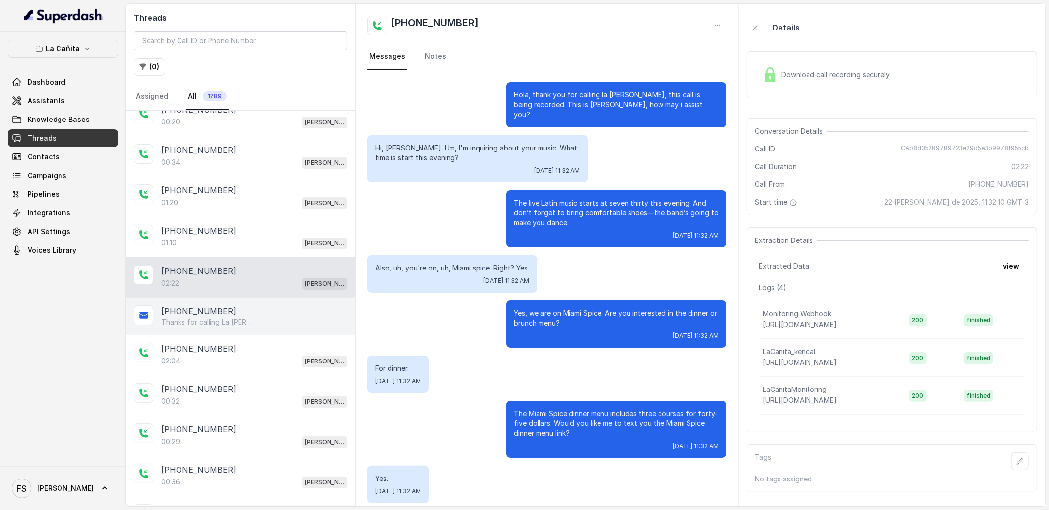
scroll to position [1042, 0]
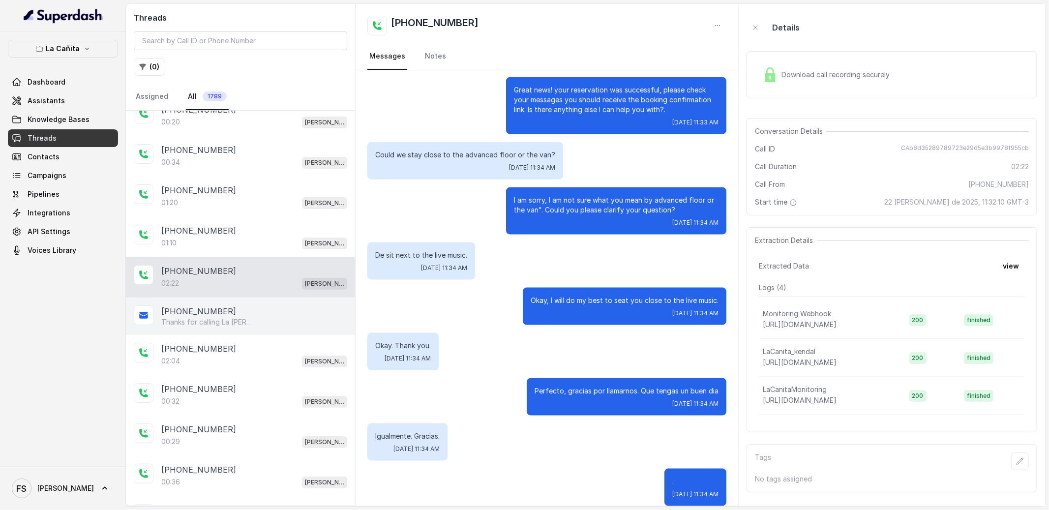
click at [264, 331] on div "[PHONE_NUMBER] Thanks for calling La [PERSON_NAME]! Check out our menu: [URL][D…" at bounding box center [240, 316] width 229 height 37
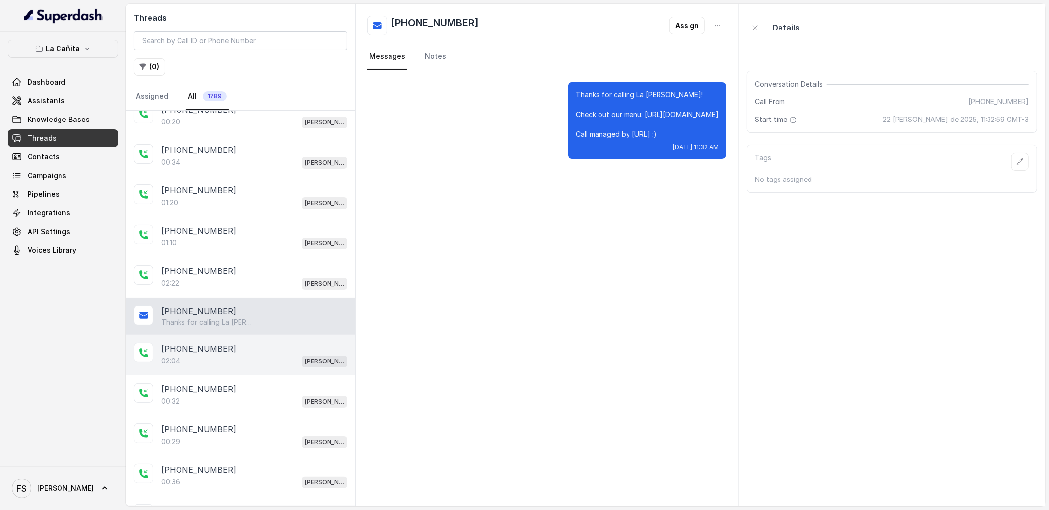
click at [264, 346] on div "[PHONE_NUMBER]" at bounding box center [254, 349] width 186 height 12
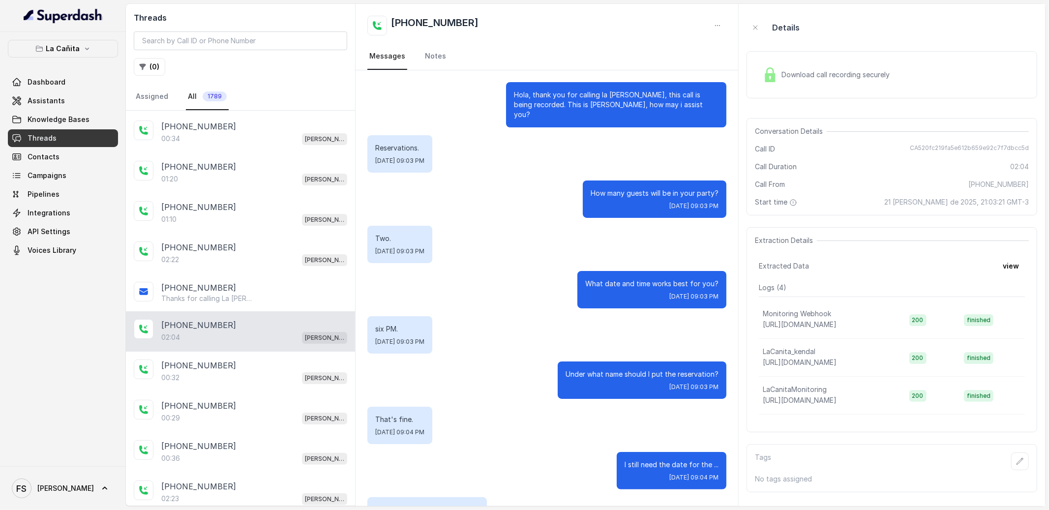
click at [810, 55] on div "Download call recording securely" at bounding box center [892, 74] width 291 height 47
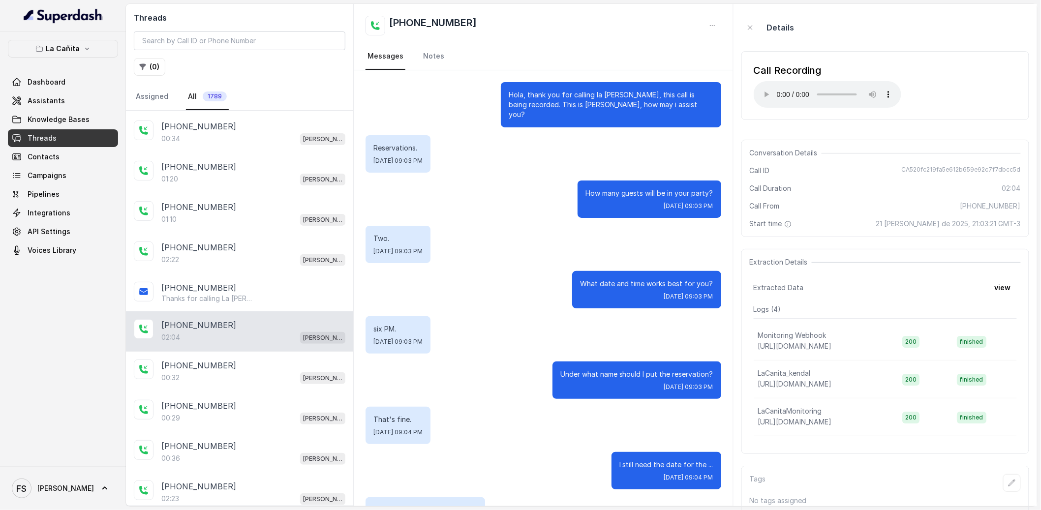
click at [760, 75] on div "Call Recording" at bounding box center [827, 70] width 148 height 14
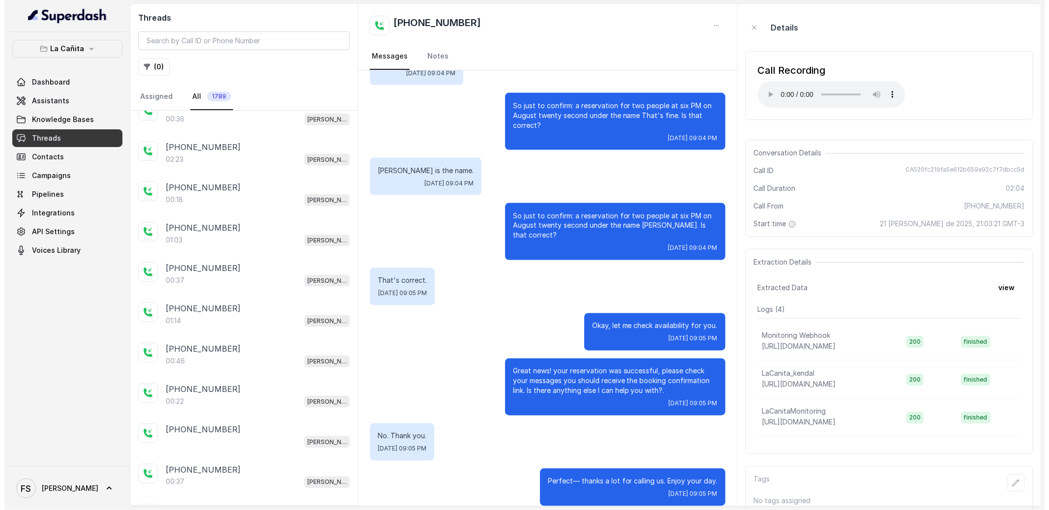
scroll to position [631, 0]
click at [139, 75] on button "( 0 )" at bounding box center [149, 67] width 31 height 18
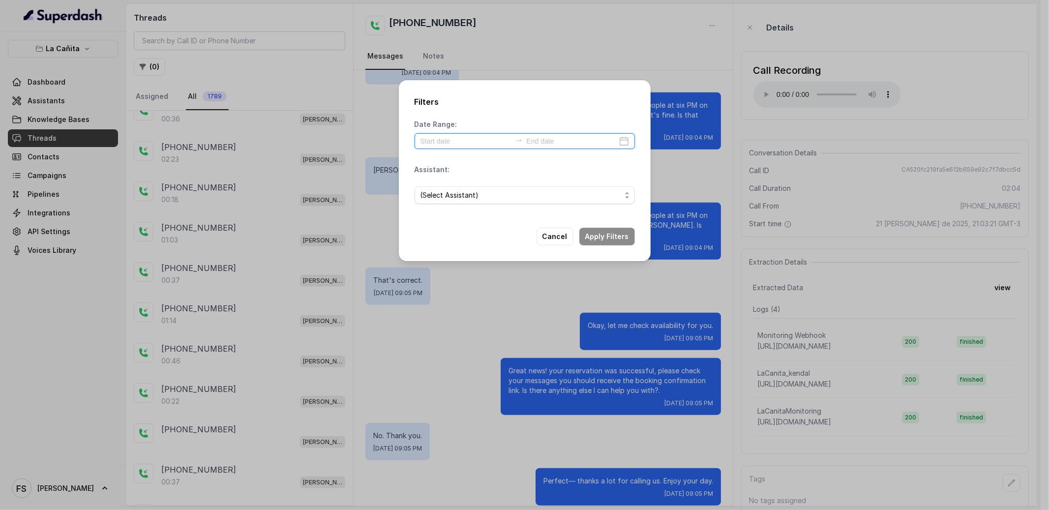
click at [549, 137] on input at bounding box center [572, 141] width 90 height 11
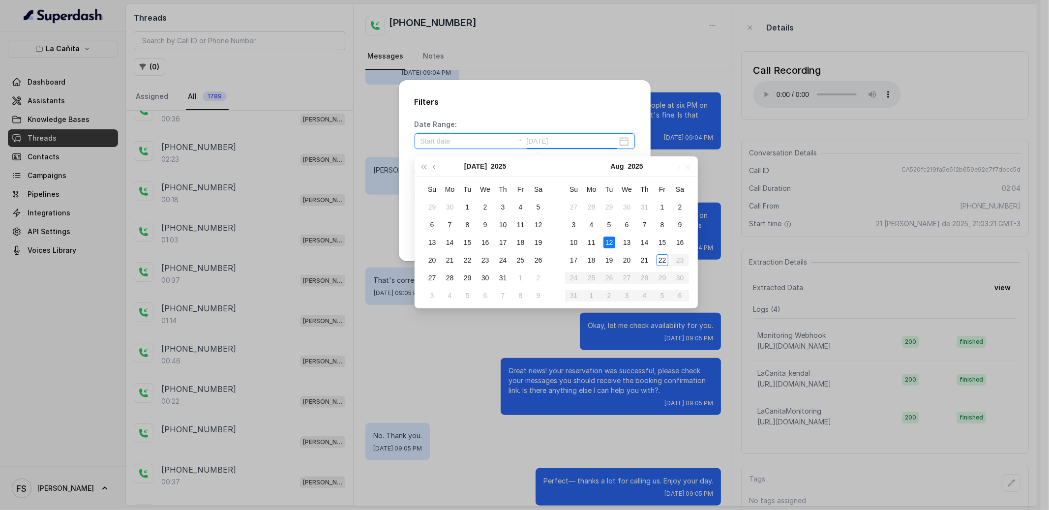
type input "[DATE]"
click at [460, 140] on input at bounding box center [465, 141] width 90 height 11
type input "[DATE]"
click at [604, 244] on div "12" at bounding box center [609, 243] width 12 height 12
type input "[DATE]"
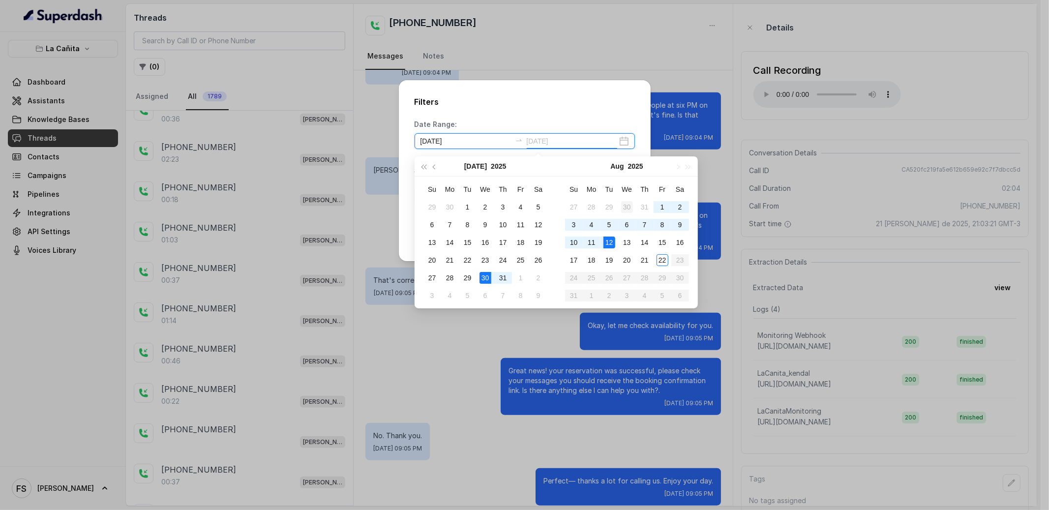
type input "[DATE]"
click at [584, 104] on h2 "Filters" at bounding box center [525, 102] width 220 height 12
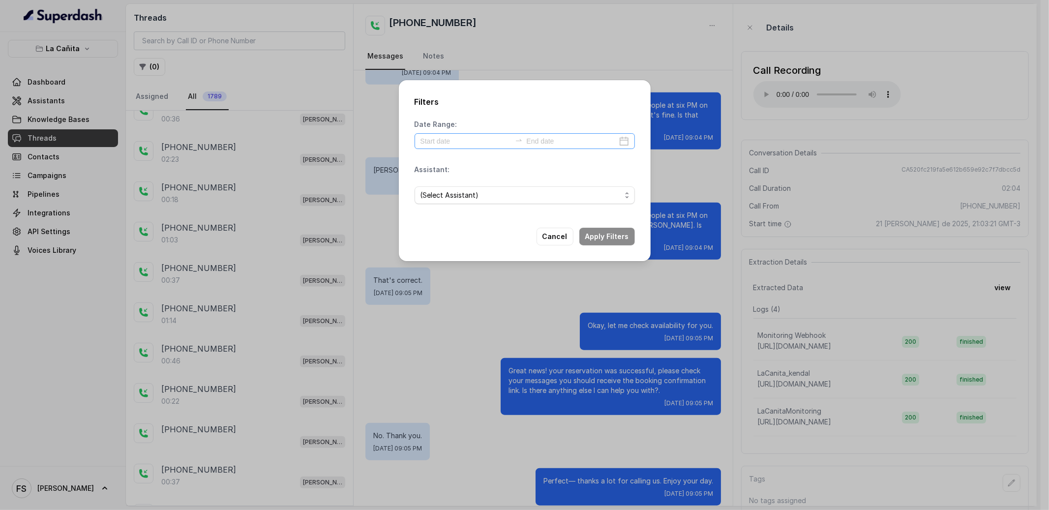
click at [468, 135] on div at bounding box center [525, 141] width 220 height 16
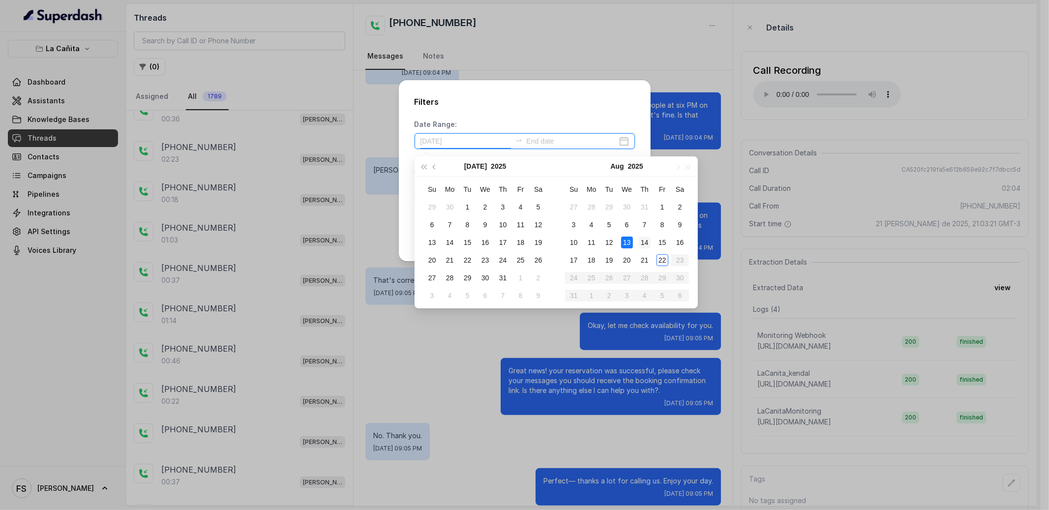
type input "[DATE]"
click at [650, 242] on td "14" at bounding box center [645, 243] width 18 height 18
type input "[DATE]"
click at [667, 264] on div "22" at bounding box center [663, 260] width 12 height 12
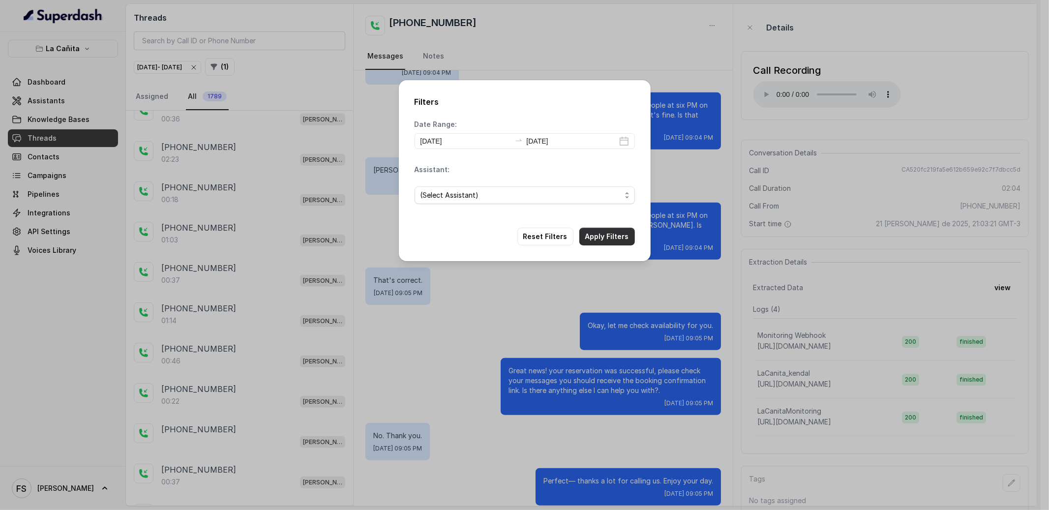
click at [620, 240] on button "Apply Filters" at bounding box center [607, 237] width 56 height 18
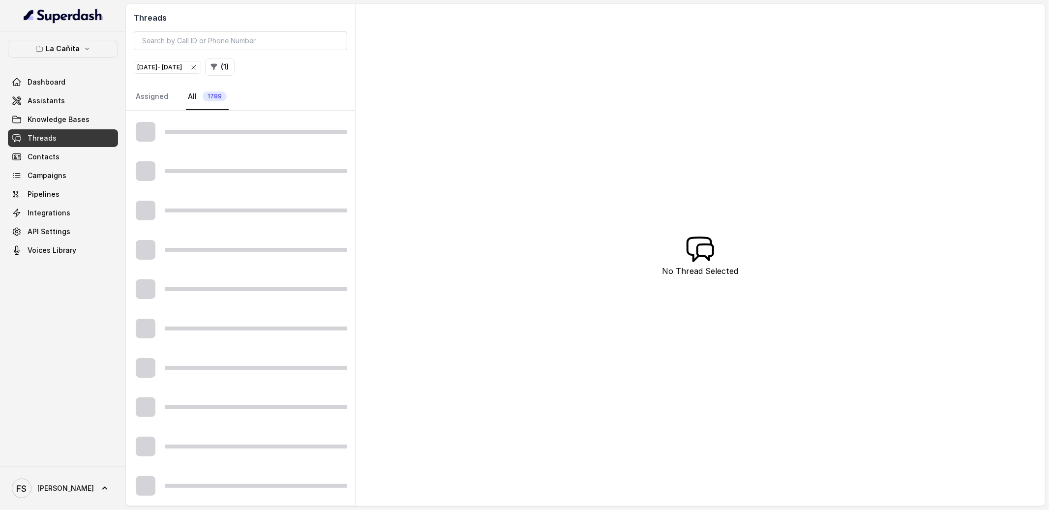
scroll to position [390, 0]
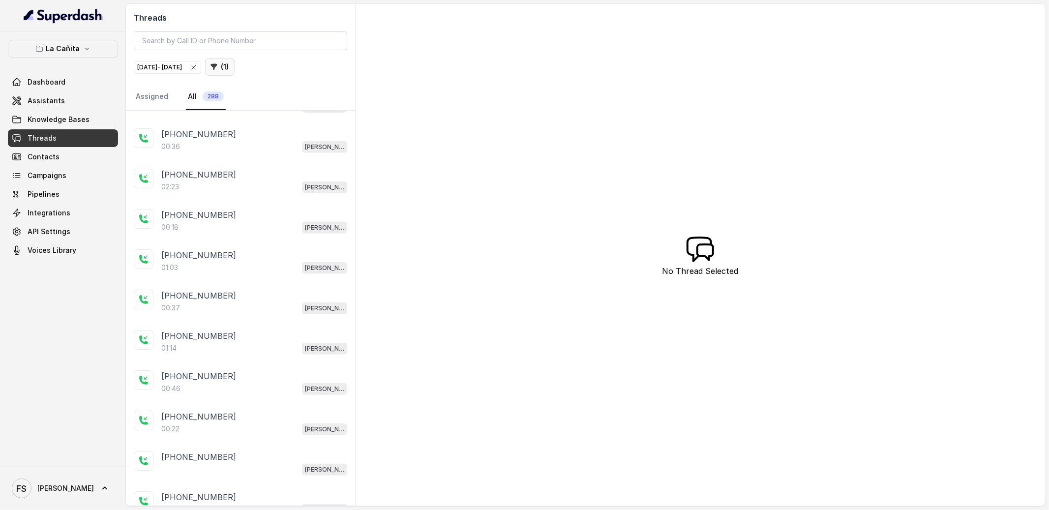
click at [235, 65] on button "( 1 )" at bounding box center [220, 67] width 30 height 18
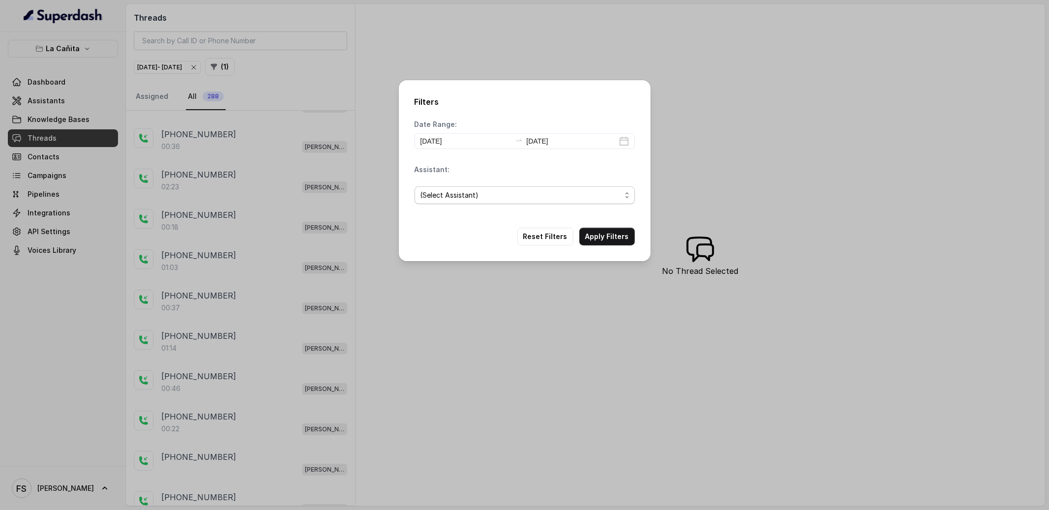
click at [517, 200] on span "(Select Assistant)" at bounding box center [520, 195] width 201 height 12
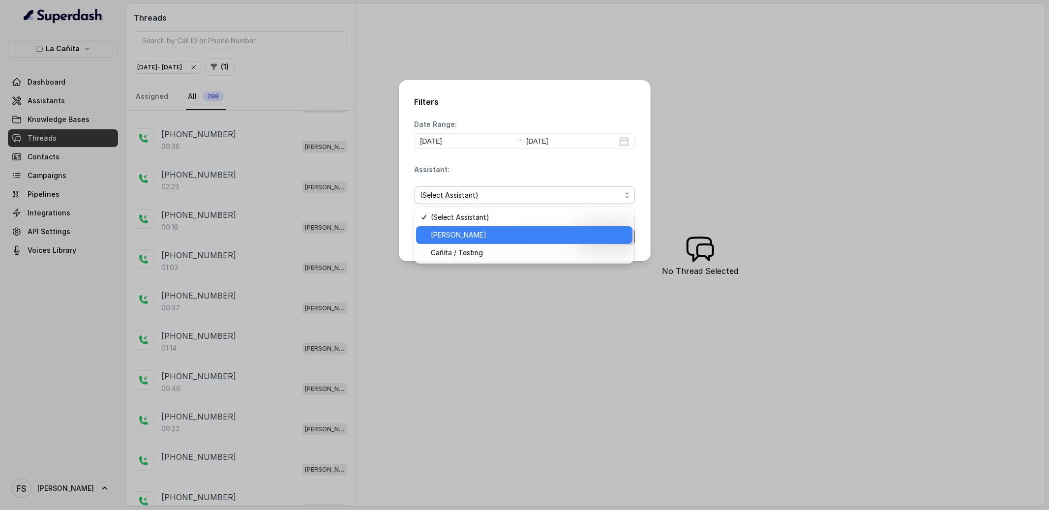
click at [507, 239] on span "[PERSON_NAME]" at bounding box center [529, 235] width 196 height 12
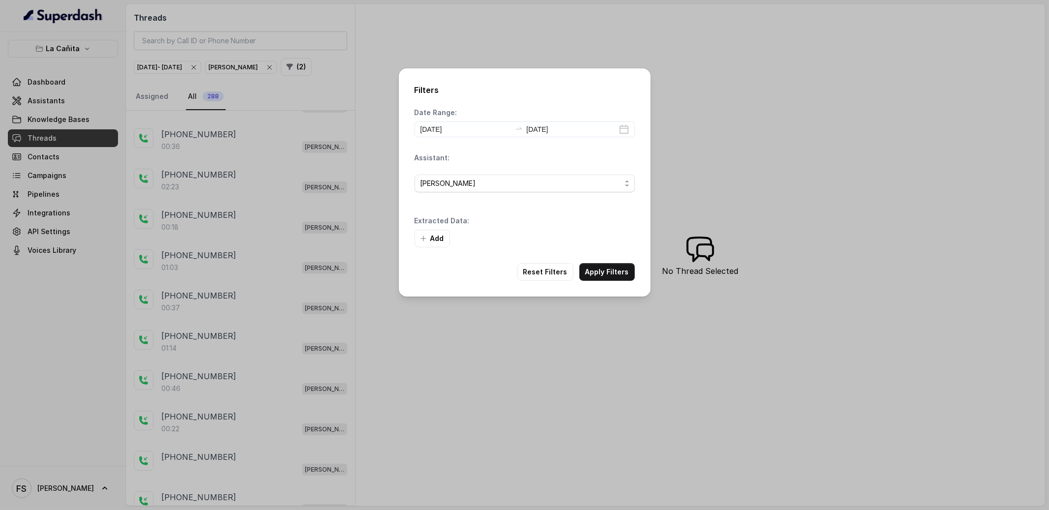
click at [604, 240] on div "Add" at bounding box center [525, 239] width 220 height 18
click at [422, 245] on button "Add" at bounding box center [432, 239] width 35 height 18
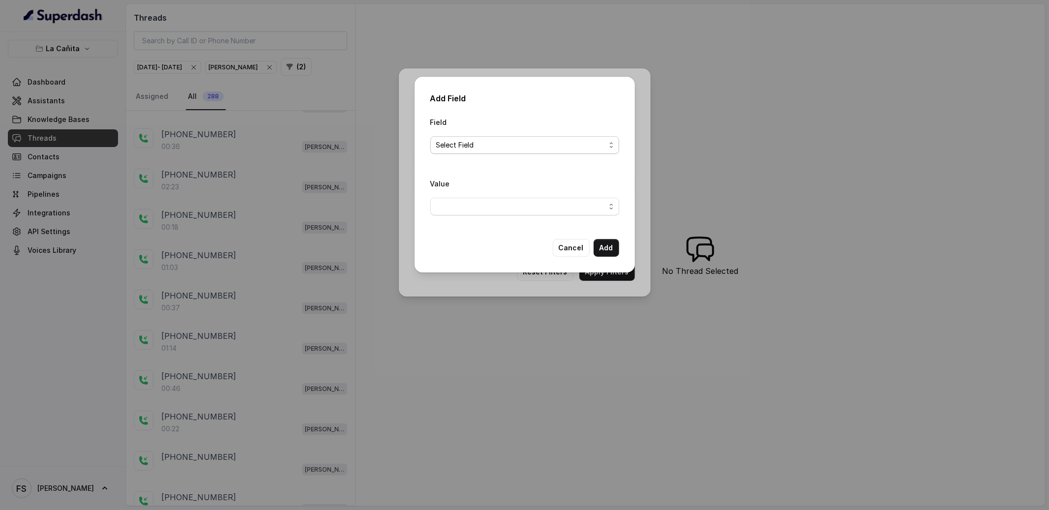
click at [501, 147] on span "Select Field" at bounding box center [520, 145] width 169 height 12
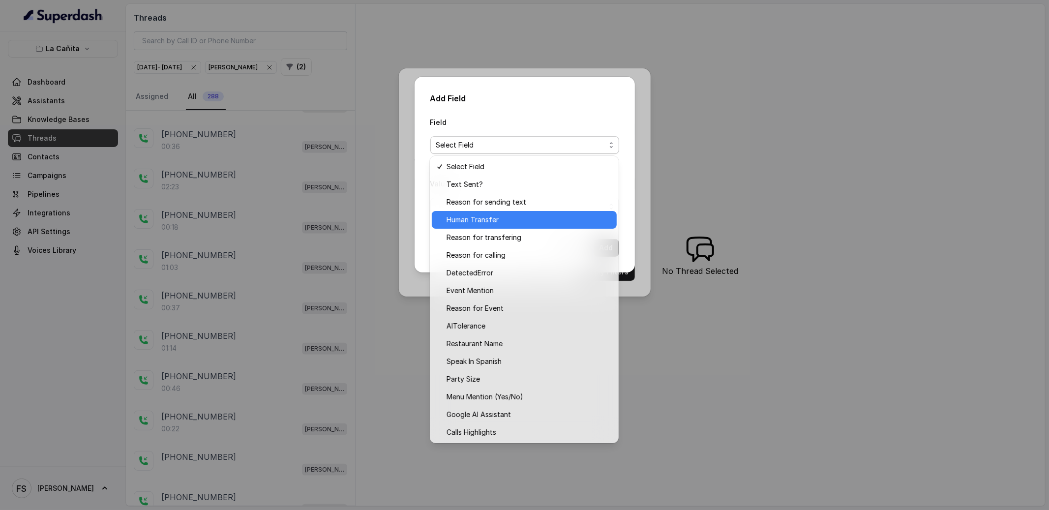
click at [495, 221] on span "Human Transfer" at bounding box center [529, 220] width 164 height 12
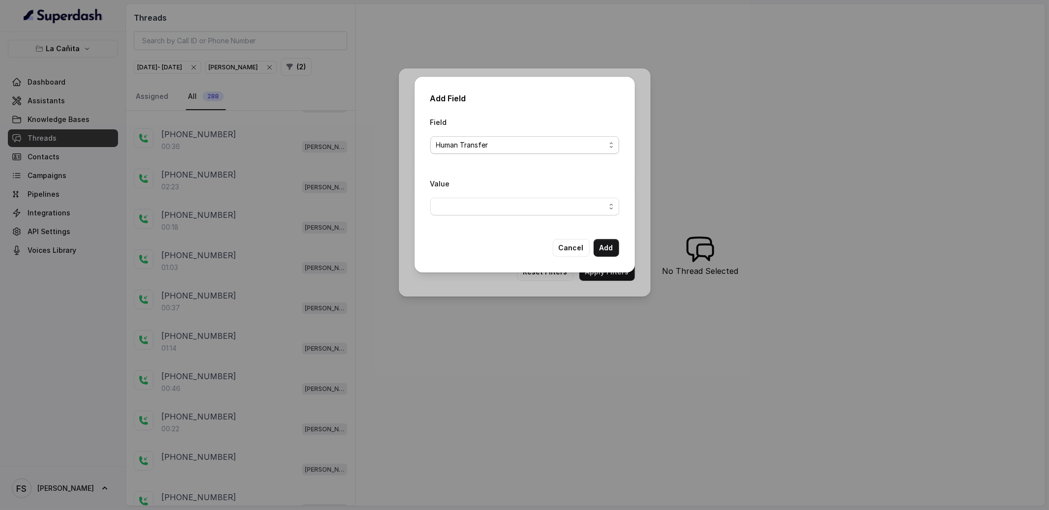
click at [500, 147] on span "Human Transfer" at bounding box center [520, 145] width 169 height 12
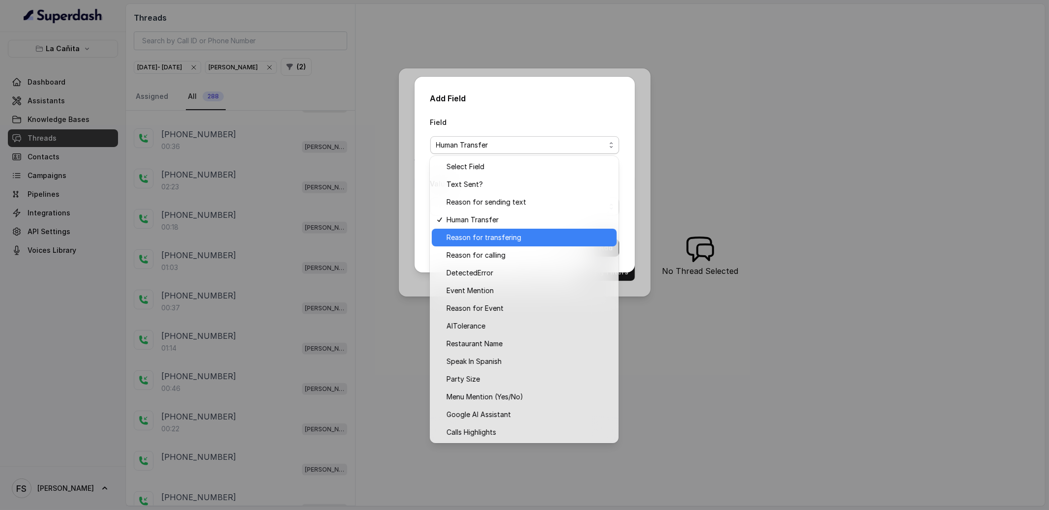
click at [506, 239] on span "Reason for transfering" at bounding box center [529, 238] width 164 height 12
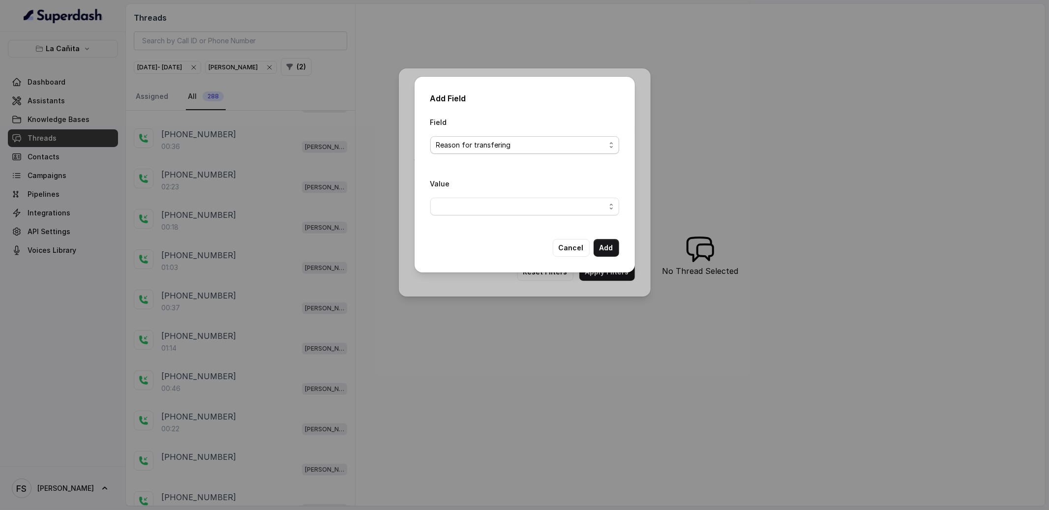
click at [490, 142] on span "Reason for transfering" at bounding box center [520, 145] width 169 height 12
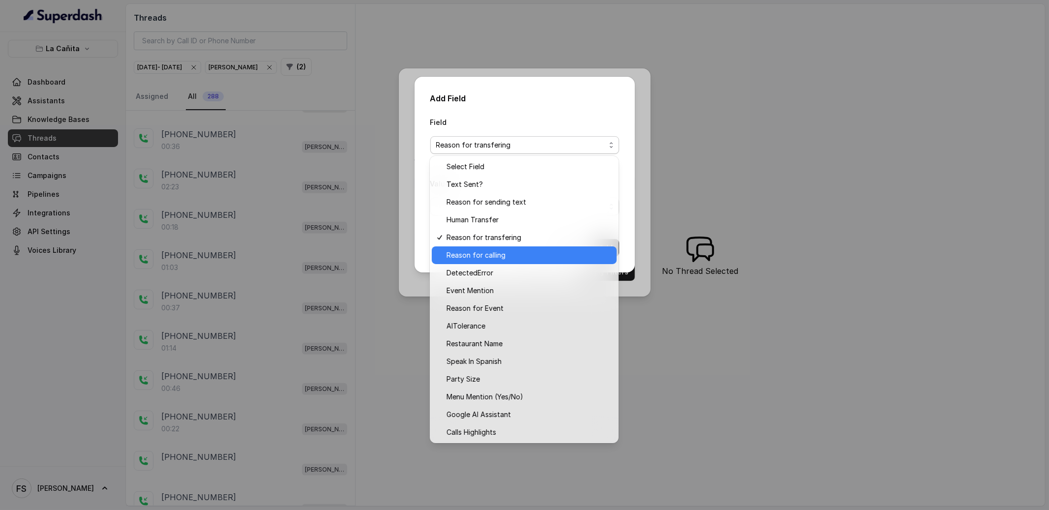
click at [520, 261] on div "Reason for calling" at bounding box center [524, 255] width 185 height 18
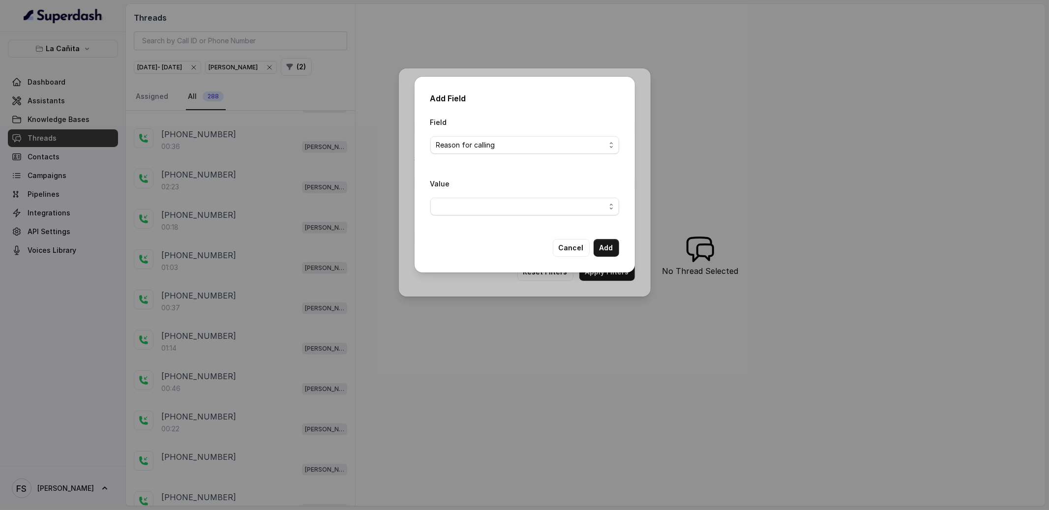
click at [474, 191] on div "Value" at bounding box center [524, 197] width 189 height 38
click at [478, 201] on span "button" at bounding box center [524, 207] width 189 height 18
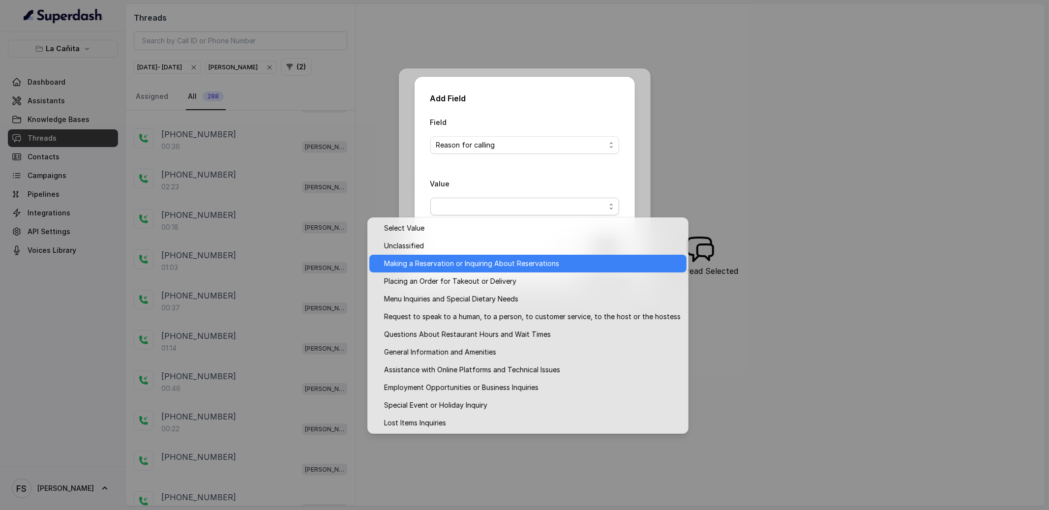
click at [480, 263] on span "Making a Reservation or Inquiring About Reservations" at bounding box center [532, 264] width 297 height 12
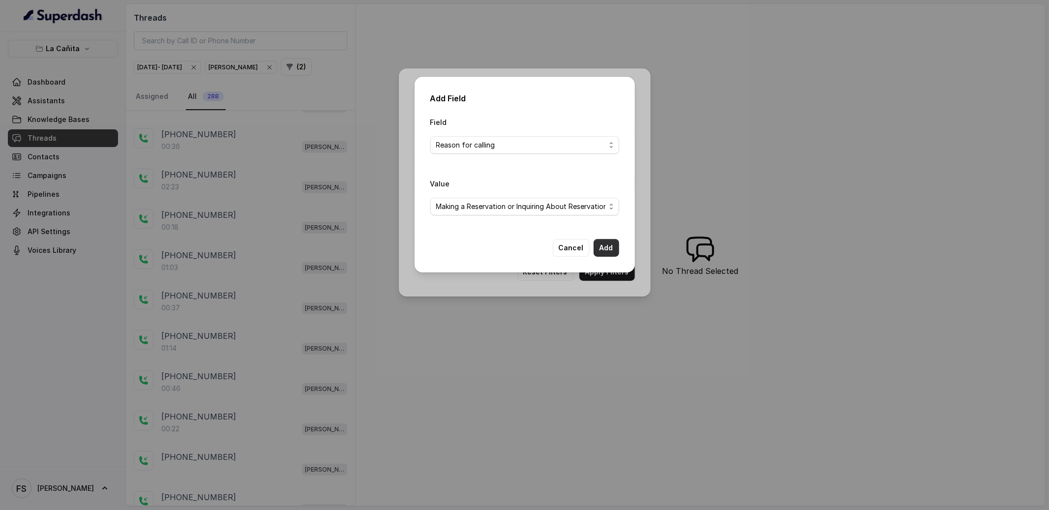
click at [611, 252] on button "Add" at bounding box center [607, 248] width 26 height 18
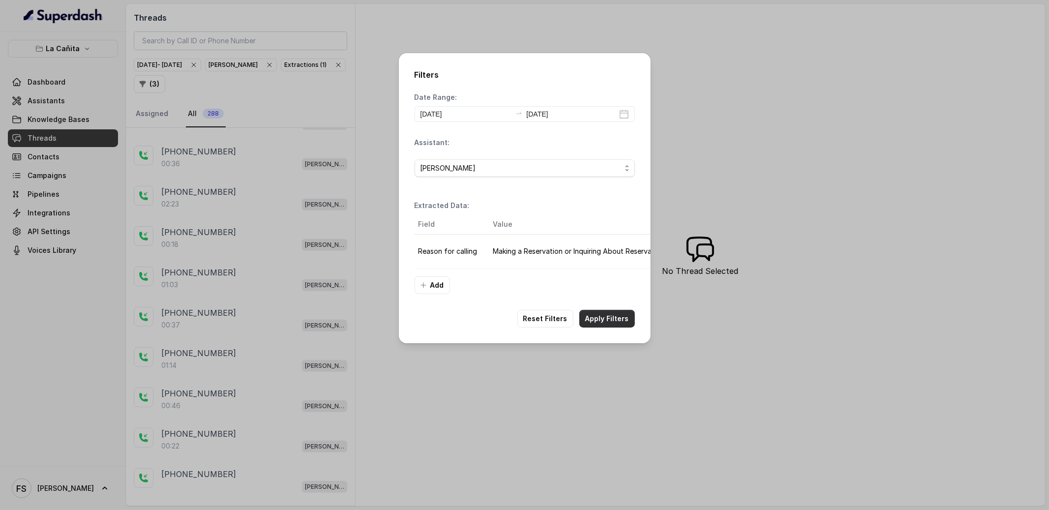
click at [602, 320] on button "Apply Filters" at bounding box center [607, 319] width 56 height 18
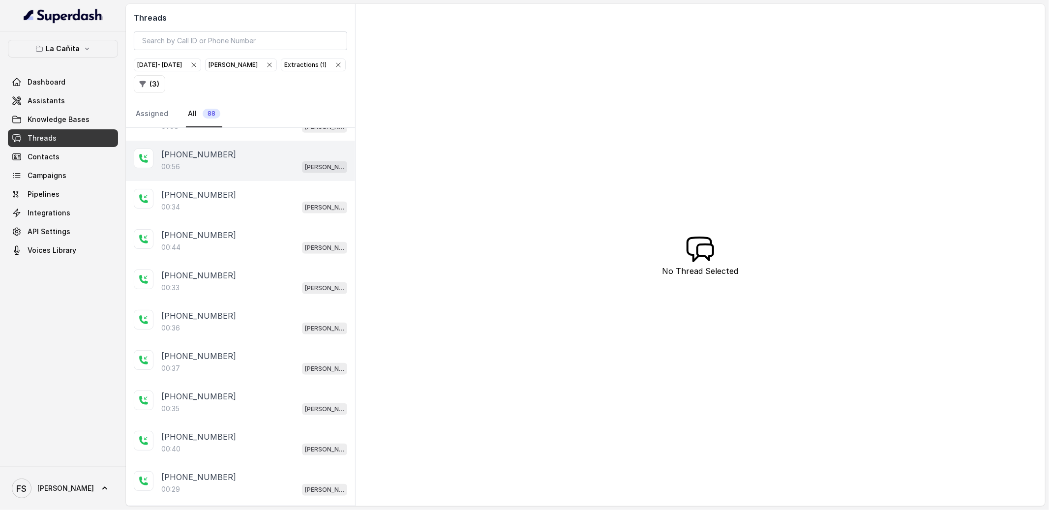
click at [240, 153] on div "[PHONE_NUMBER]" at bounding box center [254, 155] width 186 height 12
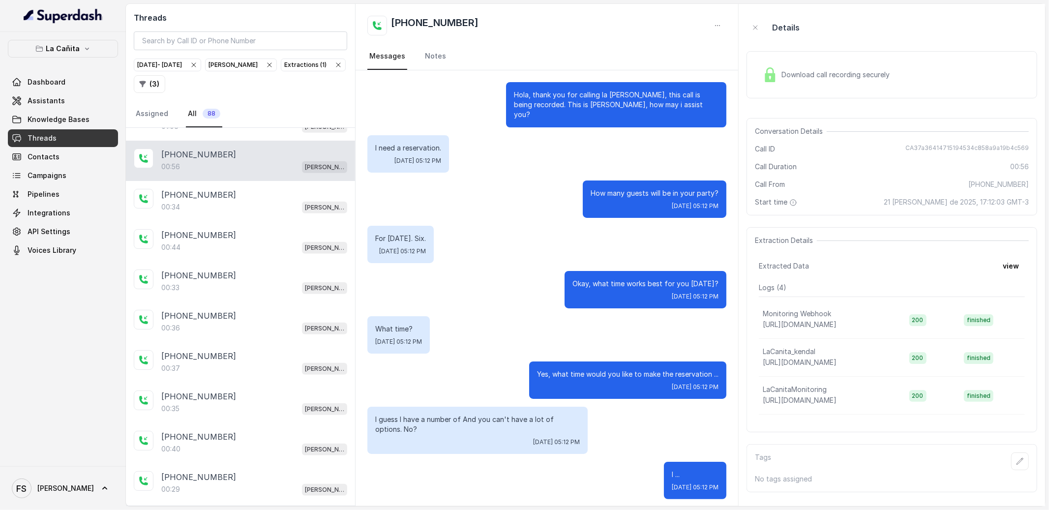
click at [833, 78] on span "Download call recording securely" at bounding box center [837, 75] width 112 height 10
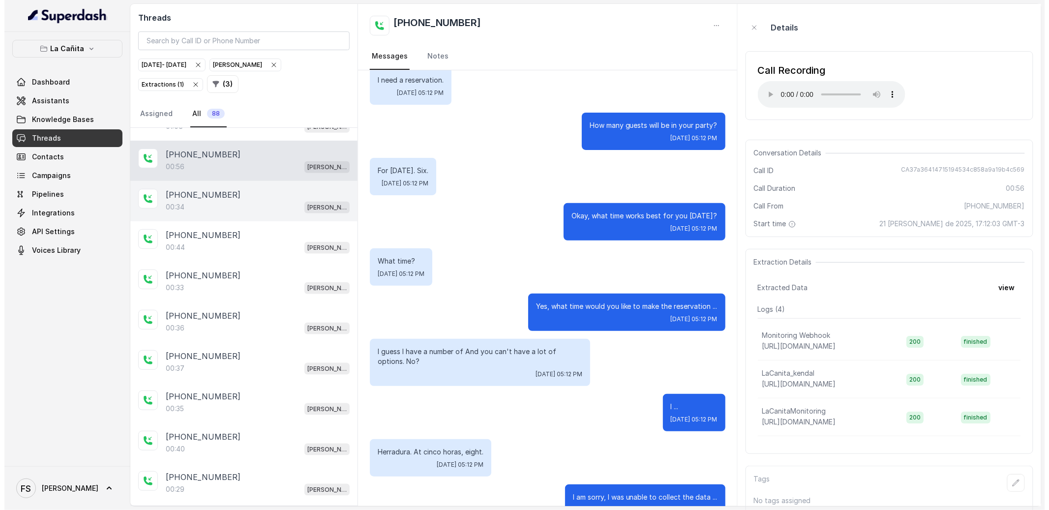
scroll to position [161, 0]
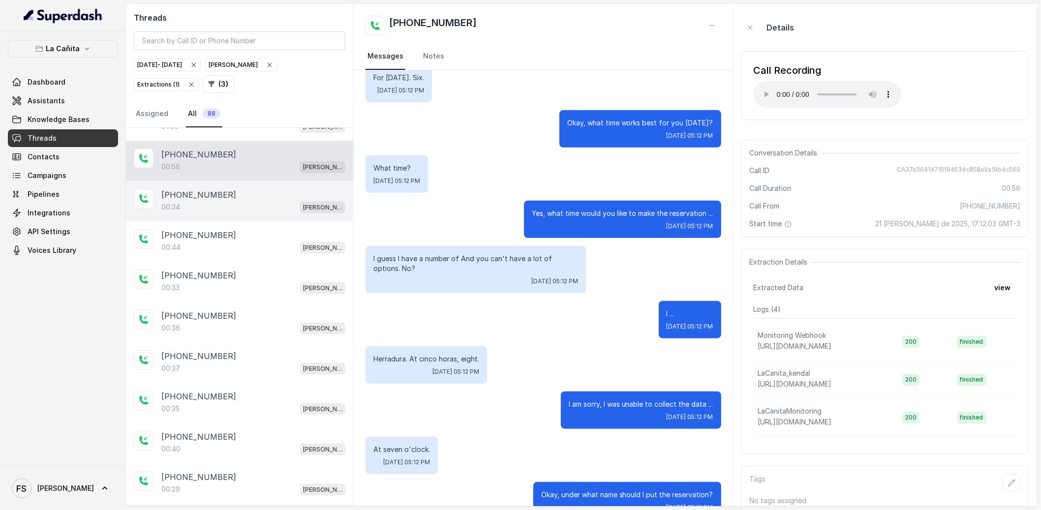
click at [221, 218] on div "[PHONE_NUMBER]:34 [PERSON_NAME]" at bounding box center [239, 201] width 227 height 40
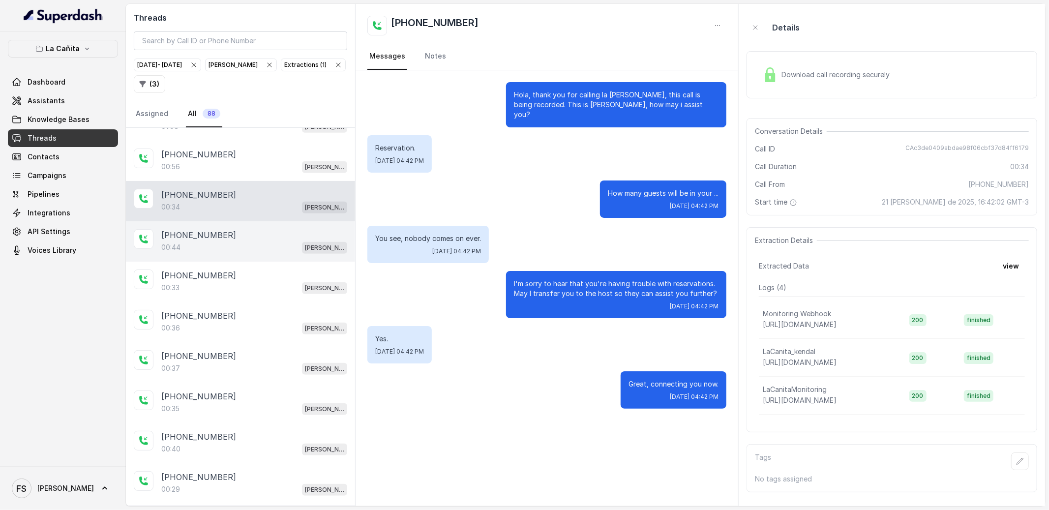
click at [240, 240] on div "[PHONE_NUMBER]" at bounding box center [254, 235] width 186 height 12
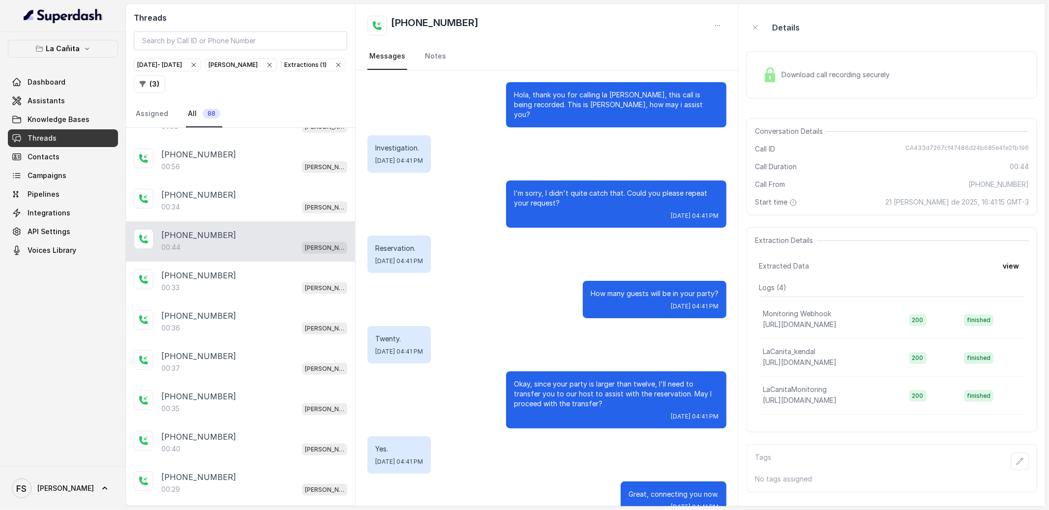
scroll to position [13, 0]
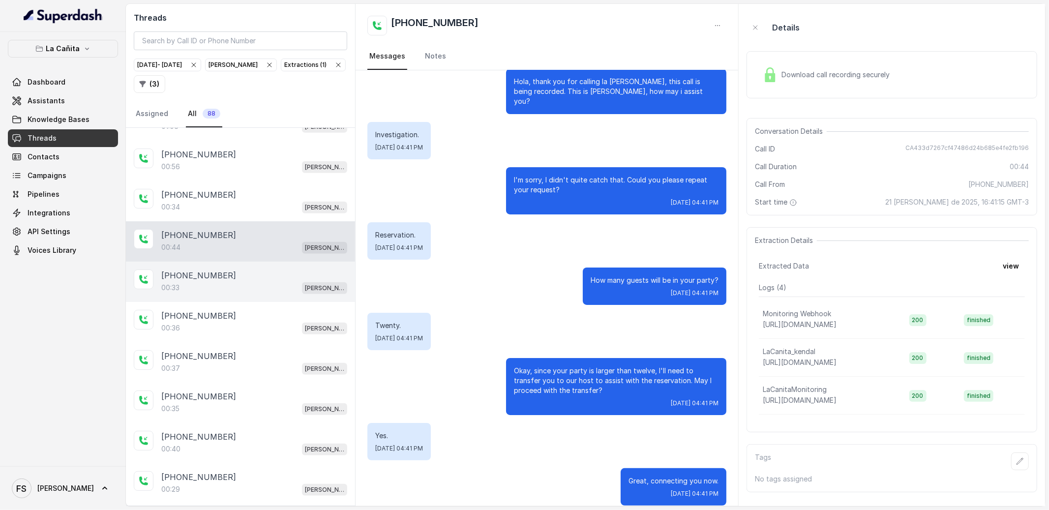
click at [189, 288] on div "00:33 [PERSON_NAME]" at bounding box center [254, 287] width 186 height 13
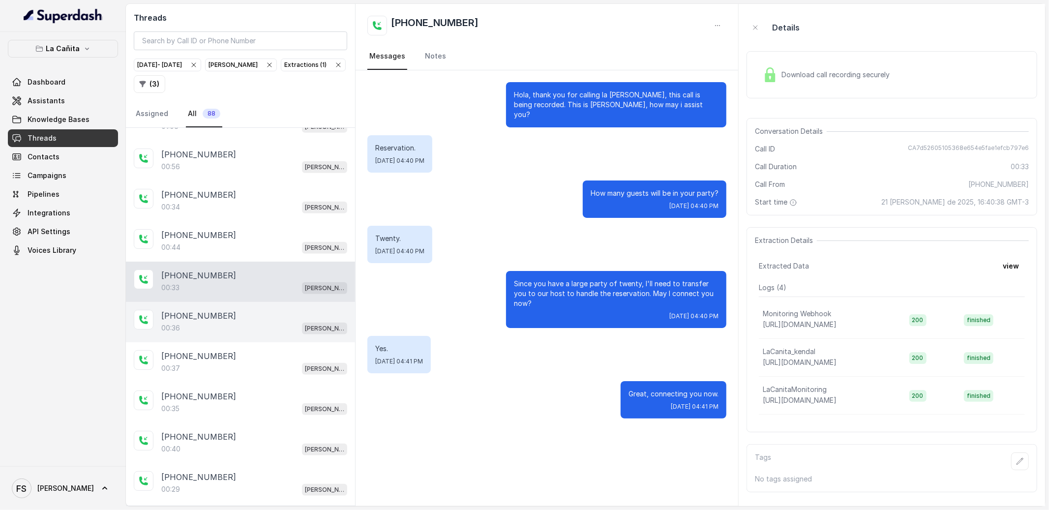
click at [258, 306] on div "[PHONE_NUMBER]:36 [PERSON_NAME]" at bounding box center [240, 322] width 229 height 40
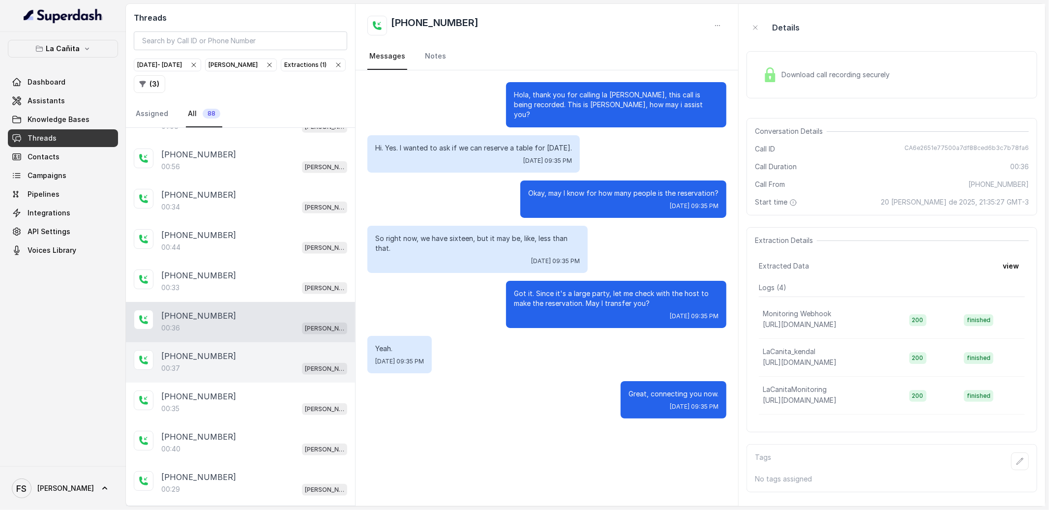
click at [205, 382] on div "[PHONE_NUMBER]:37 [PERSON_NAME]" at bounding box center [240, 362] width 229 height 40
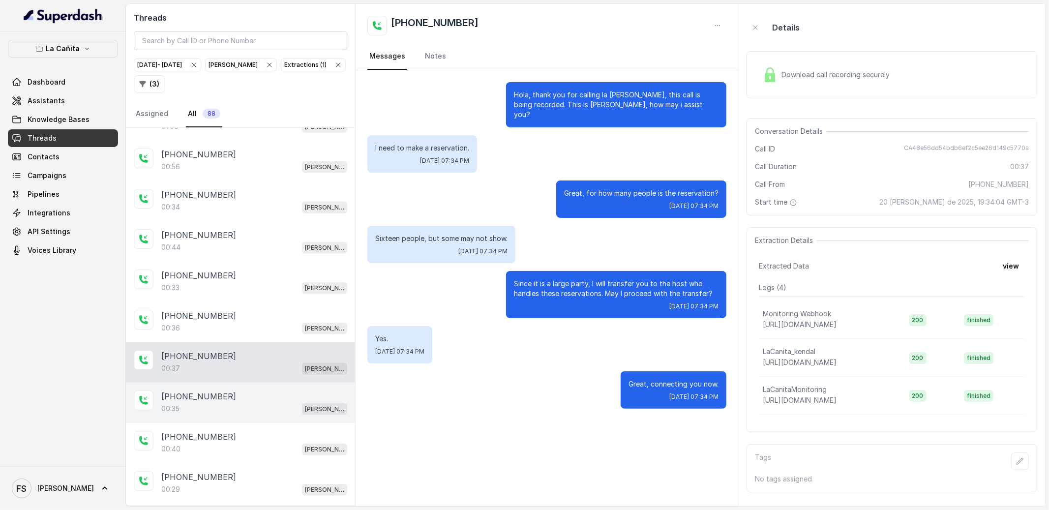
click at [264, 408] on div "00:35 [PERSON_NAME]" at bounding box center [254, 408] width 186 height 13
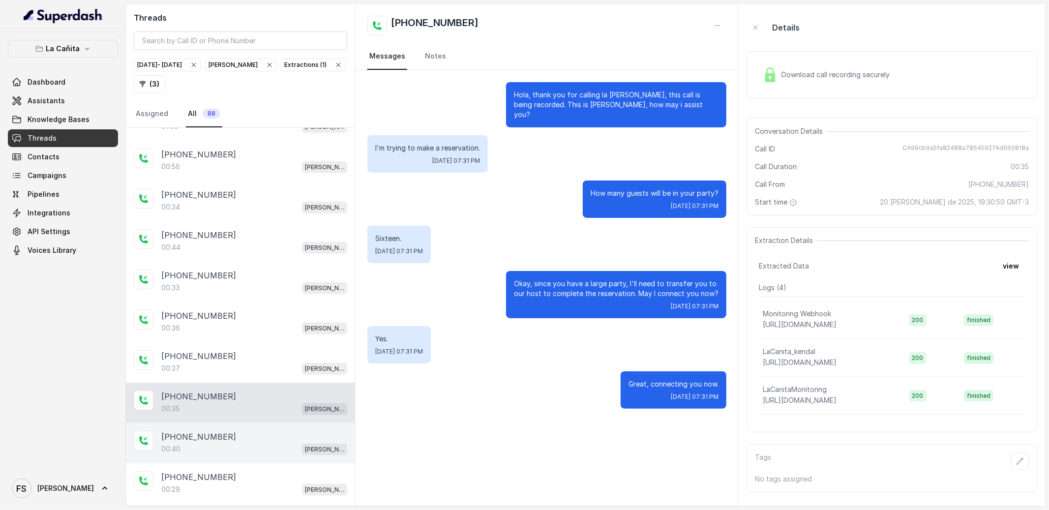
click at [235, 430] on div "[PHONE_NUMBER]:40 [PERSON_NAME]" at bounding box center [240, 443] width 229 height 40
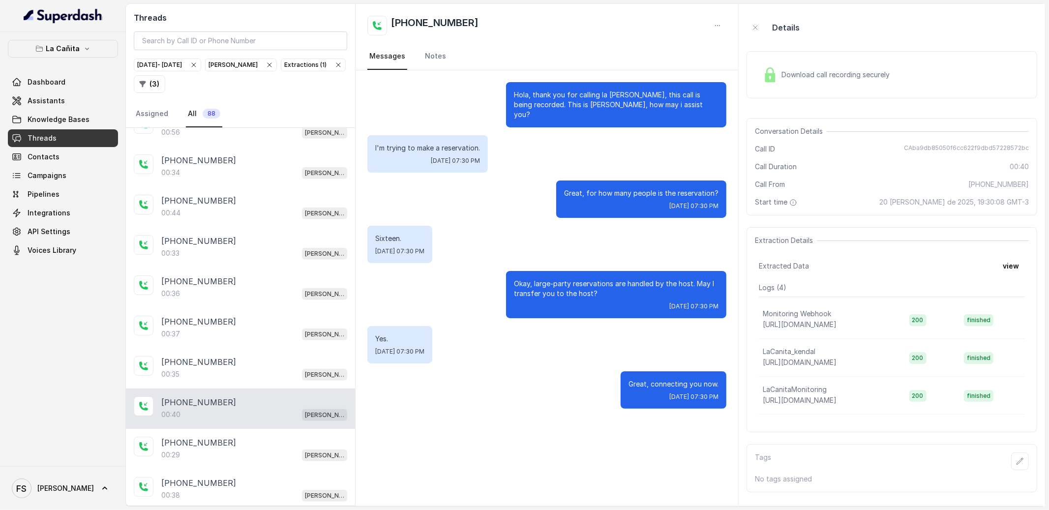
scroll to position [665, 0]
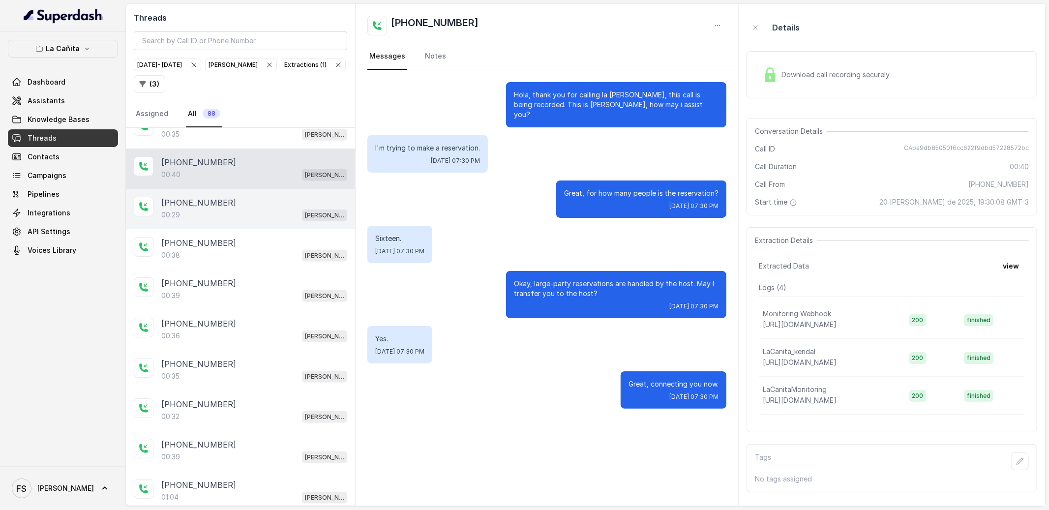
click at [244, 209] on div "[PHONE_NUMBER]" at bounding box center [254, 203] width 186 height 12
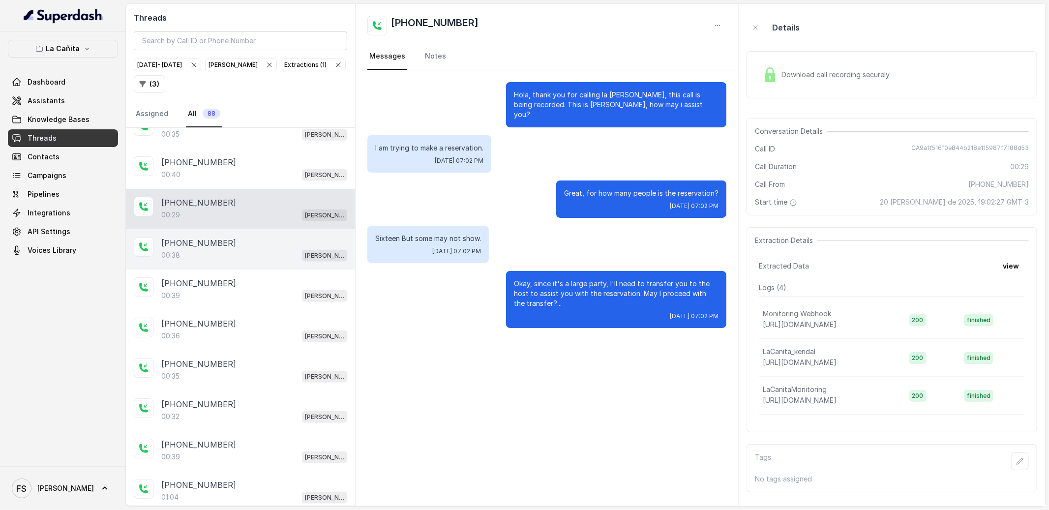
click at [240, 259] on div "00:38 [PERSON_NAME]" at bounding box center [254, 255] width 186 height 13
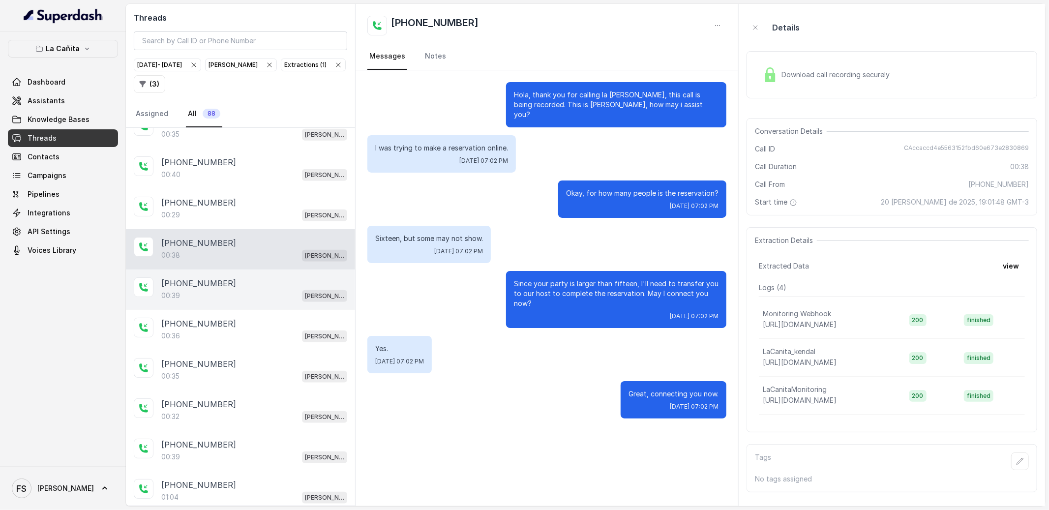
click at [240, 296] on div "00:39 [PERSON_NAME]" at bounding box center [254, 295] width 186 height 13
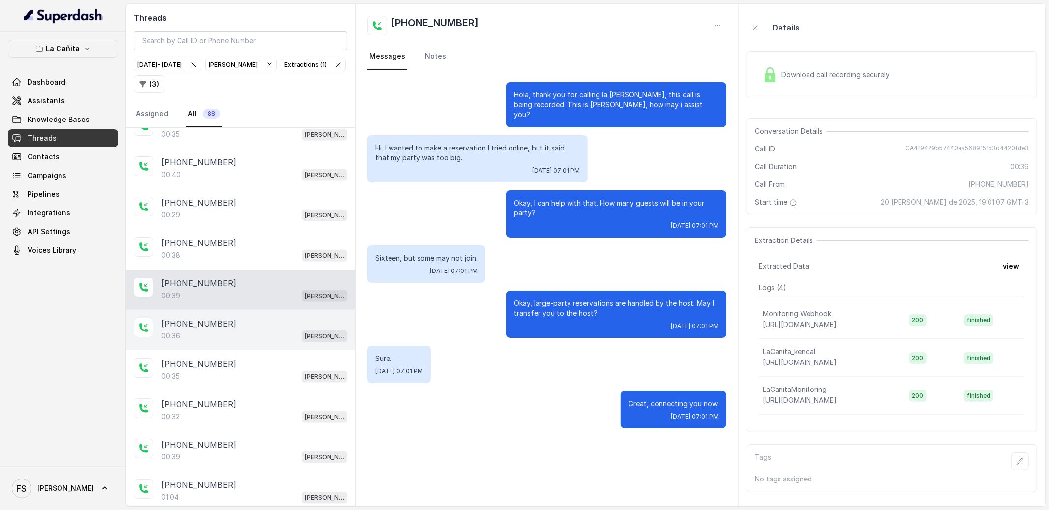
click at [240, 334] on div "00:36 [PERSON_NAME]" at bounding box center [254, 336] width 186 height 13
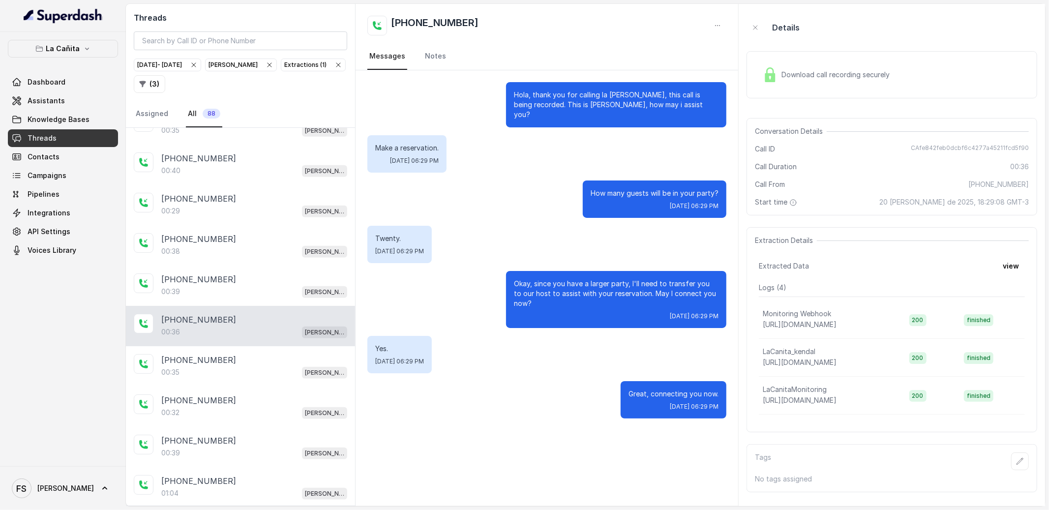
scroll to position [672, 0]
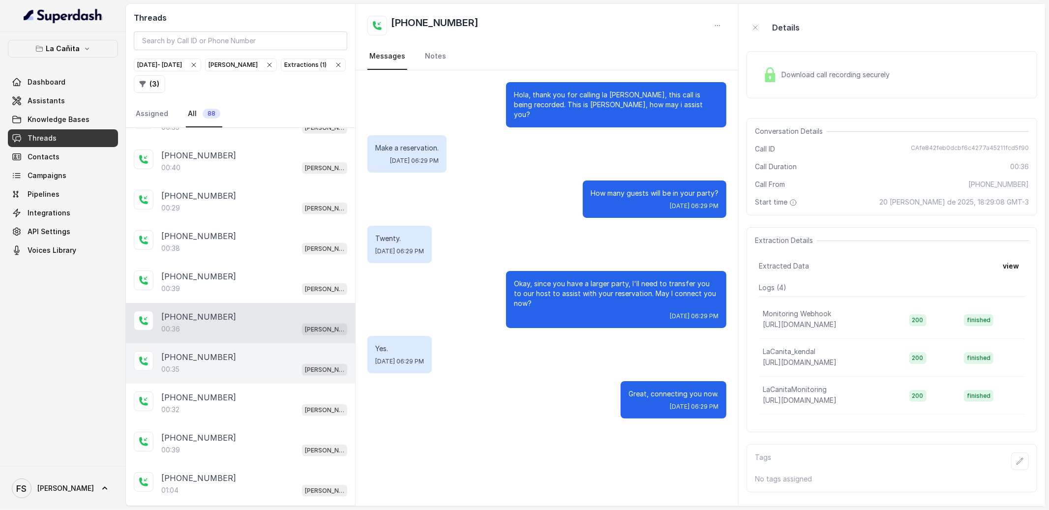
click at [288, 352] on div "[PHONE_NUMBER]:35 [PERSON_NAME]" at bounding box center [240, 363] width 229 height 40
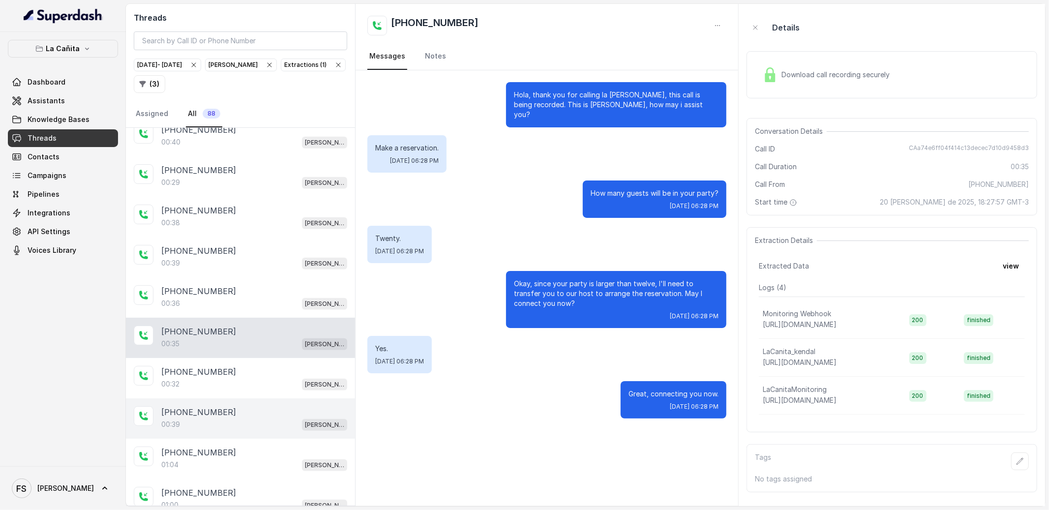
scroll to position [780, 0]
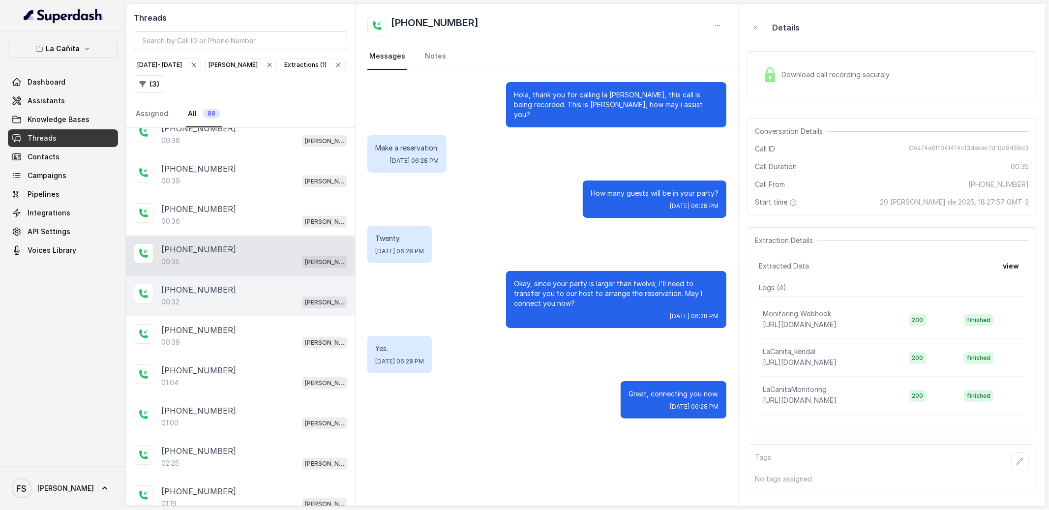
click at [284, 308] on div "00:32 [PERSON_NAME]" at bounding box center [254, 302] width 186 height 13
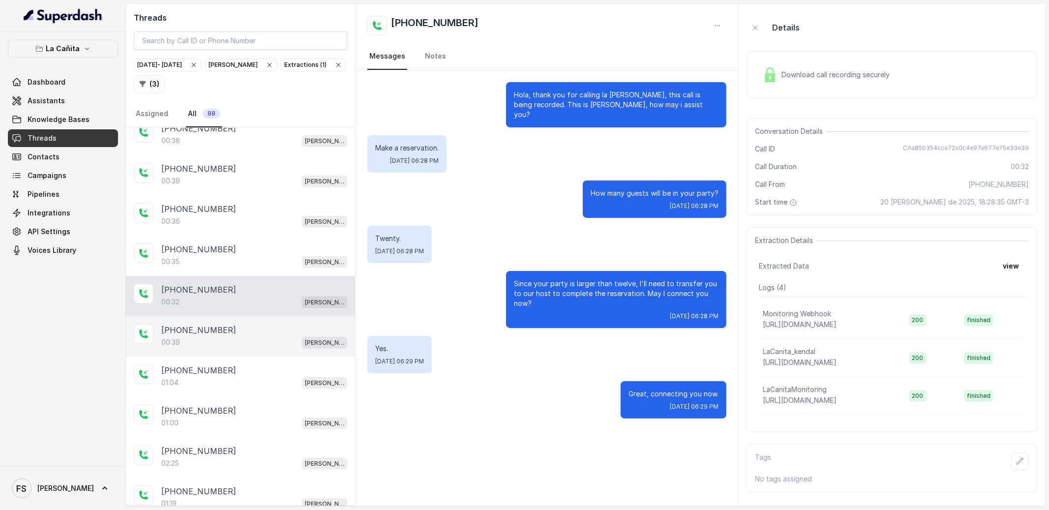
click at [275, 342] on div "00:39 [PERSON_NAME]" at bounding box center [254, 342] width 186 height 13
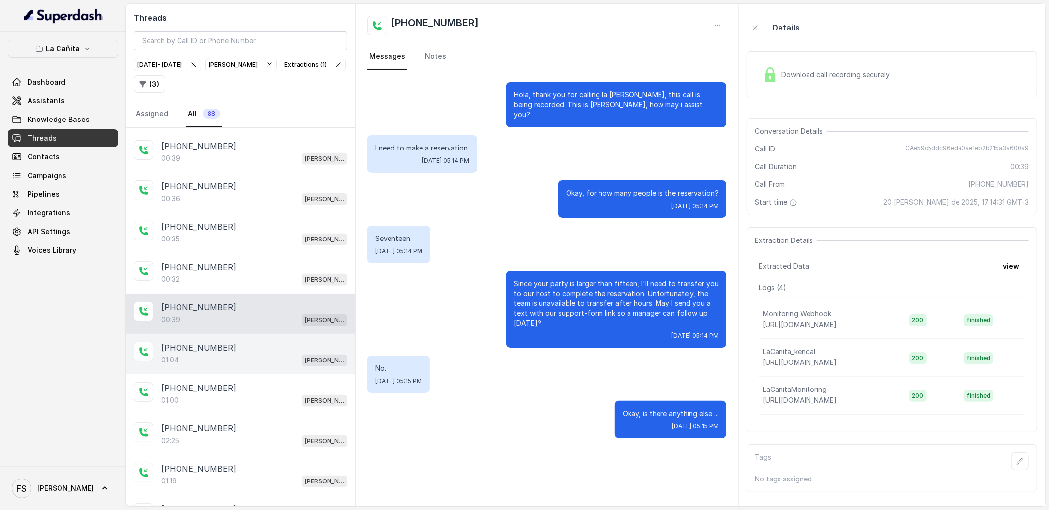
scroll to position [805, 0]
click at [264, 351] on div "[PHONE_NUMBER]" at bounding box center [254, 345] width 186 height 12
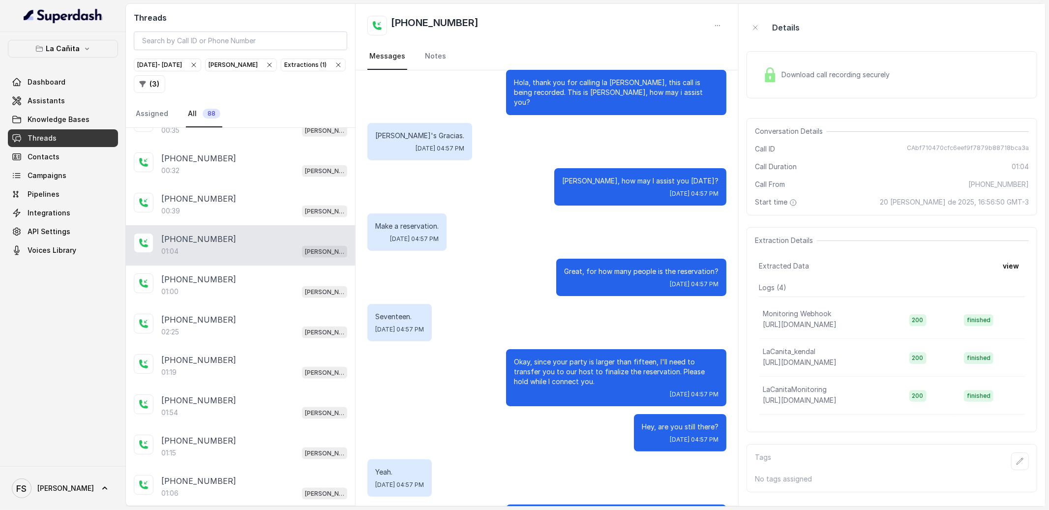
scroll to position [69, 0]
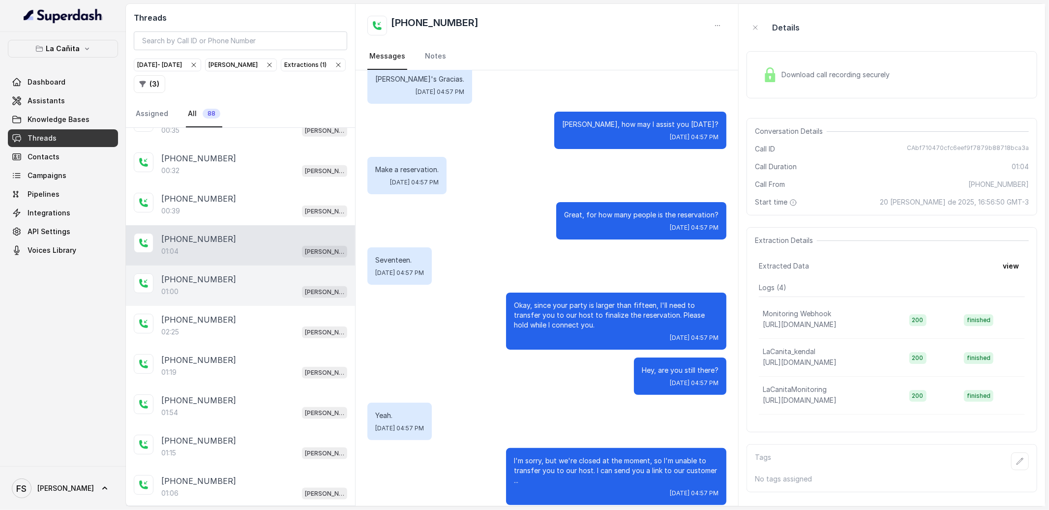
click at [165, 298] on div "01:00 [PERSON_NAME]" at bounding box center [254, 291] width 186 height 13
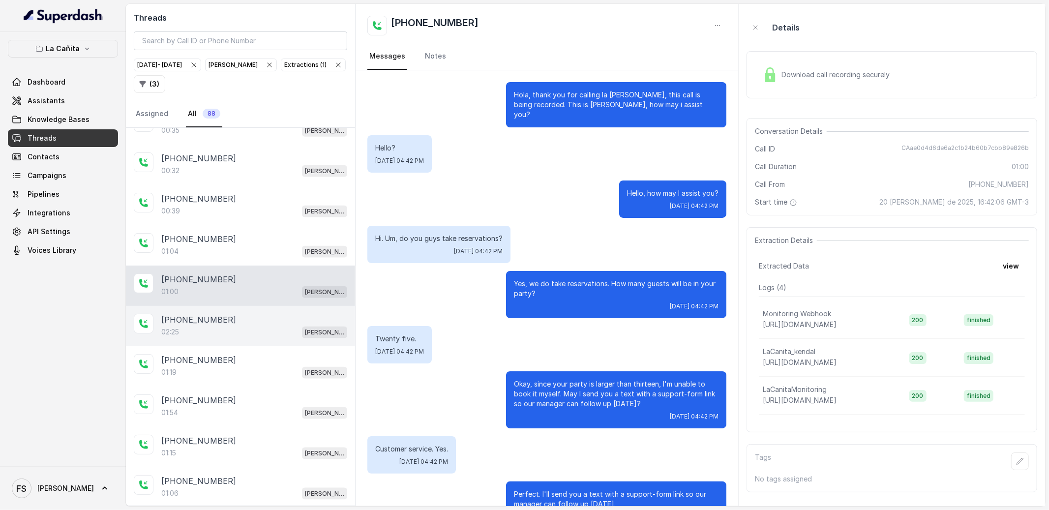
scroll to position [23, 0]
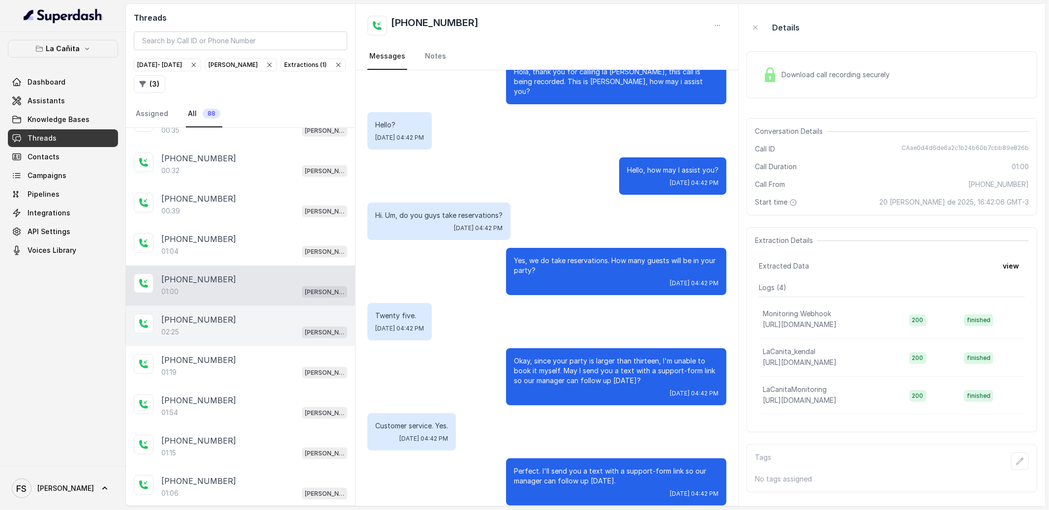
click at [205, 322] on p "[PHONE_NUMBER]" at bounding box center [198, 320] width 75 height 12
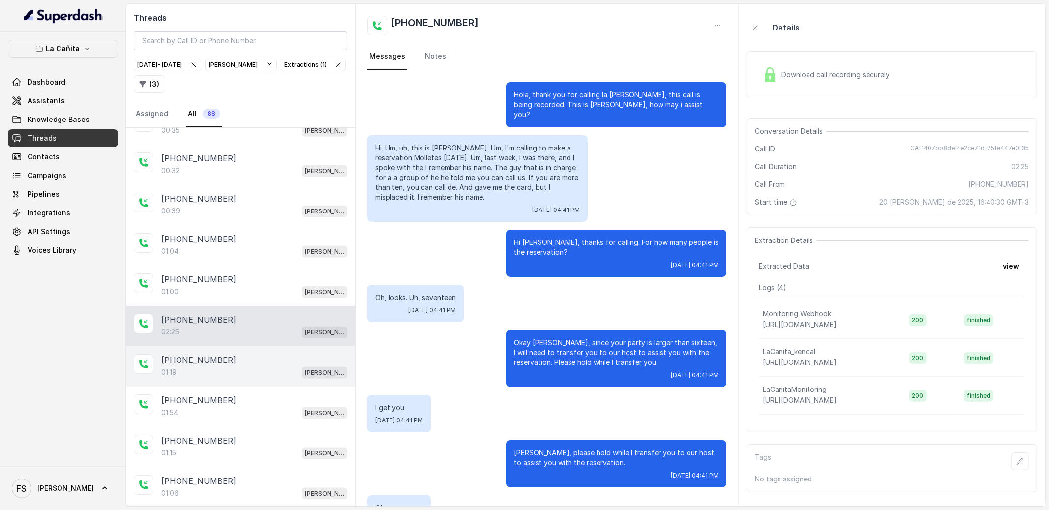
scroll to position [428, 0]
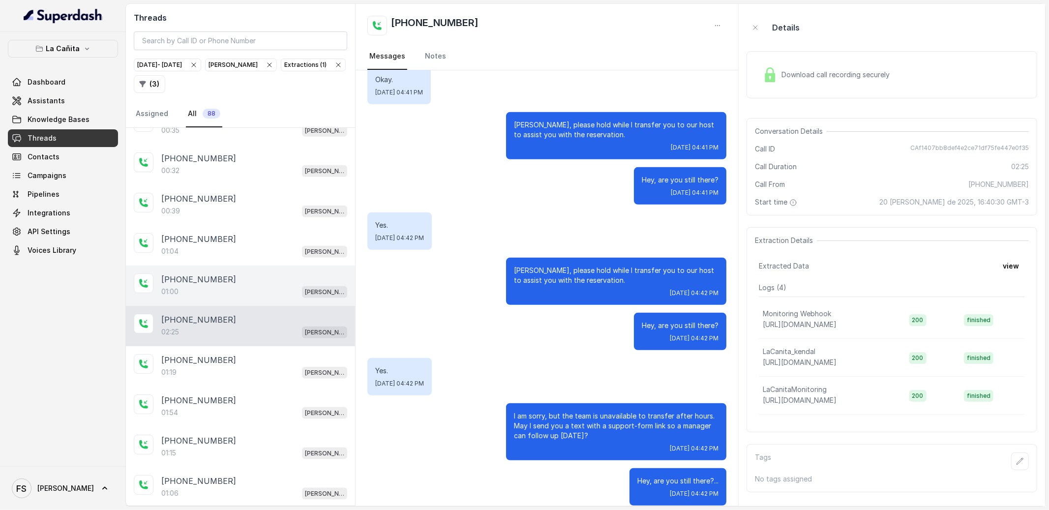
click at [230, 280] on div "[PHONE_NUMBER]" at bounding box center [254, 279] width 186 height 12
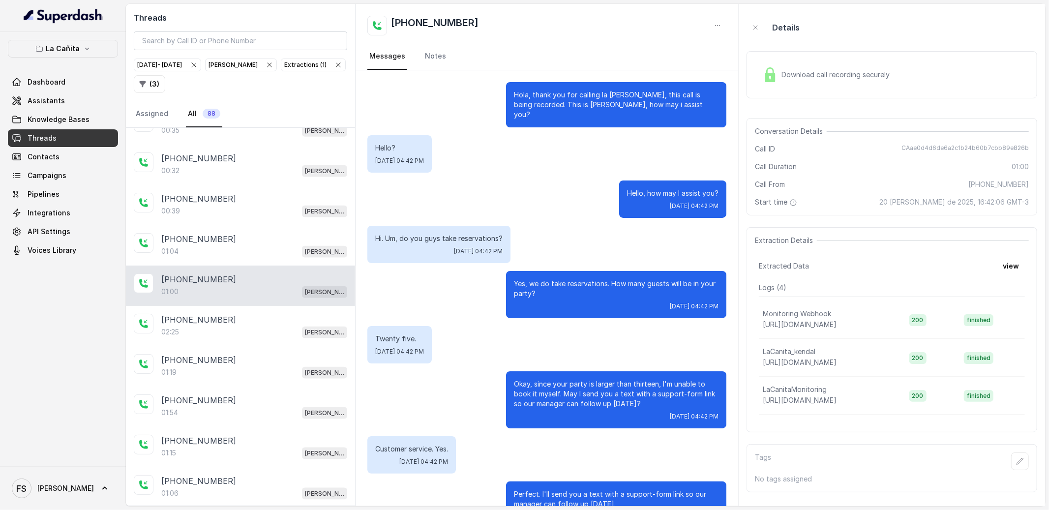
scroll to position [23, 0]
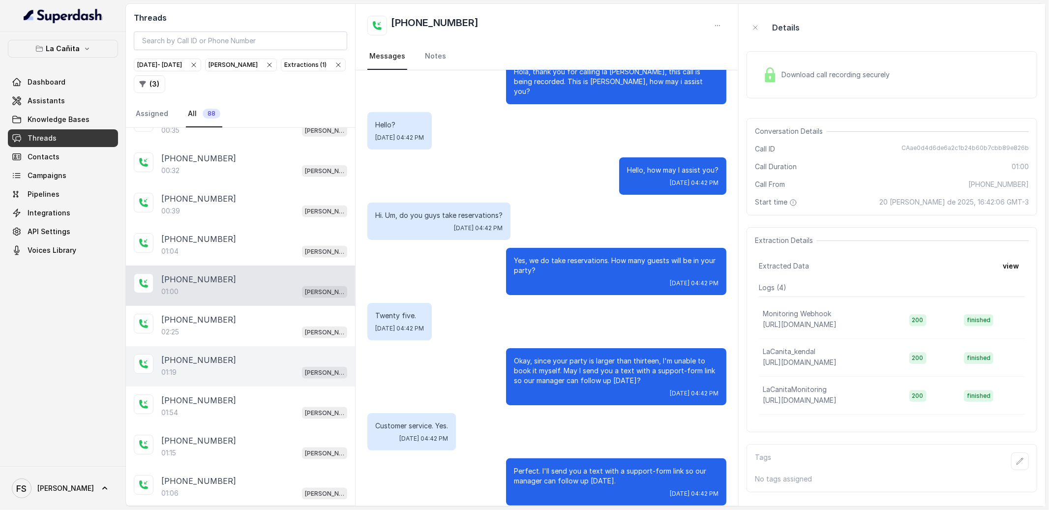
click at [250, 357] on div "[PHONE_NUMBER]:19 [PERSON_NAME]" at bounding box center [240, 366] width 229 height 40
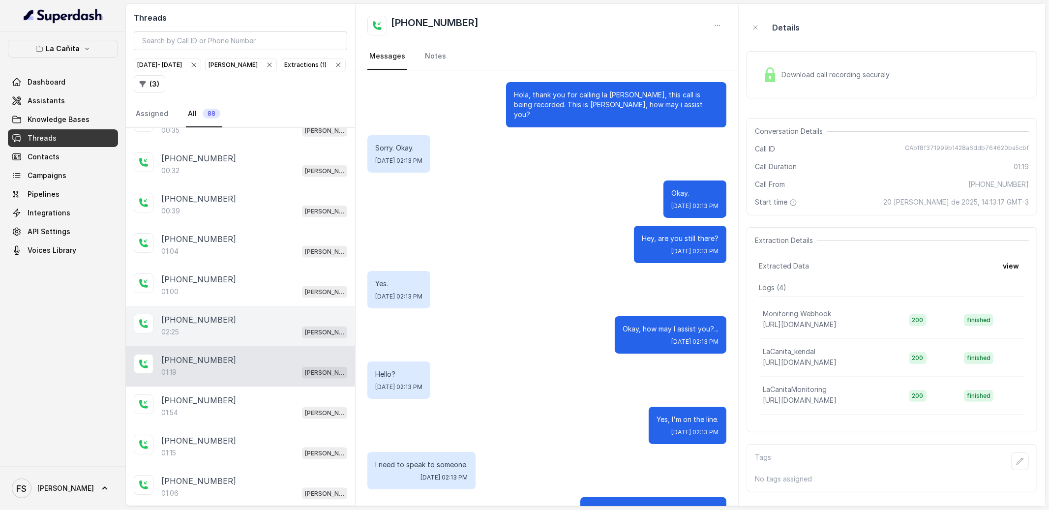
scroll to position [502, 0]
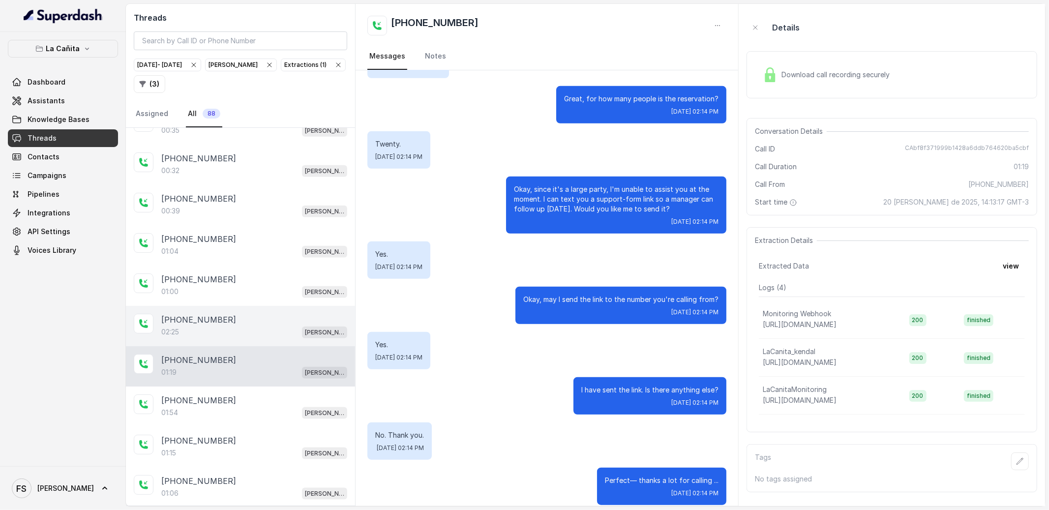
click at [259, 337] on div "02:25 [PERSON_NAME]" at bounding box center [254, 332] width 186 height 13
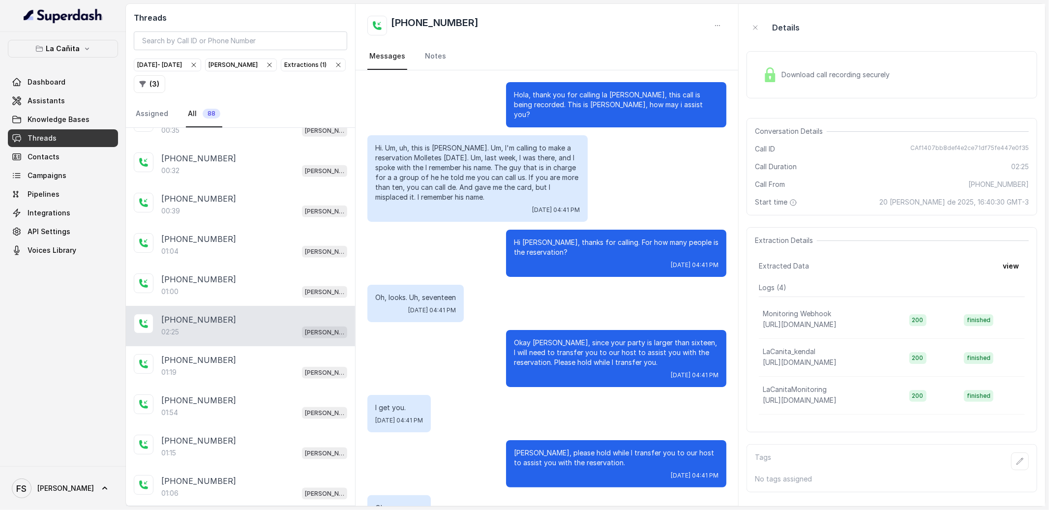
click at [798, 64] on div "Download call recording securely" at bounding box center [826, 74] width 135 height 23
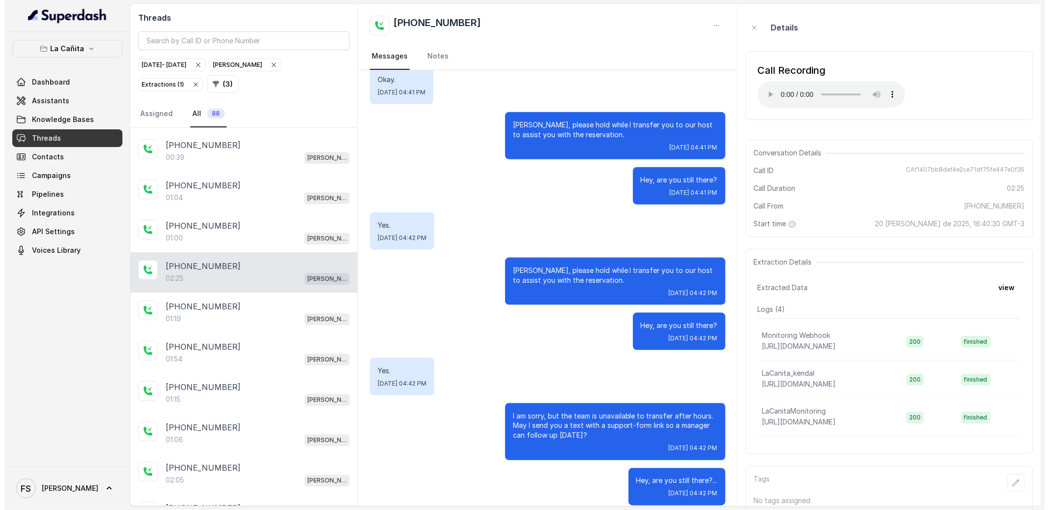
scroll to position [1041, 0]
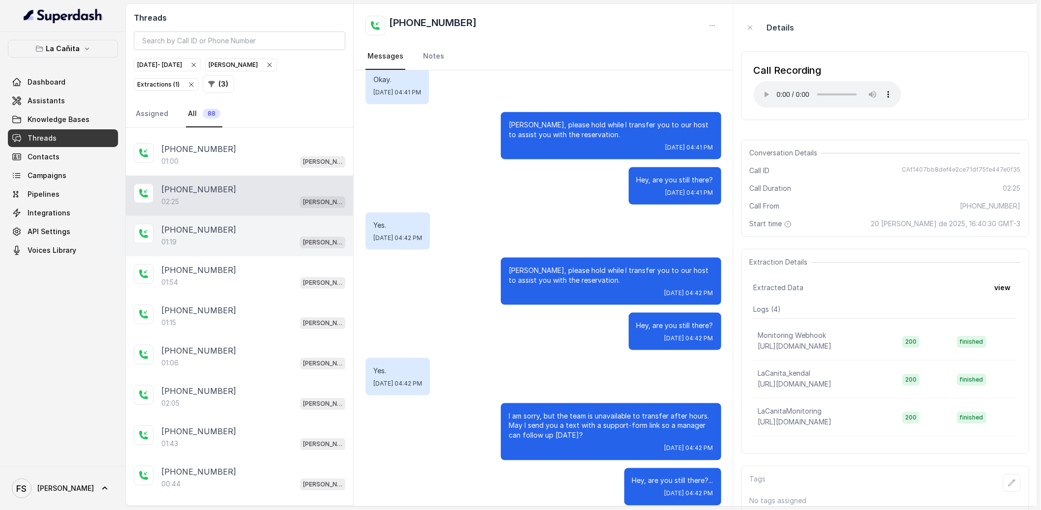
click at [227, 241] on div "01:19 [PERSON_NAME]" at bounding box center [253, 242] width 184 height 13
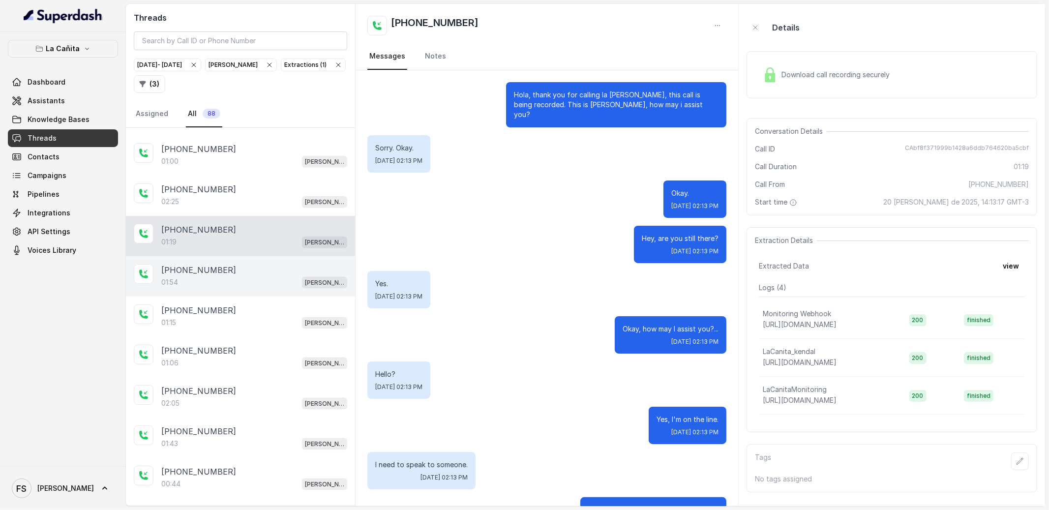
scroll to position [502, 0]
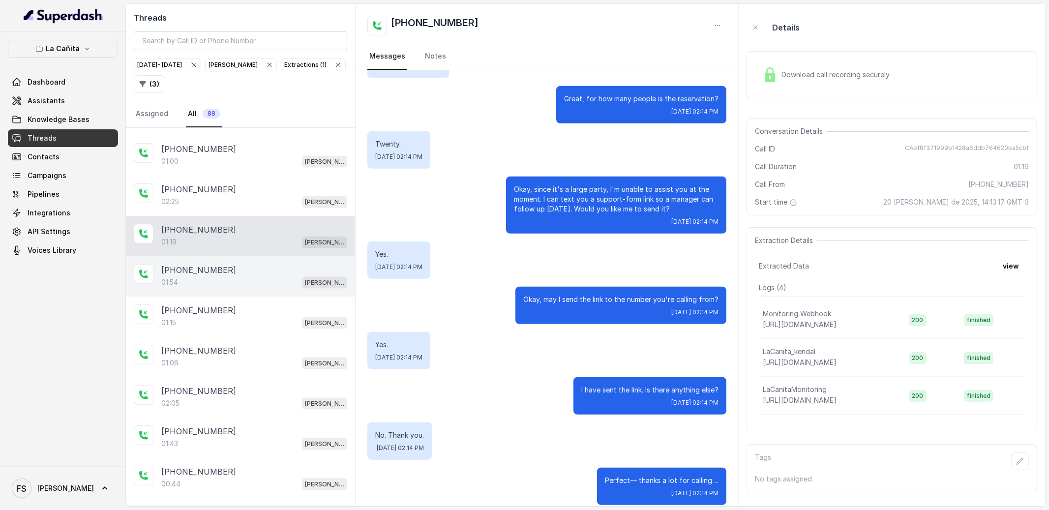
click at [227, 274] on div "[PHONE_NUMBER]" at bounding box center [254, 270] width 186 height 12
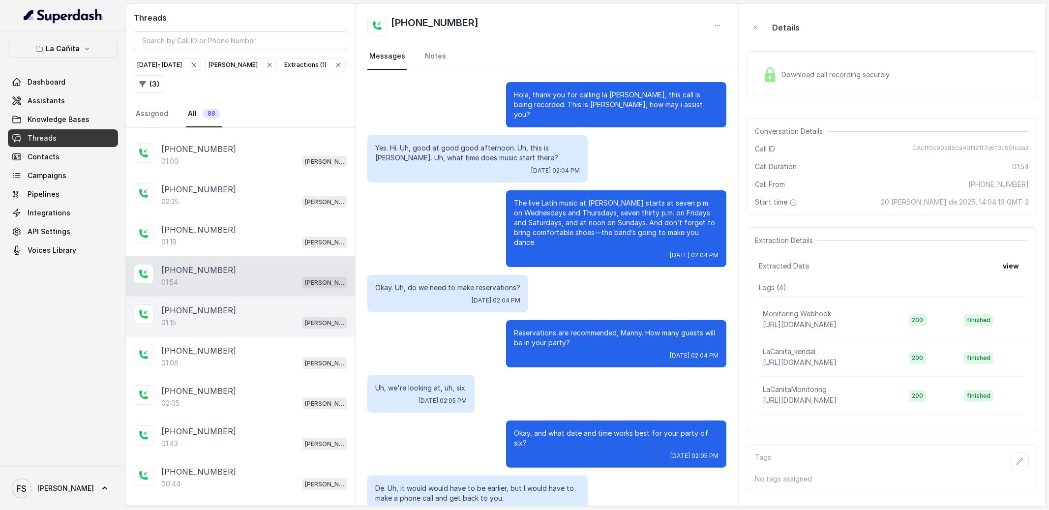
scroll to position [635, 0]
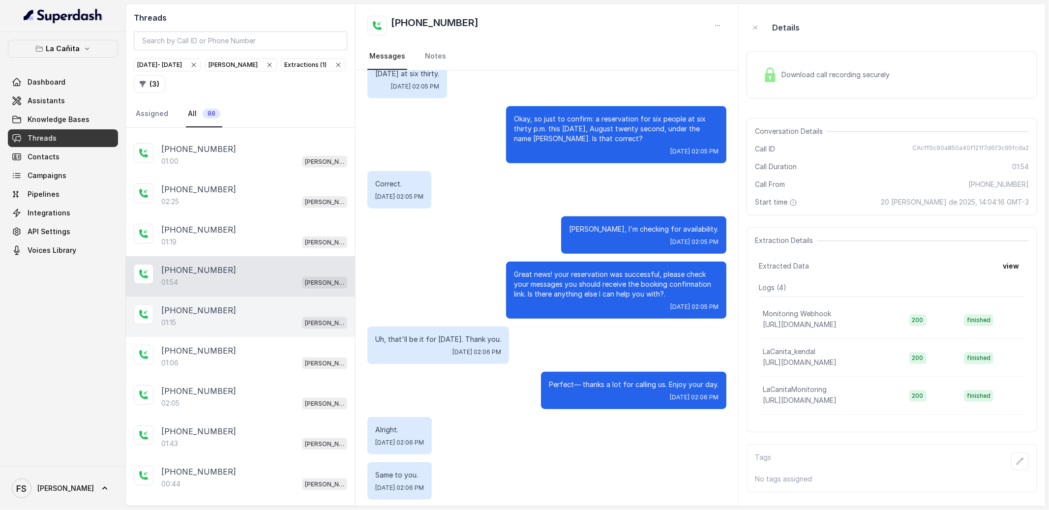
click at [223, 329] on div "01:15 [PERSON_NAME]" at bounding box center [254, 322] width 186 height 13
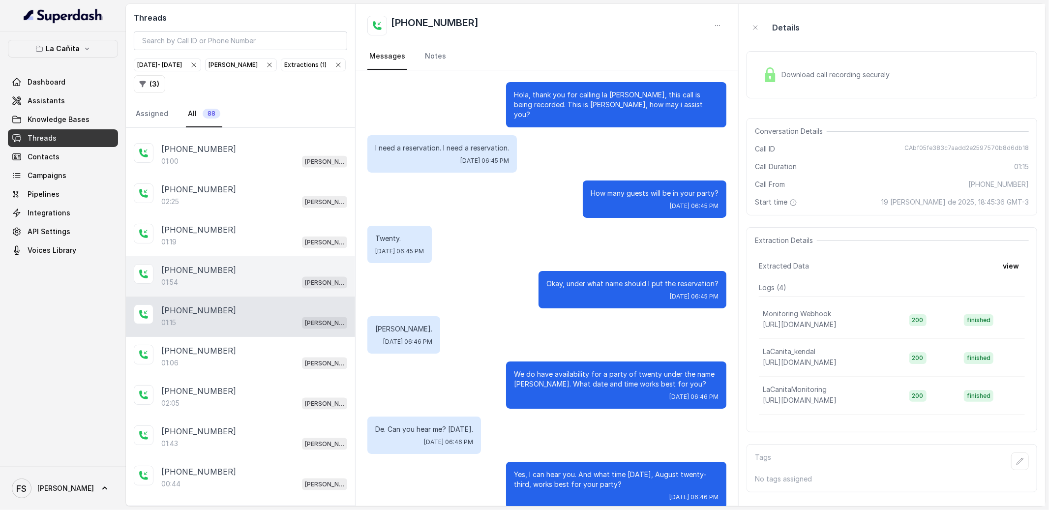
scroll to position [315, 0]
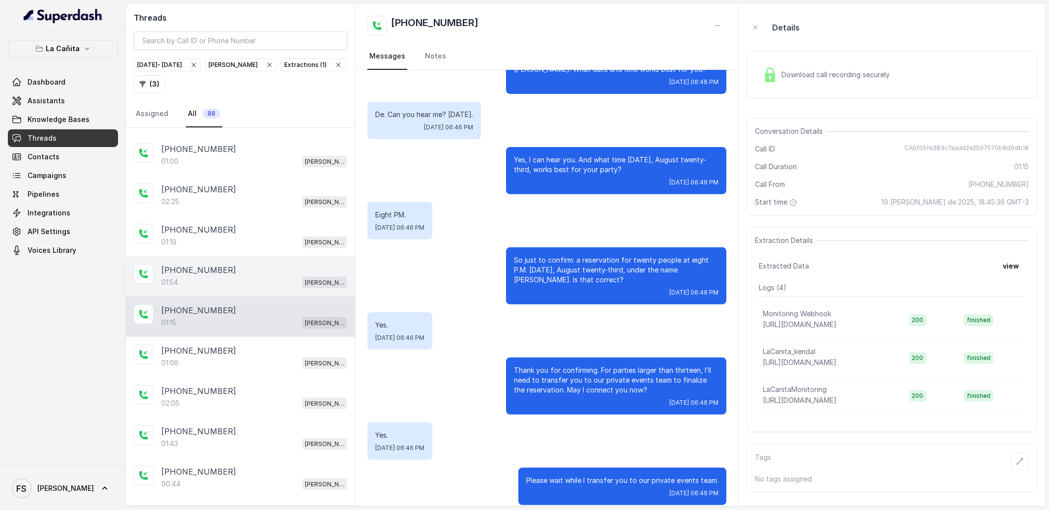
click at [243, 297] on div "[PHONE_NUMBER]:54 [PERSON_NAME]" at bounding box center [240, 276] width 229 height 40
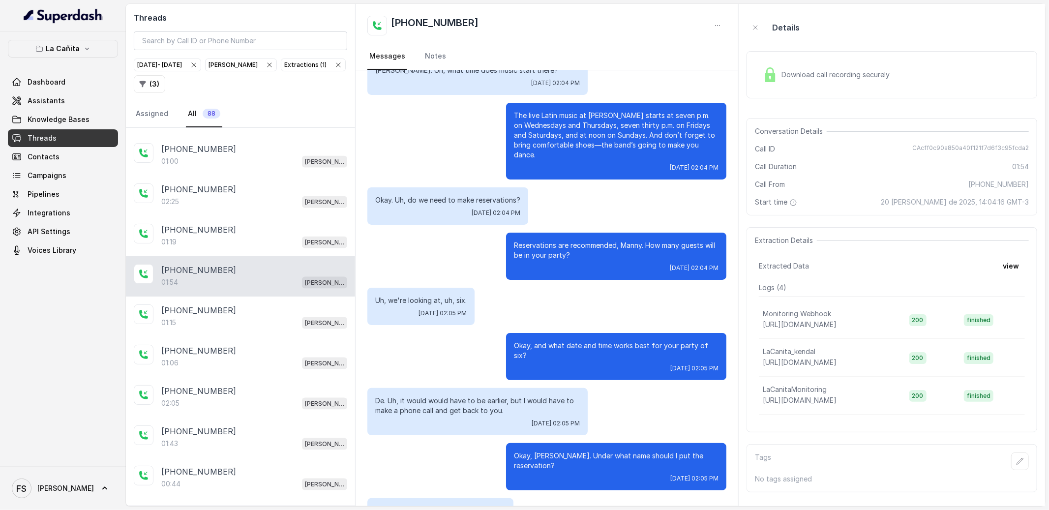
click at [785, 37] on div "Details" at bounding box center [892, 27] width 291 height 31
click at [800, 60] on div "Download call recording securely" at bounding box center [892, 74] width 291 height 47
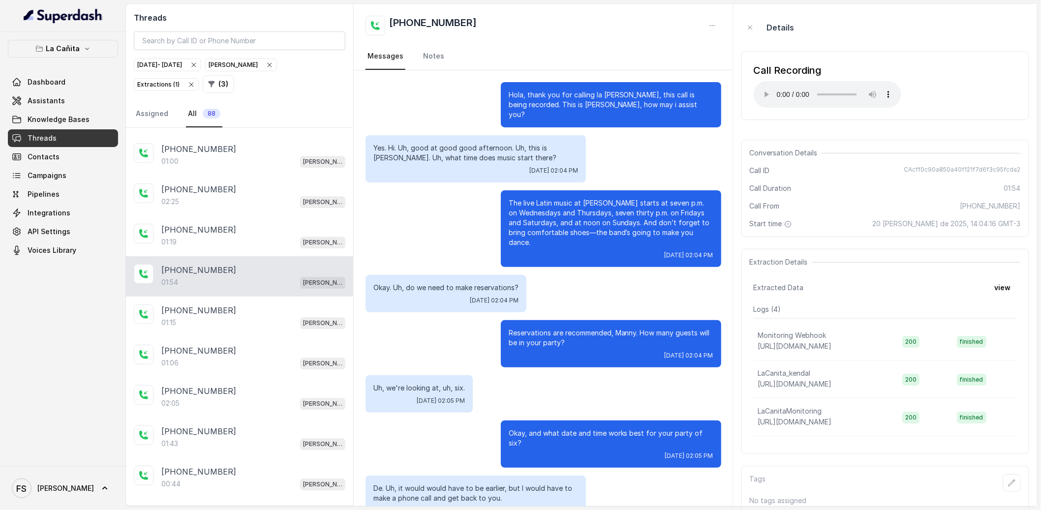
click at [550, 282] on div "Okay. Uh, do we need to make reservations? [DATE] 02:04 PM" at bounding box center [543, 293] width 356 height 37
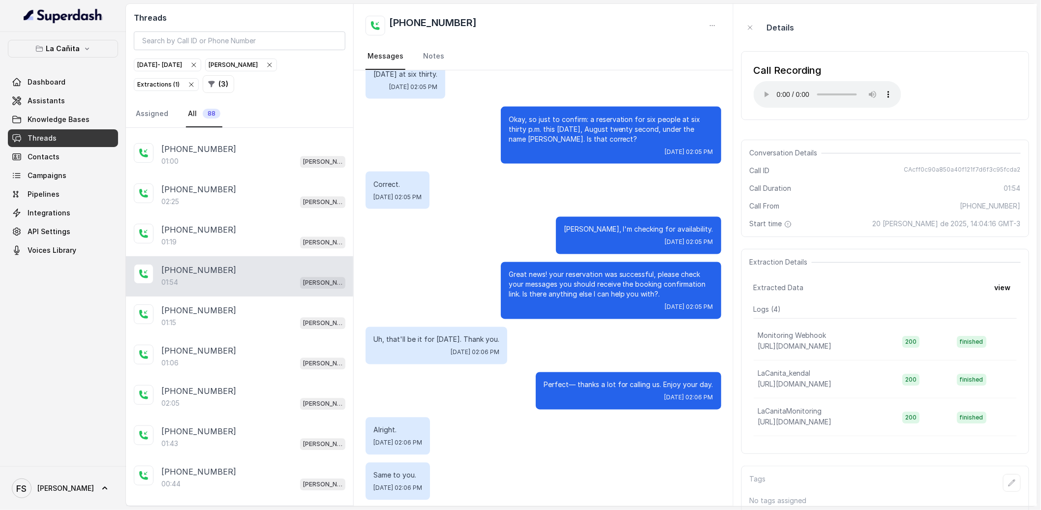
scroll to position [635, 0]
click at [458, 262] on div "Great news! your reservation was successful, please check your messages you sho…" at bounding box center [543, 290] width 356 height 57
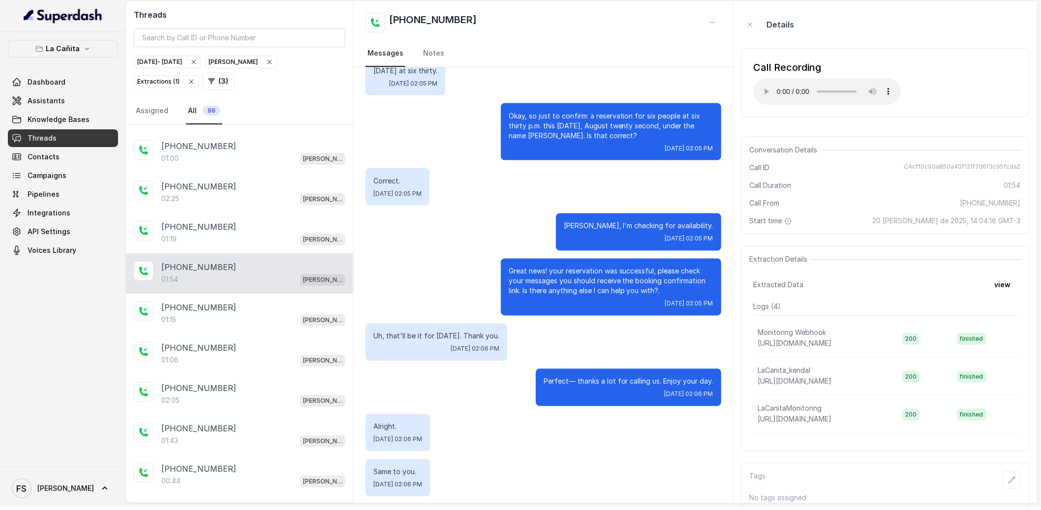
scroll to position [4, 0]
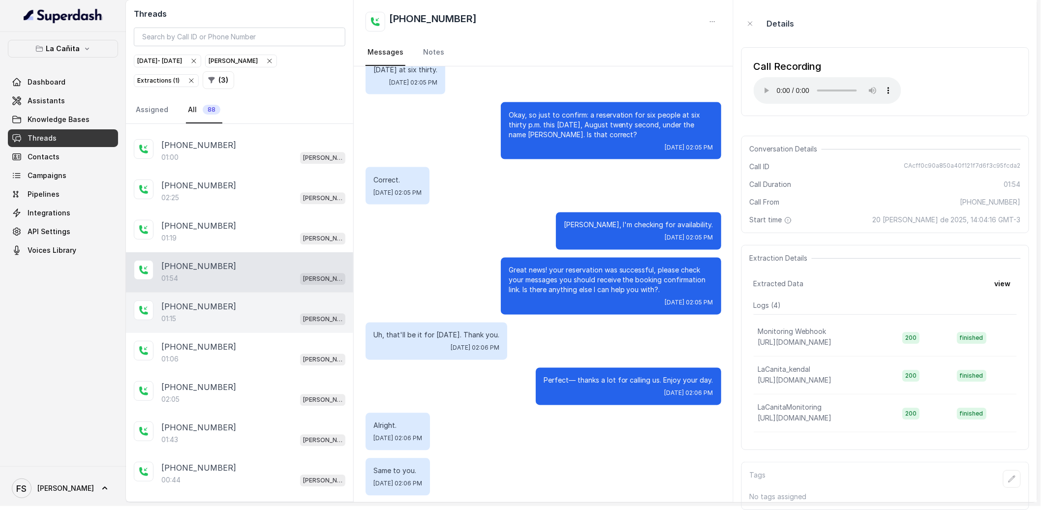
click at [254, 325] on div "01:15 [PERSON_NAME]" at bounding box center [253, 318] width 184 height 13
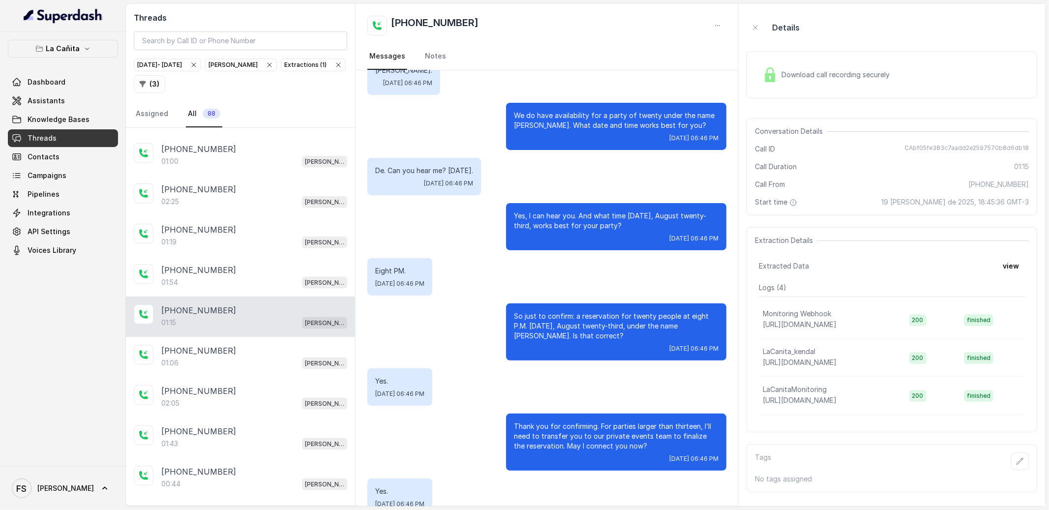
scroll to position [315, 0]
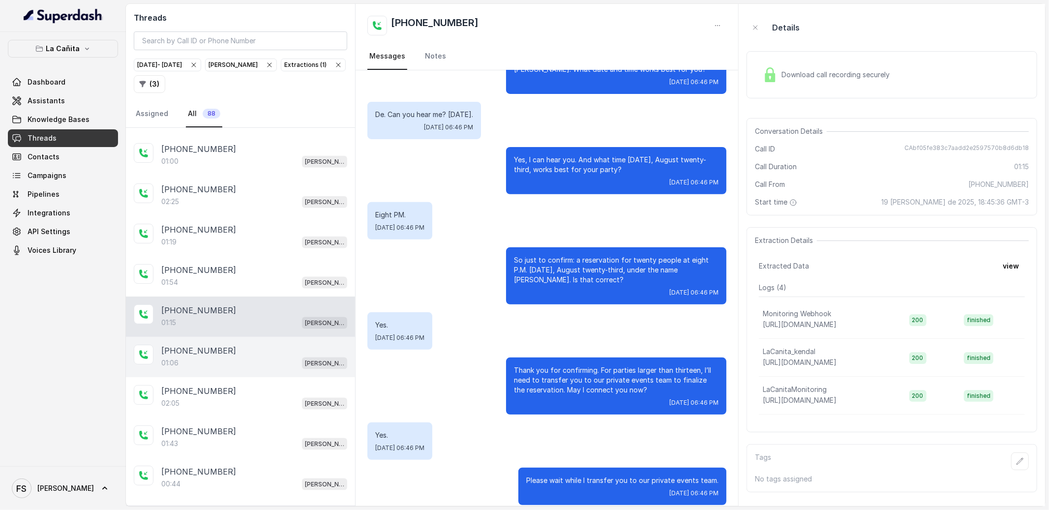
click at [270, 349] on div "[PHONE_NUMBER]:06 [PERSON_NAME]" at bounding box center [240, 357] width 229 height 40
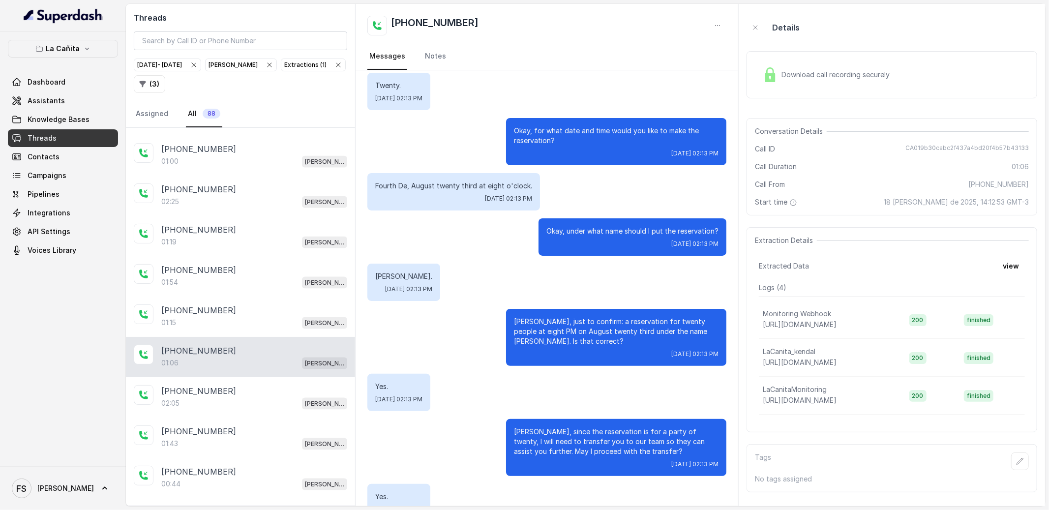
scroll to position [224, 0]
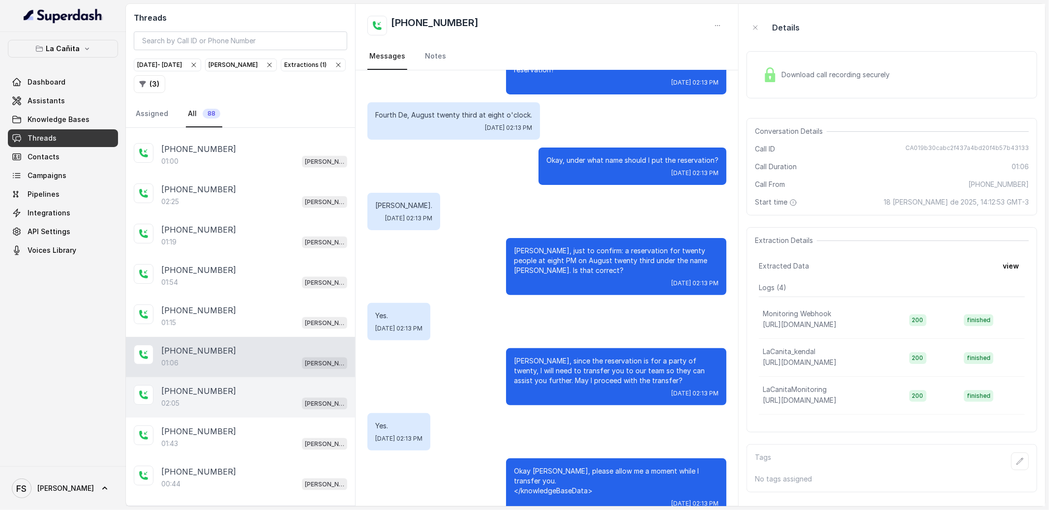
click at [235, 403] on div "02:05 [PERSON_NAME]" at bounding box center [254, 403] width 186 height 13
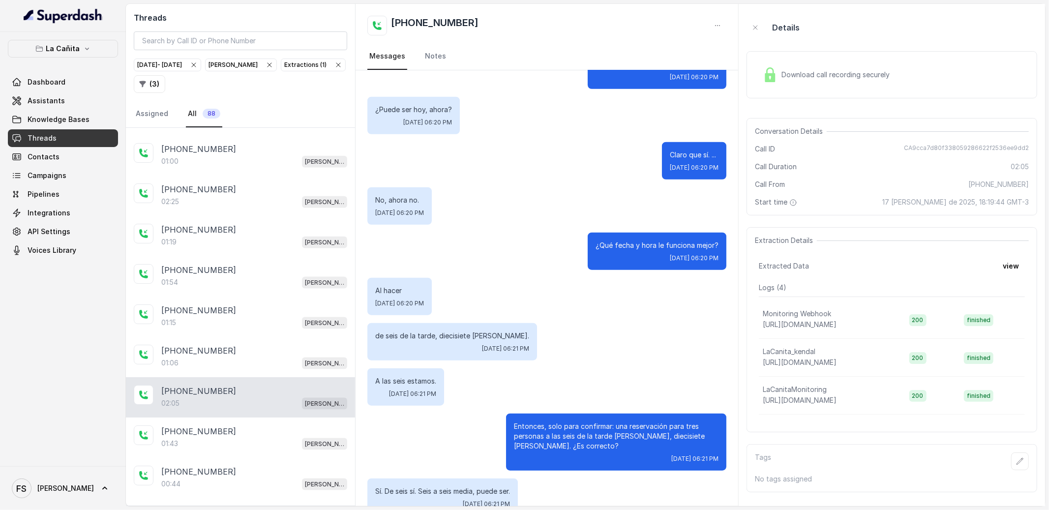
scroll to position [703, 0]
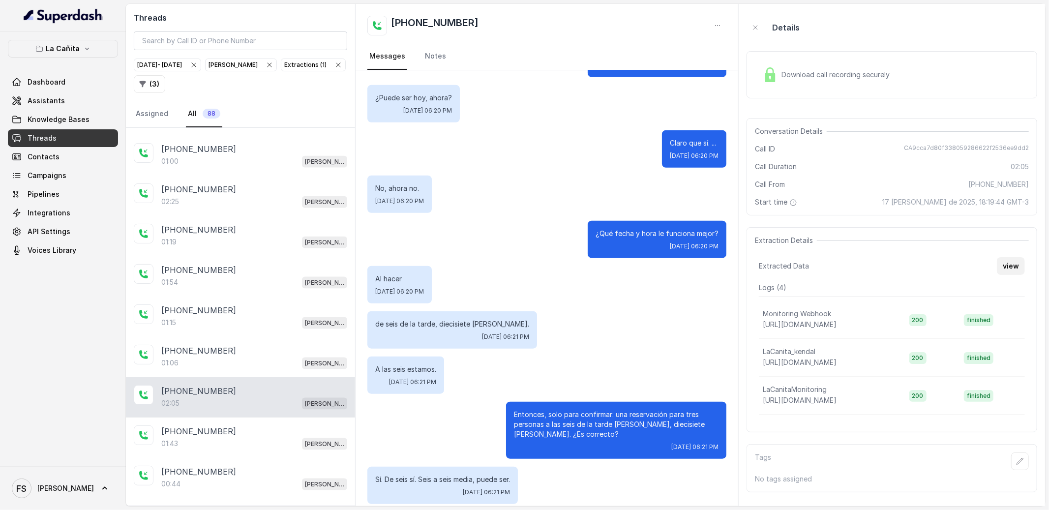
click at [963, 271] on button "view" at bounding box center [1011, 266] width 28 height 18
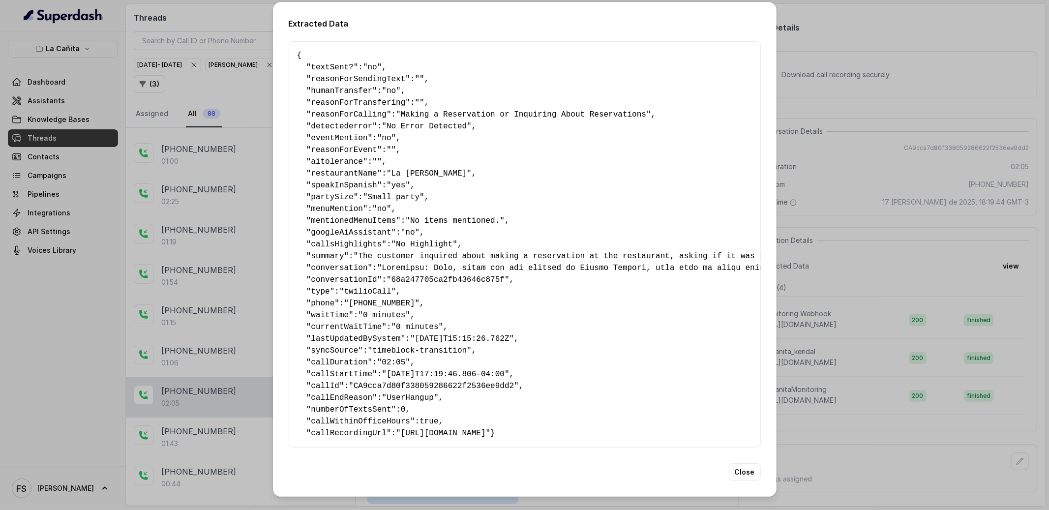
scroll to position [12, 0]
click at [925, 230] on div "Extracted Data { " textSent? ": "no" , " reasonForSendingText ": "" , " humanTr…" at bounding box center [524, 255] width 1049 height 510
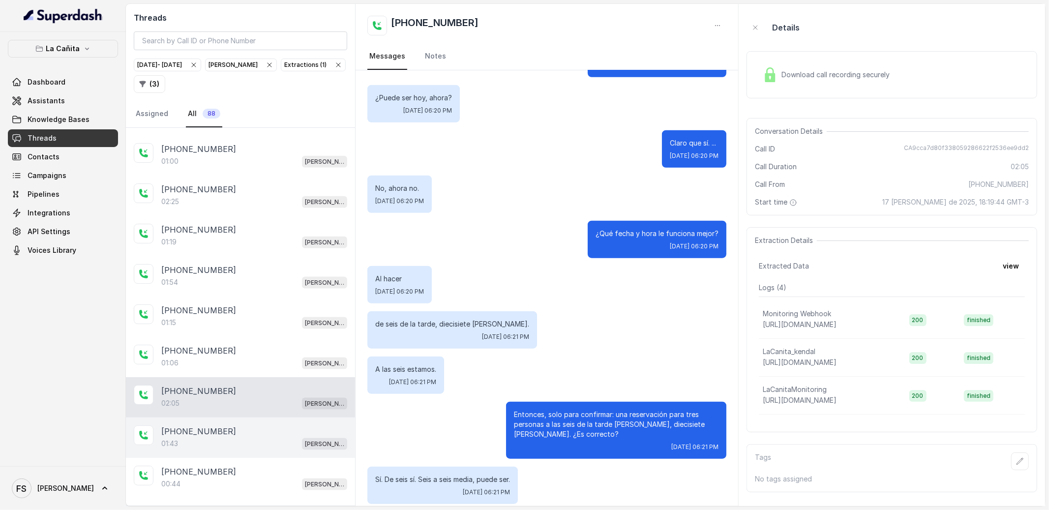
click at [243, 443] on div "01:43 [PERSON_NAME]" at bounding box center [254, 443] width 186 height 13
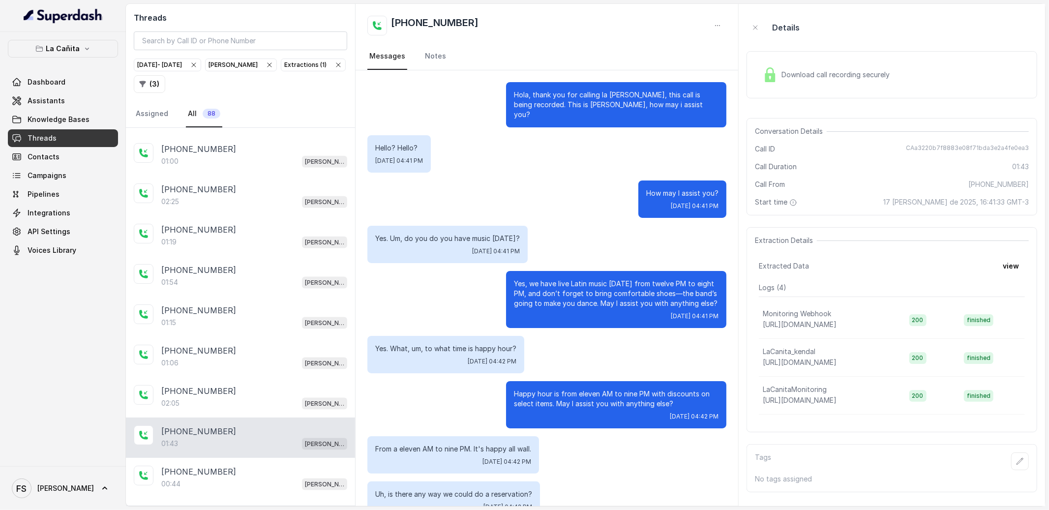
click at [794, 75] on span "Download call recording securely" at bounding box center [837, 75] width 112 height 10
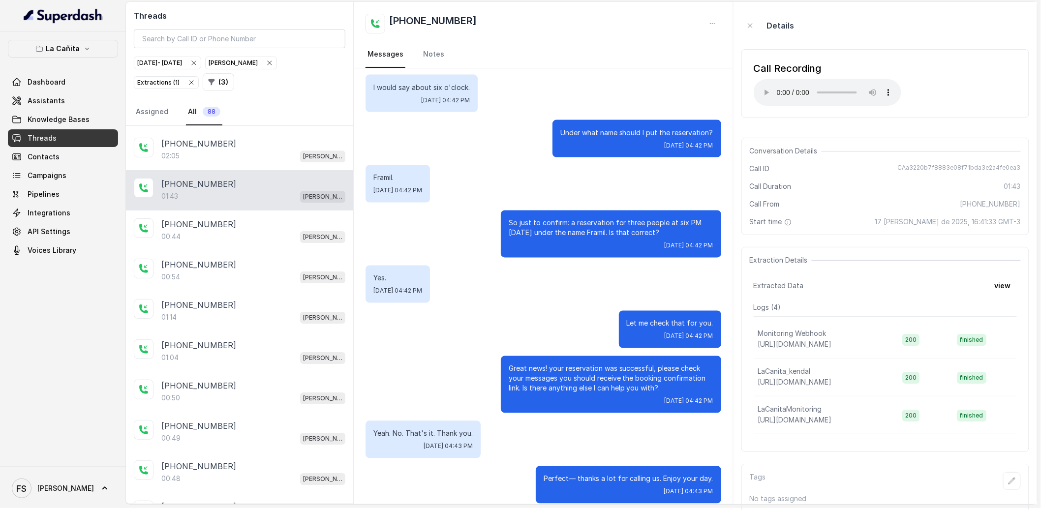
scroll to position [4, 0]
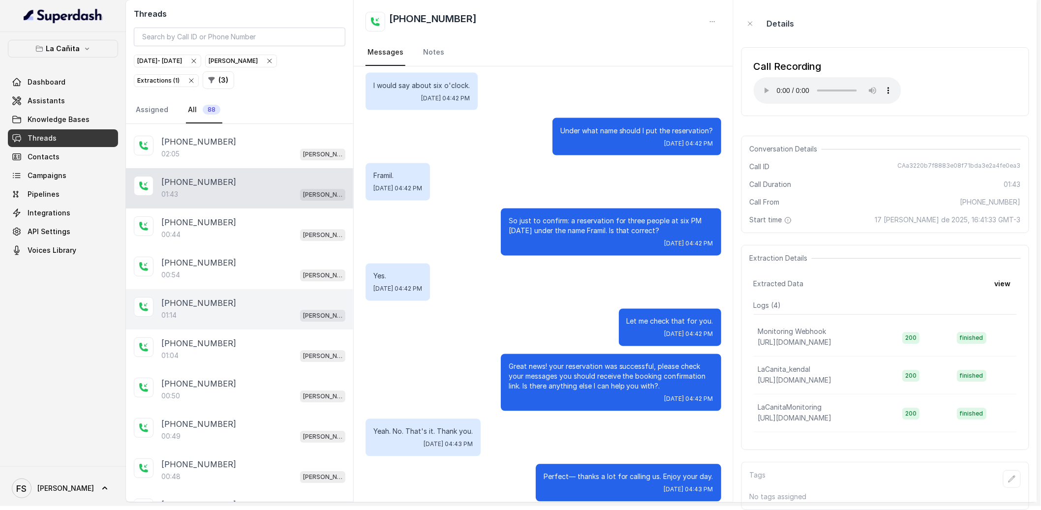
click at [245, 321] on div "01:14 [PERSON_NAME]" at bounding box center [253, 315] width 184 height 13
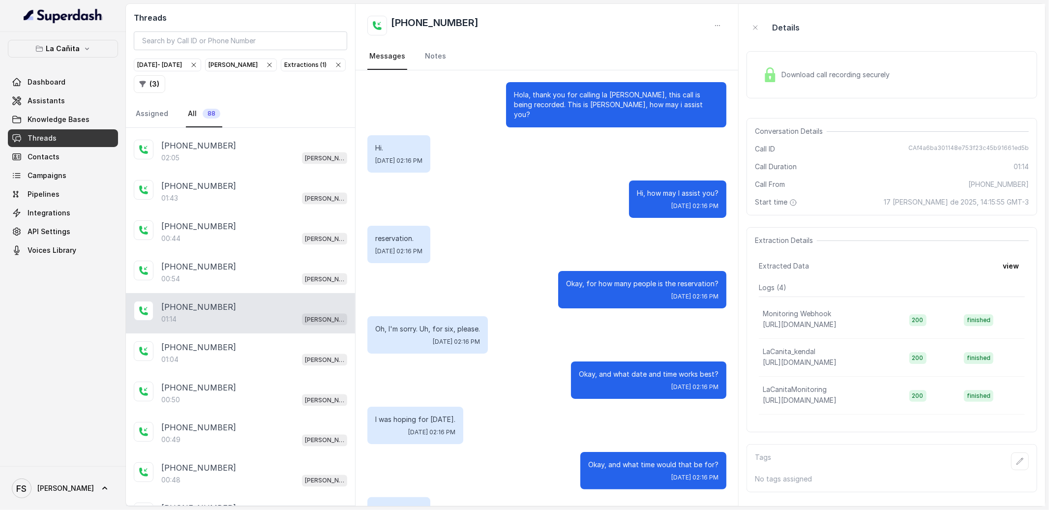
click at [816, 83] on div "Download call recording securely" at bounding box center [826, 74] width 135 height 23
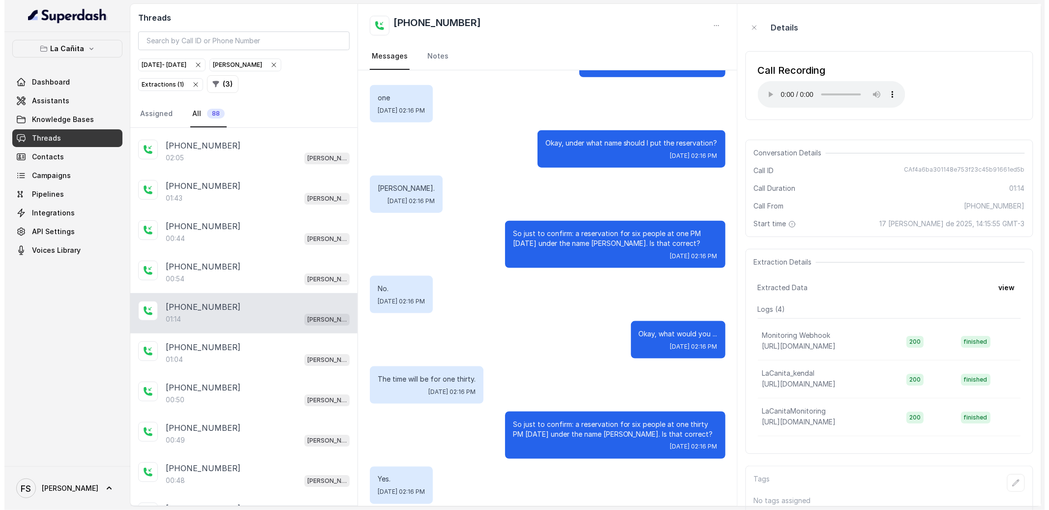
scroll to position [576, 0]
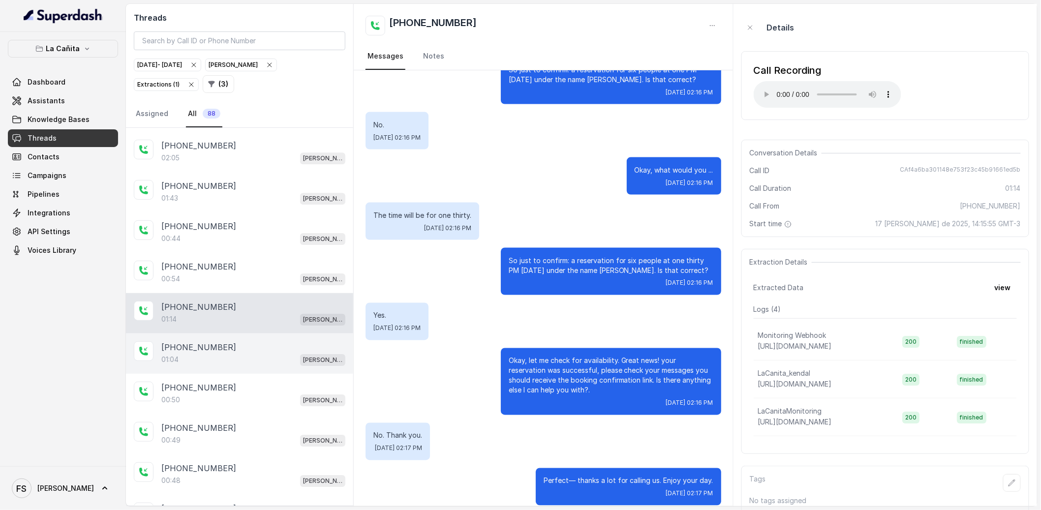
click at [264, 360] on div "01:04 [PERSON_NAME]" at bounding box center [253, 359] width 184 height 13
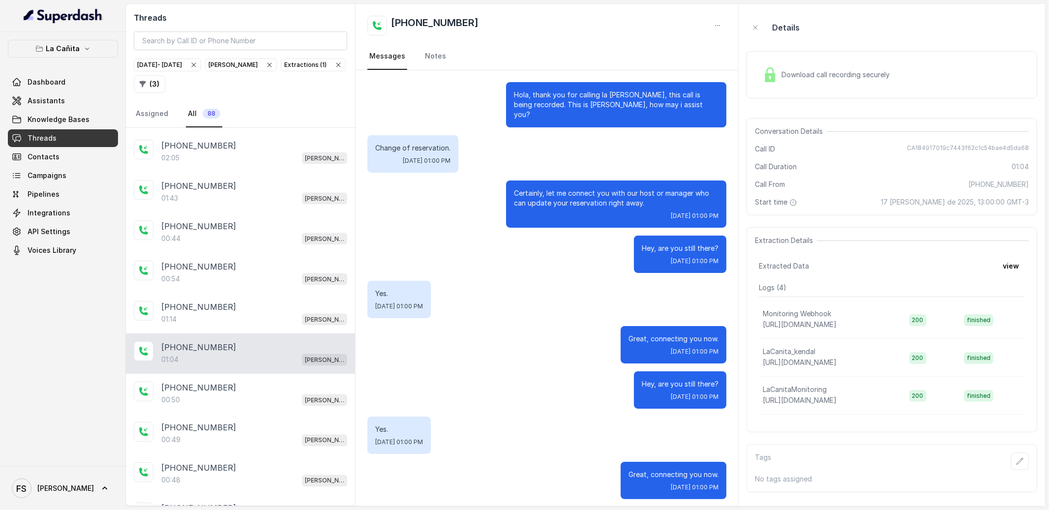
click at [273, 60] on div "[PERSON_NAME]" at bounding box center [241, 65] width 65 height 10
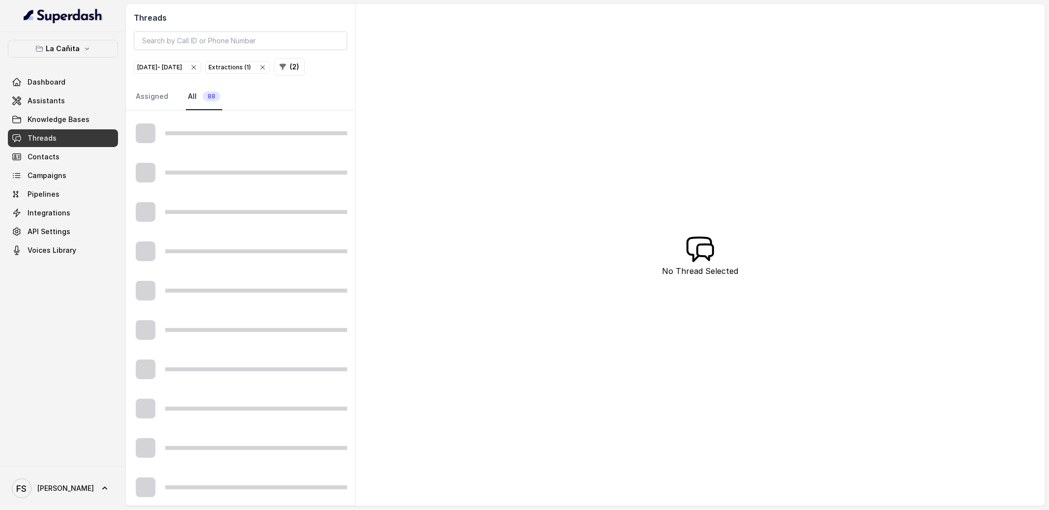
click at [198, 68] on icon "button" at bounding box center [194, 67] width 8 height 8
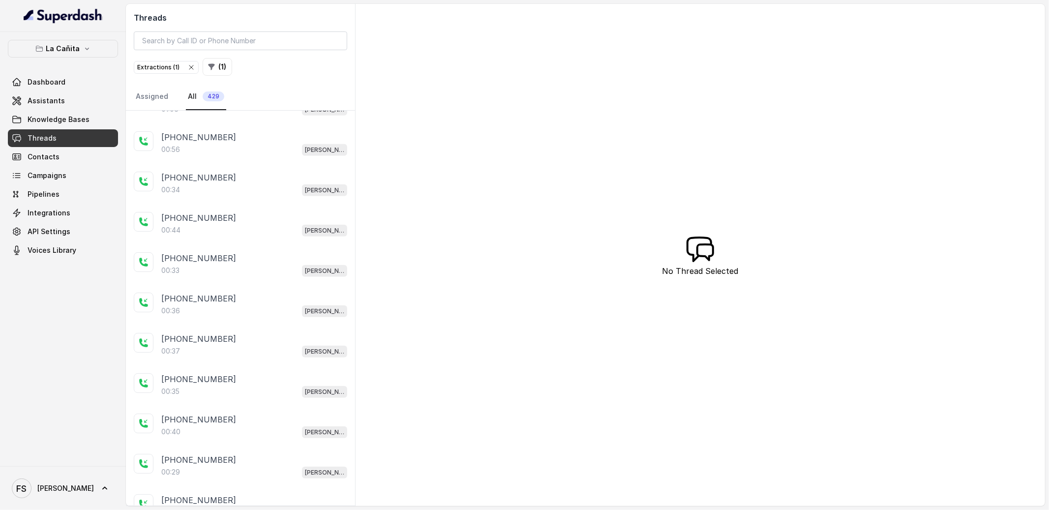
click at [190, 68] on icon "button" at bounding box center [191, 67] width 4 height 4
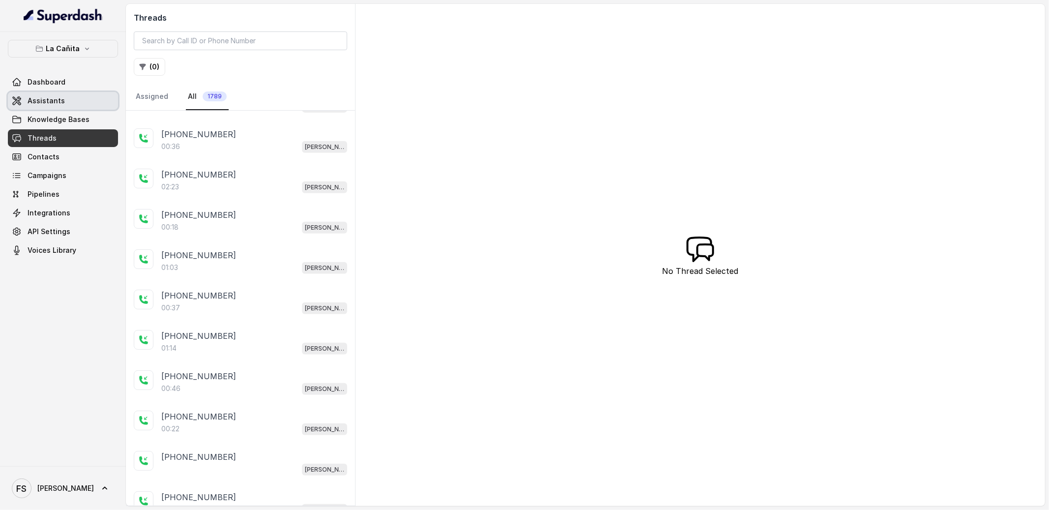
click at [51, 103] on span "Assistants" at bounding box center [46, 101] width 37 height 10
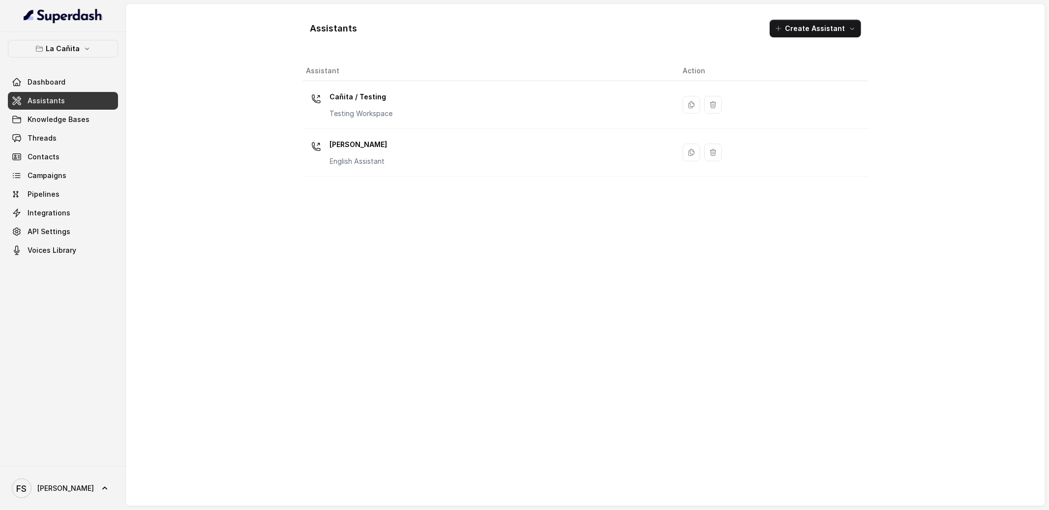
click at [261, 233] on div "Assistants Create Assistant Assistant Action Cañita / Testing Testing Workspace…" at bounding box center [585, 255] width 919 height 502
